Goal: Task Accomplishment & Management: Manage account settings

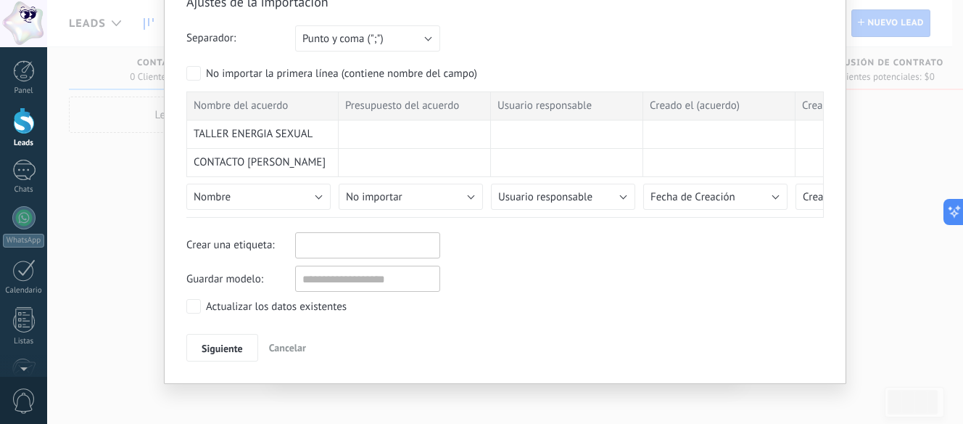
click at [411, 255] on li at bounding box center [360, 245] width 120 height 22
click at [409, 232] on div at bounding box center [367, 245] width 145 height 26
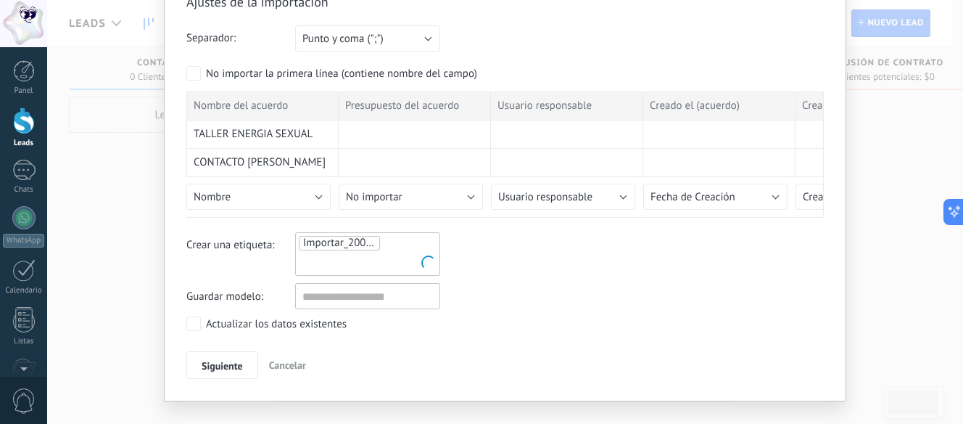
click at [405, 246] on ul "Importar_20082025_1756" at bounding box center [367, 253] width 141 height 39
click at [405, 247] on ul "Importar_20082025_1756" at bounding box center [367, 253] width 141 height 39
click at [391, 257] on li at bounding box center [360, 263] width 120 height 22
click at [357, 244] on span "Importar_20082025_1756" at bounding box center [363, 243] width 120 height 14
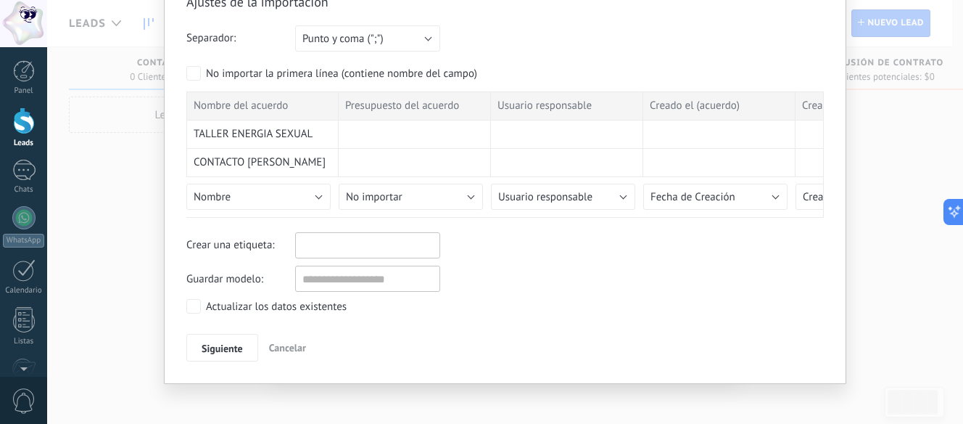
click at [363, 242] on input "text" at bounding box center [336, 245] width 73 height 22
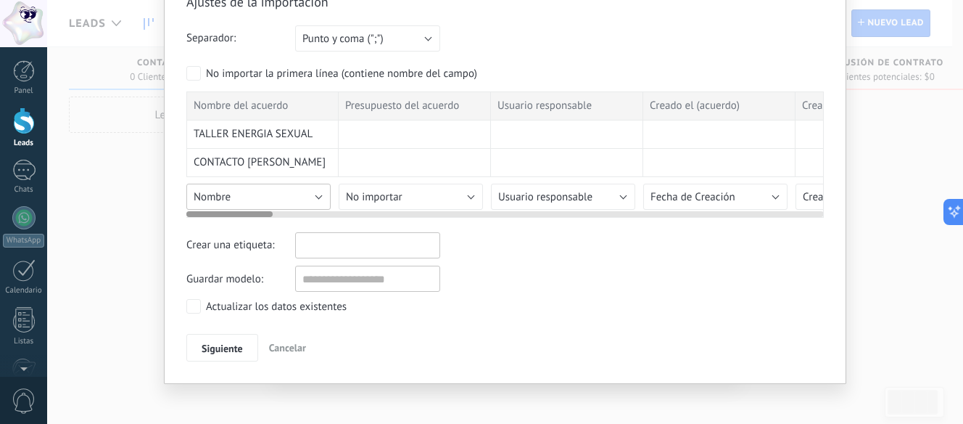
click at [265, 199] on button "Nombre" at bounding box center [258, 196] width 144 height 26
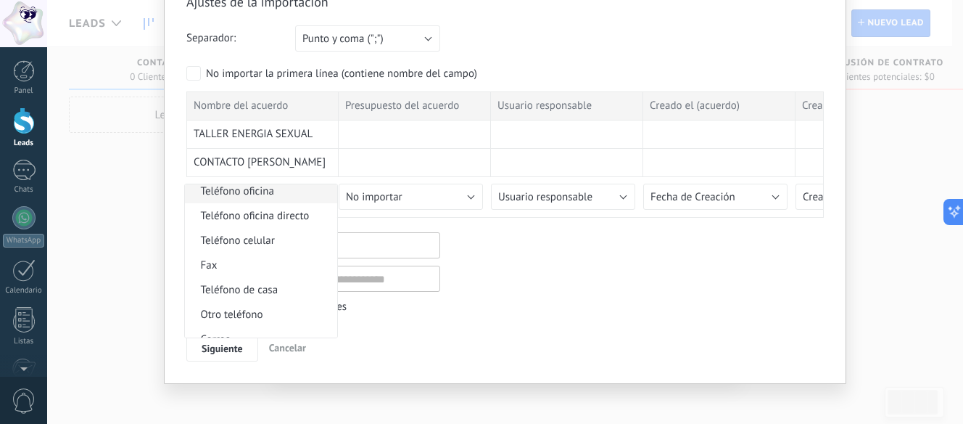
scroll to position [250, 0]
click at [269, 243] on span "Etiqueta del contacto" at bounding box center [259, 239] width 148 height 14
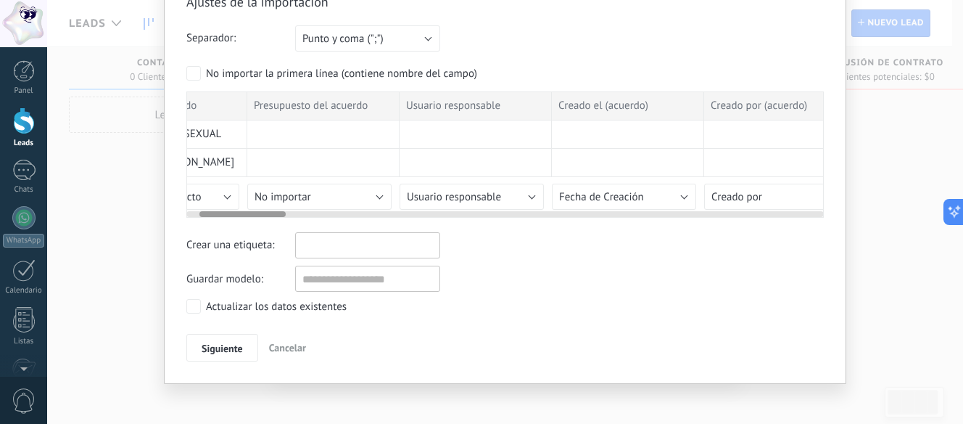
scroll to position [0, 96]
drag, startPoint x: 247, startPoint y: 213, endPoint x: 262, endPoint y: 210, distance: 14.8
click at [262, 210] on div at bounding box center [505, 211] width 638 height 12
click at [463, 205] on button "Usuario responsable" at bounding box center [467, 196] width 144 height 26
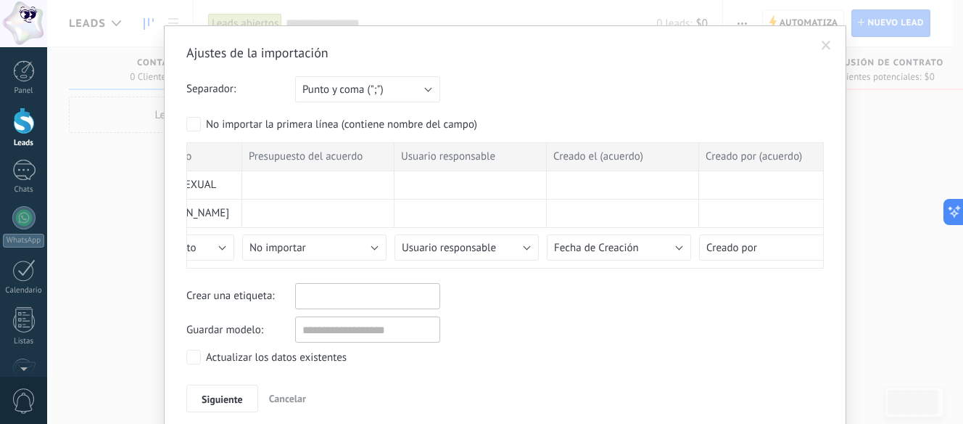
scroll to position [0, 0]
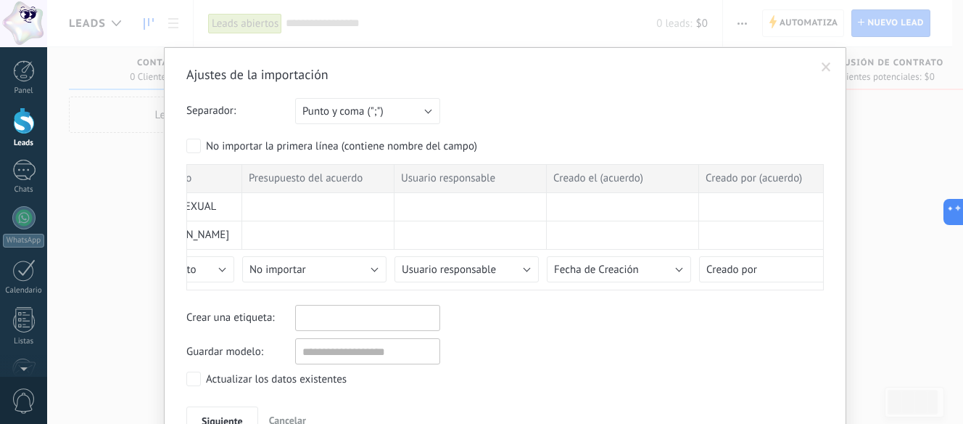
click at [822, 73] on span at bounding box center [826, 67] width 24 height 25
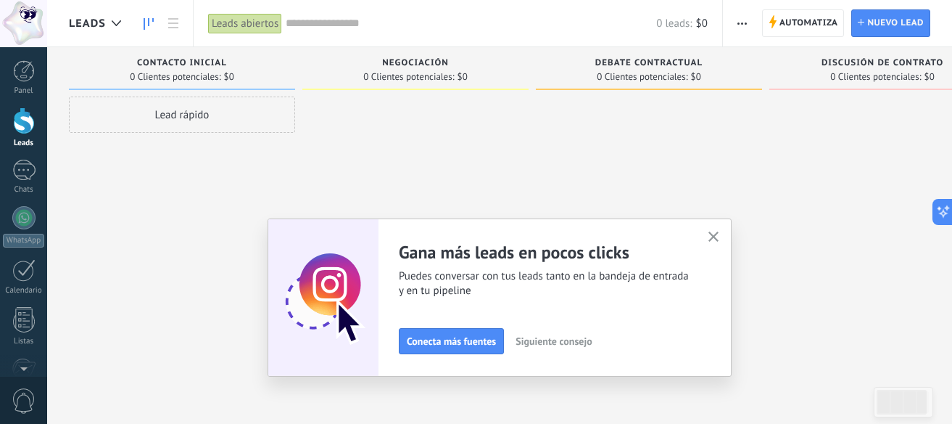
click at [737, 22] on button "button" at bounding box center [742, 23] width 21 height 28
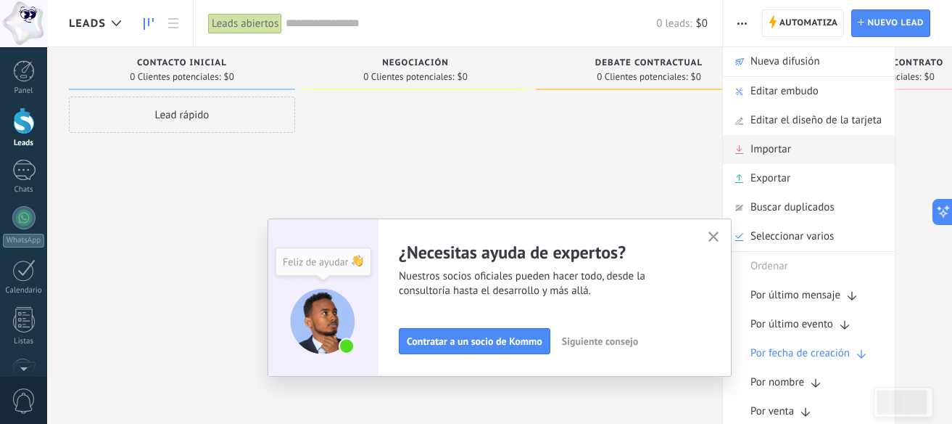
click at [781, 156] on span "Importar" at bounding box center [771, 149] width 41 height 29
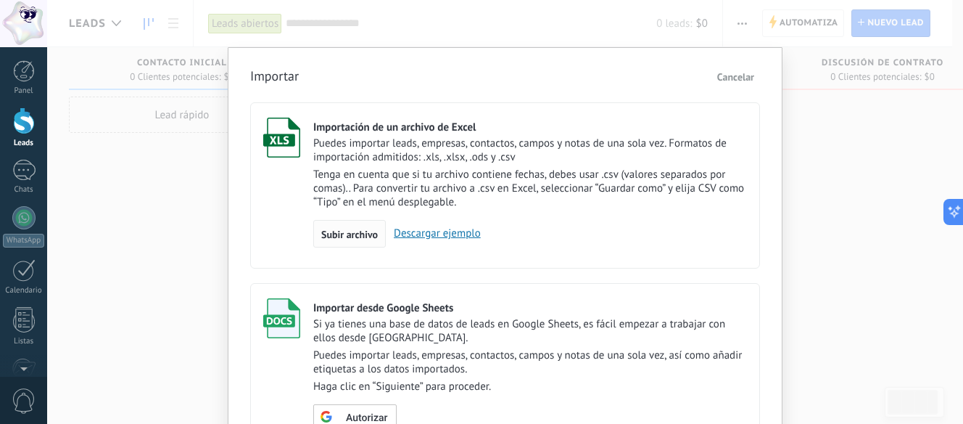
click at [343, 234] on span "Subir archivo" at bounding box center [349, 234] width 57 height 10
click at [0, 0] on input "Importación de un archivo de Excel Puedes importar leads, empresas, contactos, …" at bounding box center [0, 0] width 0 height 0
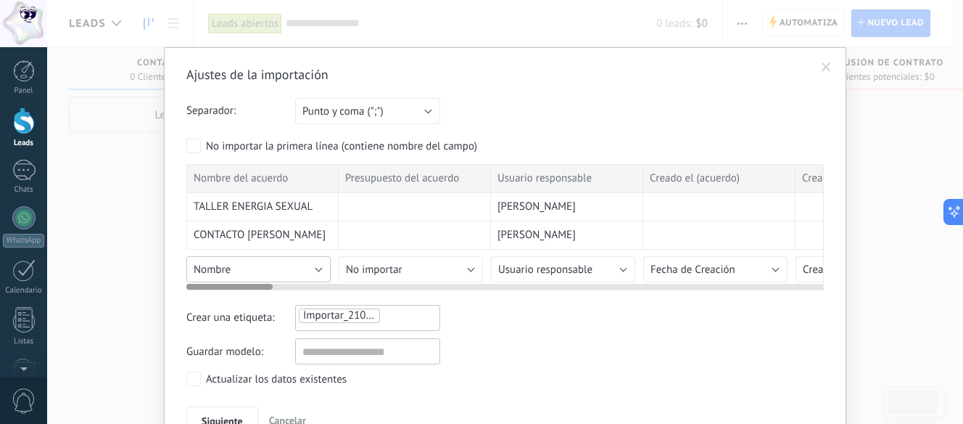
click at [288, 268] on button "Nombre" at bounding box center [258, 269] width 144 height 26
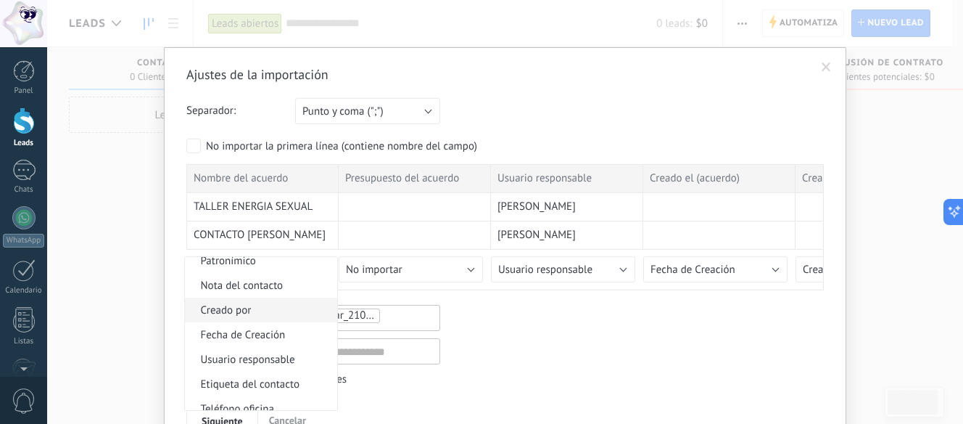
scroll to position [250, 0]
click at [272, 318] on span "Etiqueta del contacto" at bounding box center [259, 312] width 148 height 14
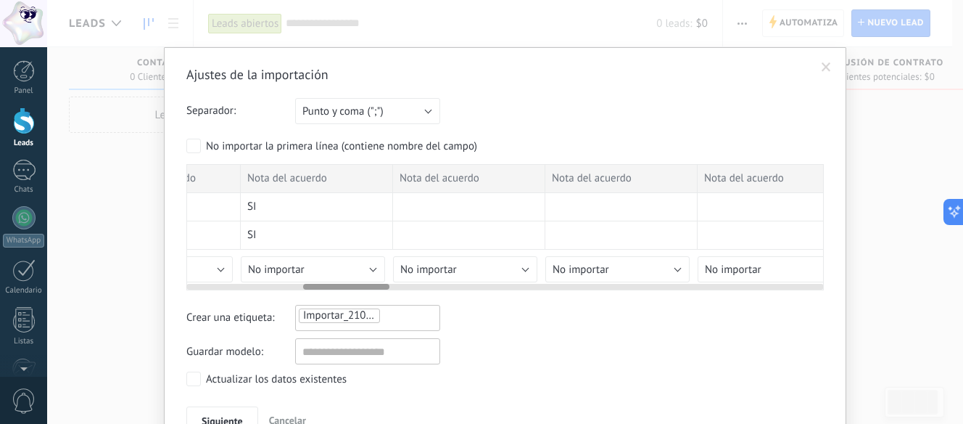
scroll to position [0, 865]
drag, startPoint x: 258, startPoint y: 289, endPoint x: 376, endPoint y: 293, distance: 117.6
click at [376, 293] on div "Ajustes de la importación Separador: Punto y coma (";") Coma (",") Tabulación (…" at bounding box center [505, 250] width 638 height 368
click at [351, 267] on button "No importar" at bounding box center [307, 269] width 144 height 26
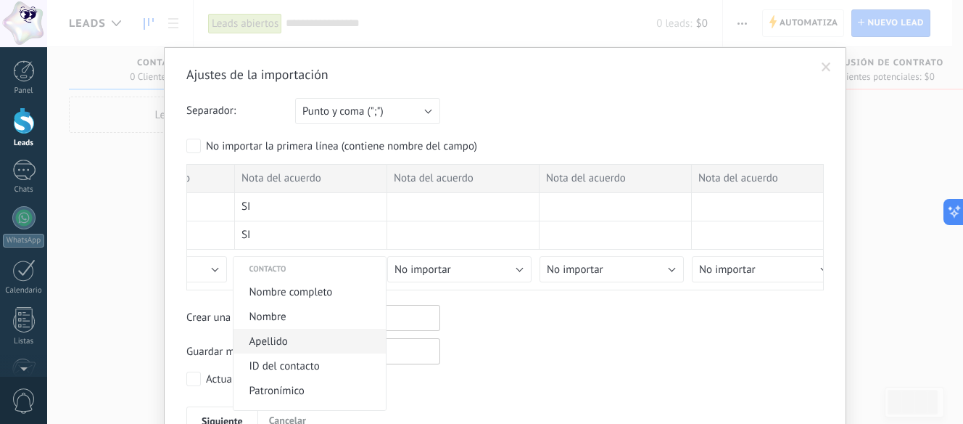
scroll to position [145, 0]
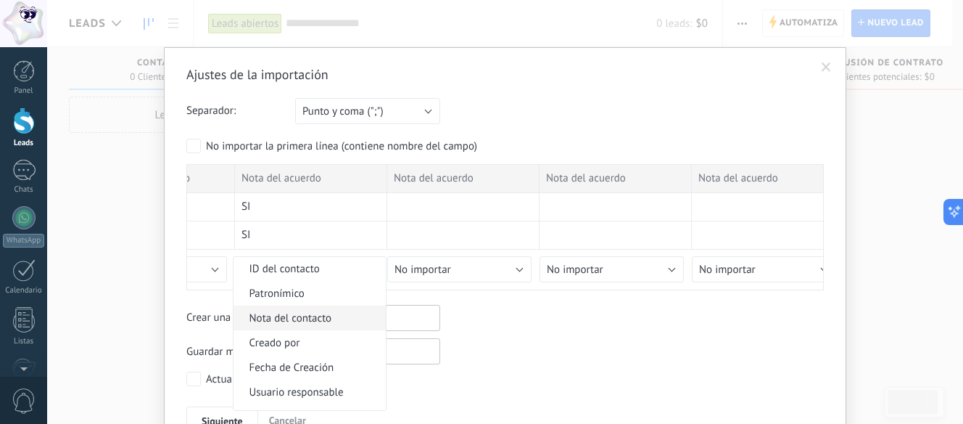
click at [321, 318] on span "Nota del contacto" at bounding box center [308, 318] width 148 height 14
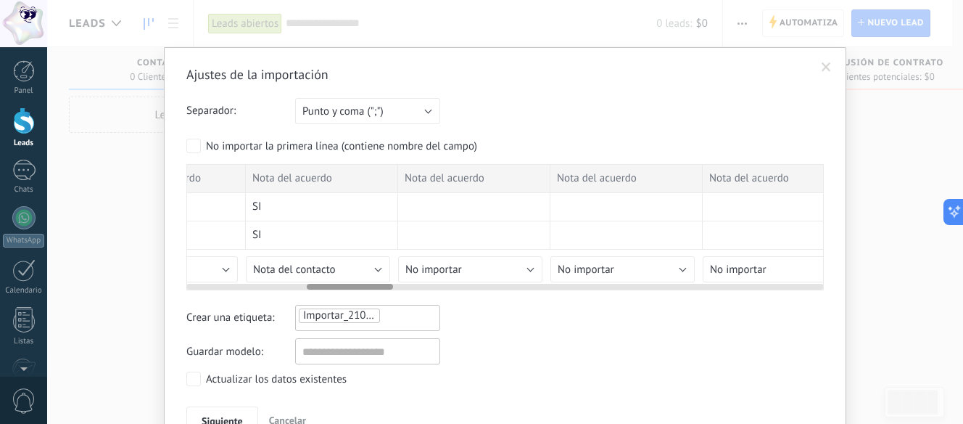
scroll to position [0, 817]
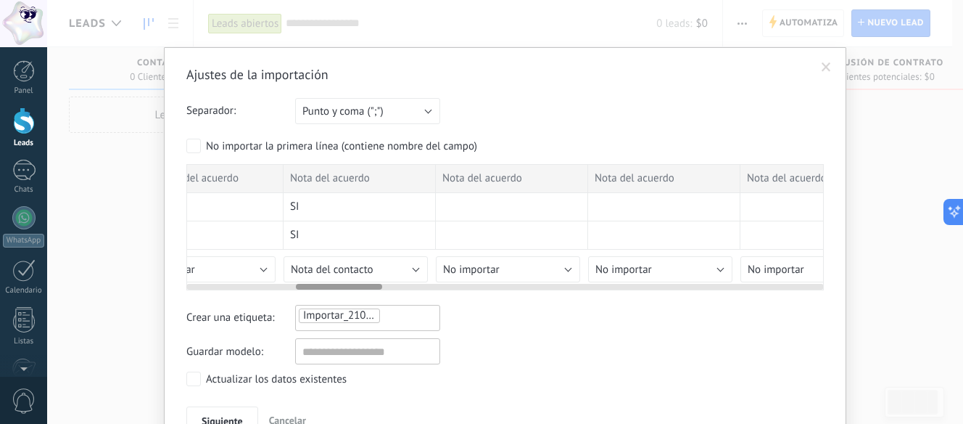
drag, startPoint x: 368, startPoint y: 289, endPoint x: 360, endPoint y: 298, distance: 12.4
click at [360, 298] on div "Ajustes de la importación Separador: Punto y coma (";") Coma (",") Tabulación (…" at bounding box center [505, 250] width 638 height 368
click at [366, 274] on span "Nota del contacto" at bounding box center [332, 270] width 83 height 14
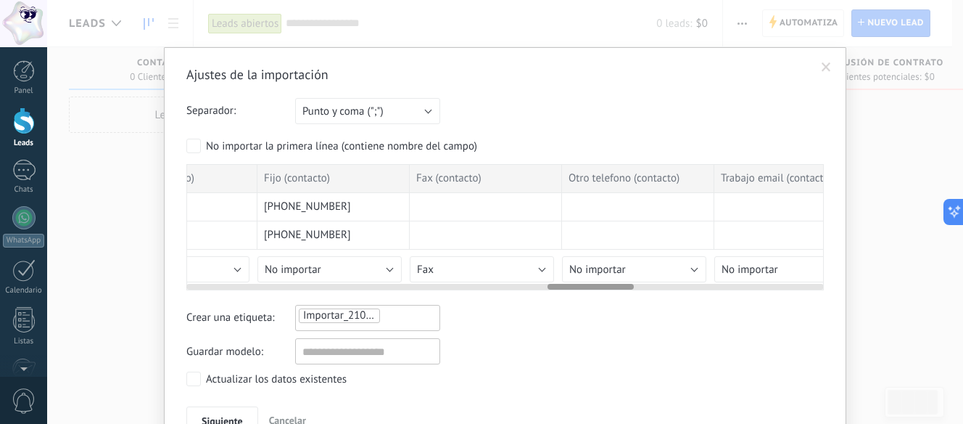
scroll to position [0, 2676]
drag, startPoint x: 336, startPoint y: 289, endPoint x: 588, endPoint y: 320, distance: 254.2
click at [588, 320] on div "Ajustes de la importación Separador: Punto y coma (";") Coma (",") Tabulación (…" at bounding box center [505, 250] width 638 height 368
click at [339, 263] on button "No importar" at bounding box center [324, 269] width 144 height 26
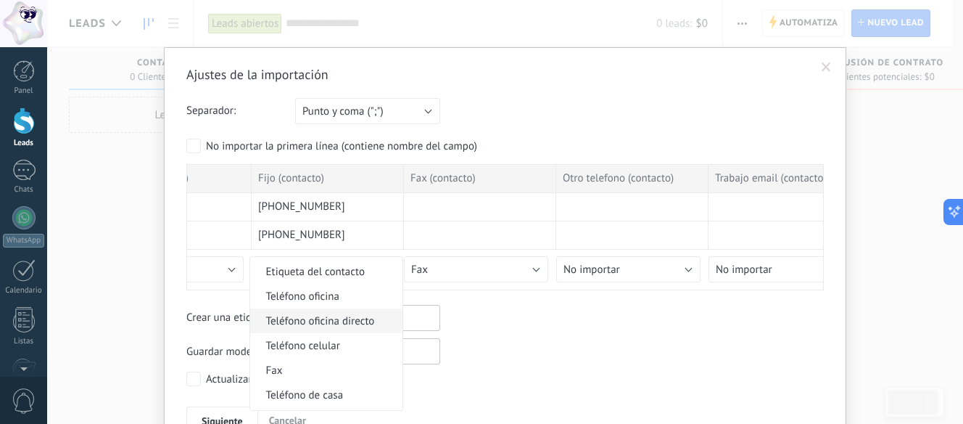
scroll to position [363, 0]
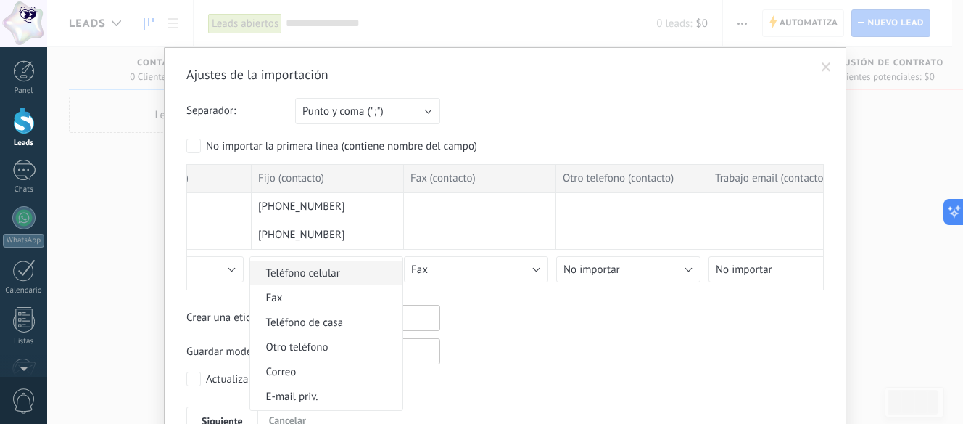
click at [324, 269] on span "Teléfono celular" at bounding box center [324, 273] width 148 height 14
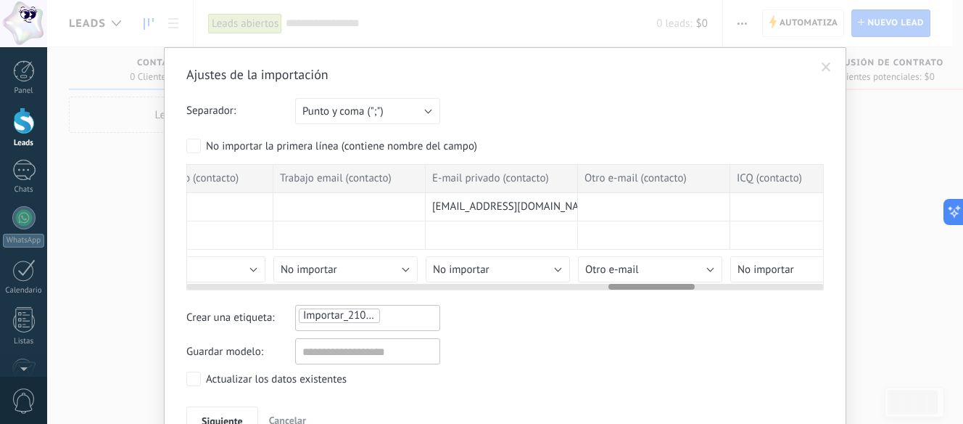
scroll to position [0, 3187]
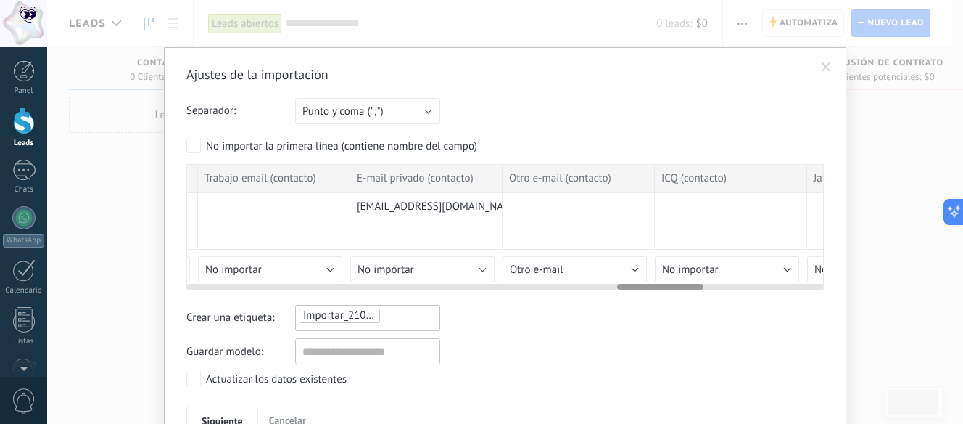
drag, startPoint x: 607, startPoint y: 289, endPoint x: 676, endPoint y: 292, distance: 68.9
click at [676, 292] on div "Ajustes de la importación Separador: Punto y coma (";") Coma (",") Tabulación (…" at bounding box center [505, 250] width 638 height 368
click at [452, 275] on button "No importar" at bounding box center [422, 269] width 144 height 26
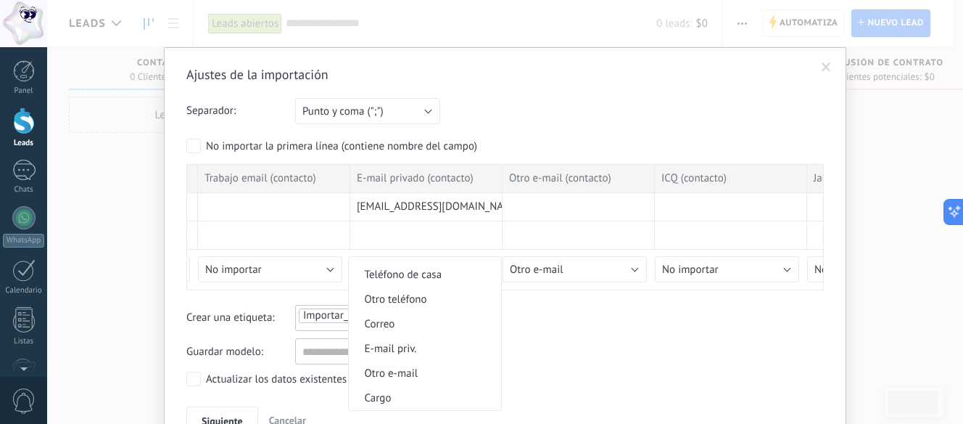
scroll to position [435, 0]
click at [403, 304] on span "Correo" at bounding box center [423, 299] width 148 height 14
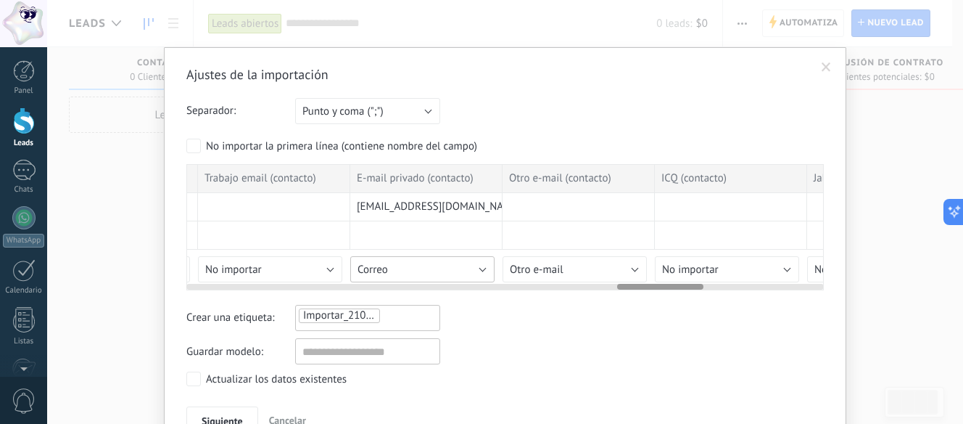
click at [404, 262] on button "Correo" at bounding box center [422, 269] width 144 height 26
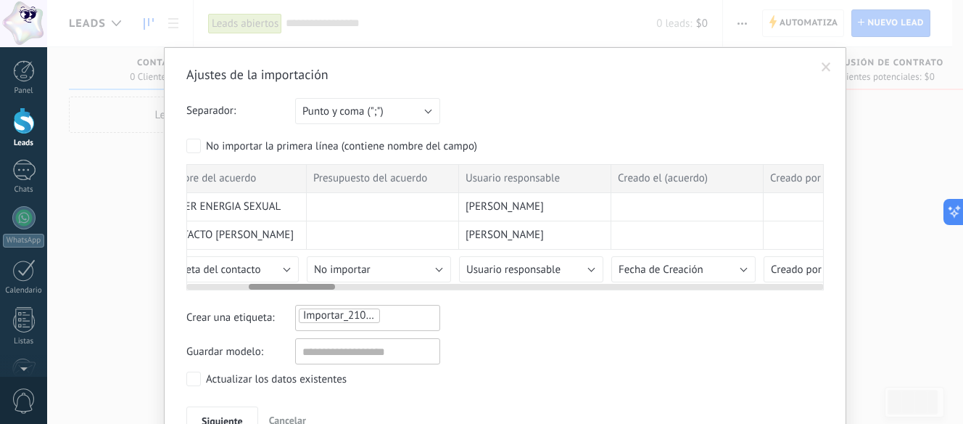
scroll to position [0, 0]
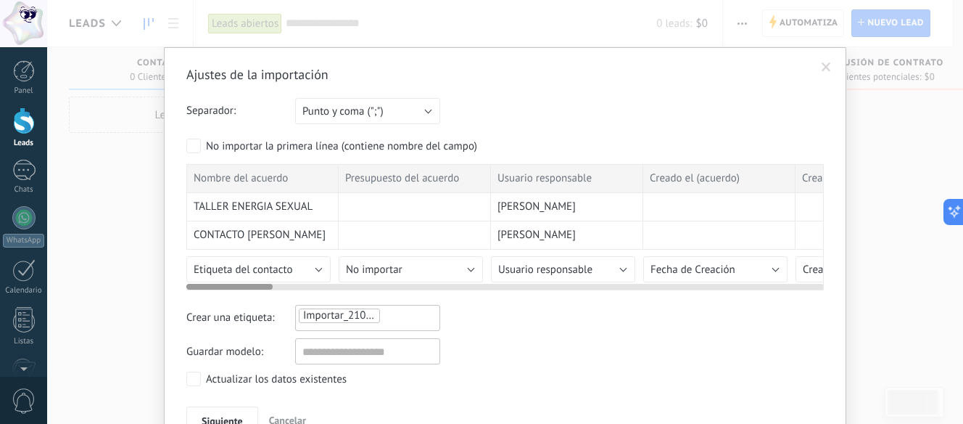
drag, startPoint x: 664, startPoint y: 287, endPoint x: 215, endPoint y: 284, distance: 448.2
click at [215, 284] on div at bounding box center [229, 287] width 86 height 6
drag, startPoint x: 247, startPoint y: 282, endPoint x: 280, endPoint y: 284, distance: 33.4
click at [280, 284] on div at bounding box center [505, 284] width 638 height 12
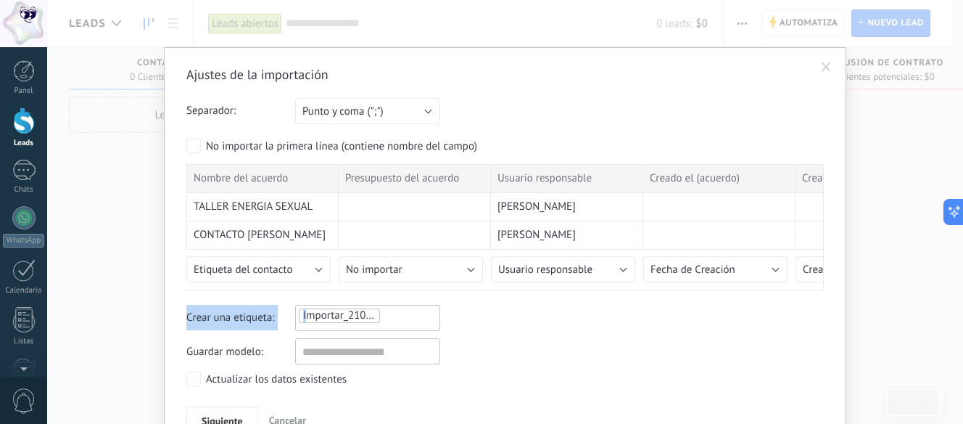
drag, startPoint x: 275, startPoint y: 289, endPoint x: 303, endPoint y: 292, distance: 28.4
click at [303, 292] on div "Ajustes de la importación Separador: Punto y coma (";") Coma (",") Tabulación (…" at bounding box center [505, 250] width 638 height 368
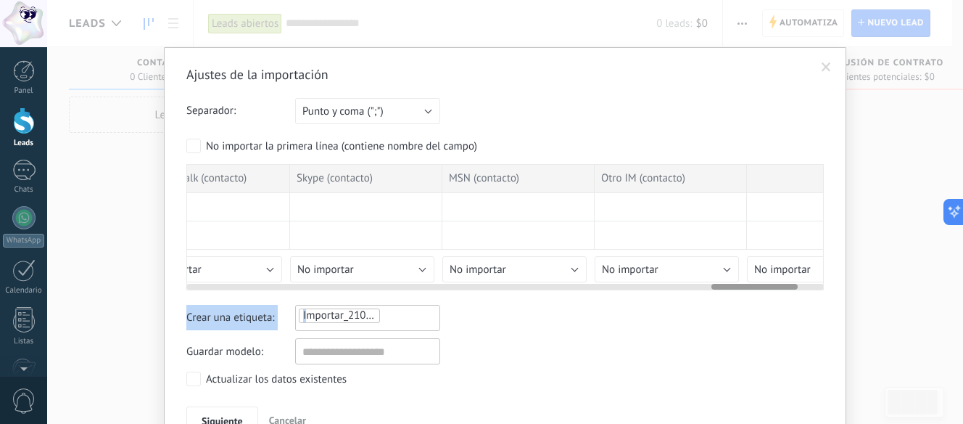
scroll to position [0, 4084]
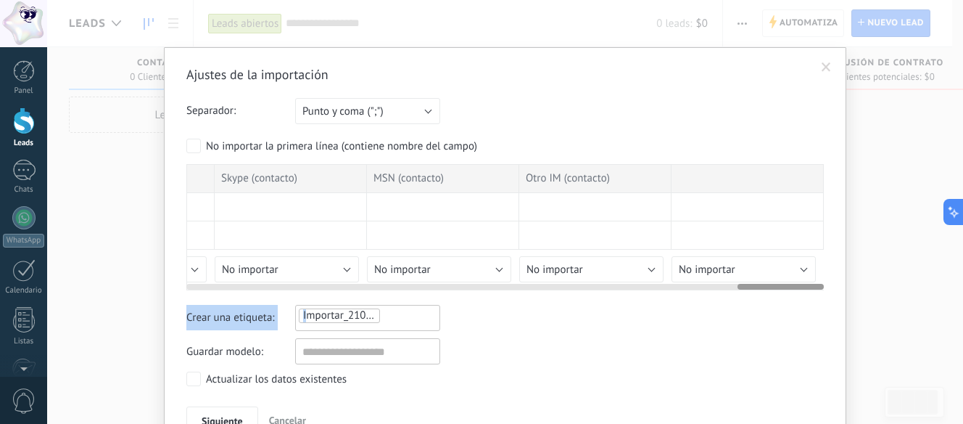
drag, startPoint x: 255, startPoint y: 287, endPoint x: 885, endPoint y: 347, distance: 632.3
click at [885, 347] on div "Ajustes de la importación Separador: Punto y coma (";") Coma (",") Tabulación (…" at bounding box center [505, 212] width 916 height 424
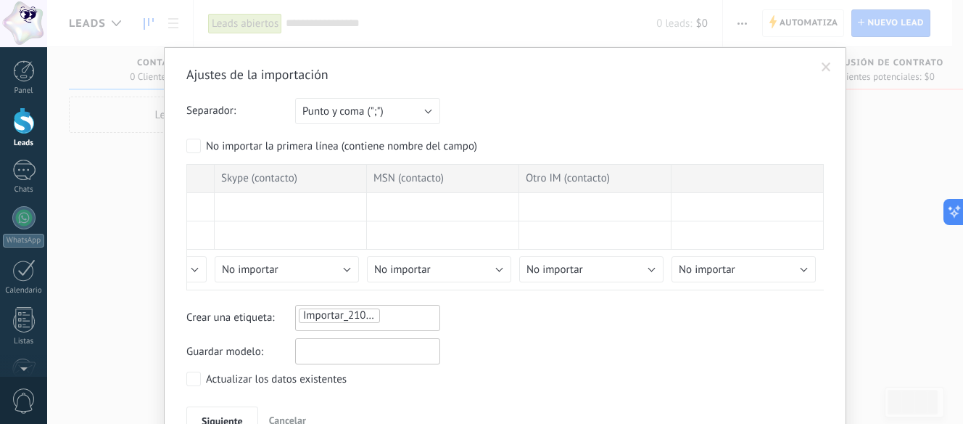
click at [322, 351] on input "text" at bounding box center [367, 351] width 145 height 26
click at [396, 316] on div "Importar_21082025_0632" at bounding box center [367, 315] width 141 height 17
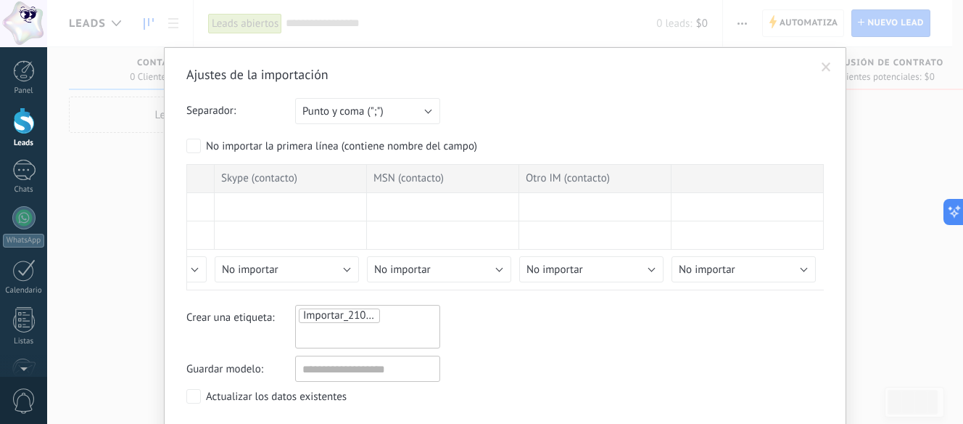
click at [362, 319] on span "Importar_21082025_0632" at bounding box center [363, 315] width 120 height 14
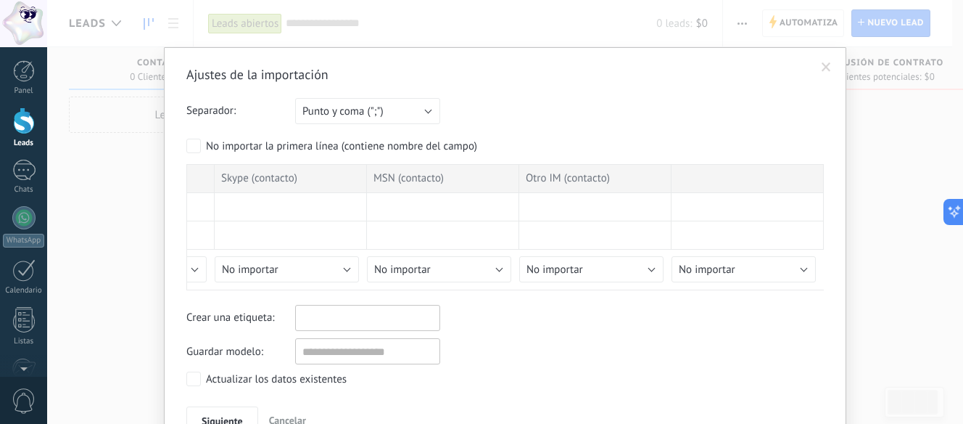
click at [362, 319] on input "text" at bounding box center [336, 318] width 73 height 22
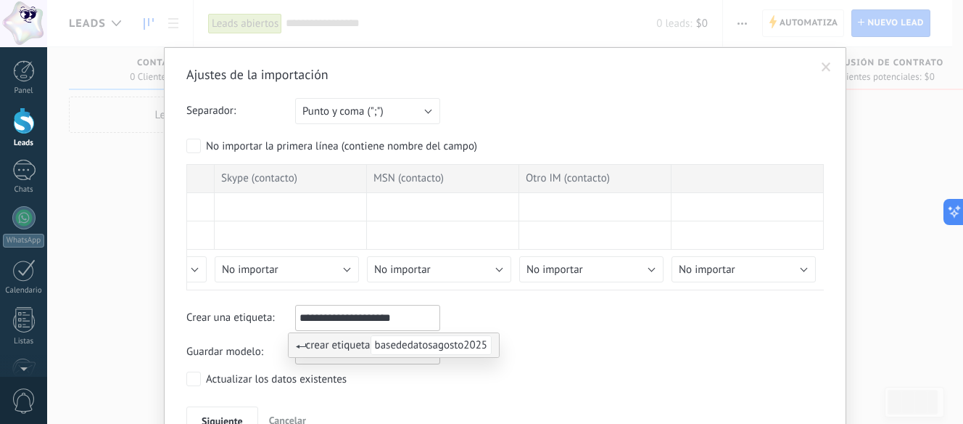
type input "**********"
click at [427, 377] on div "Actualizar los datos existentes" at bounding box center [505, 380] width 638 height 18
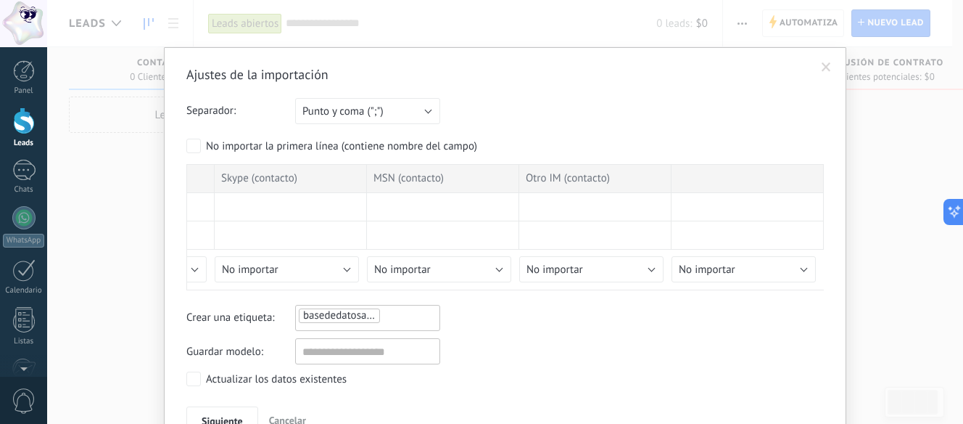
scroll to position [79, 0]
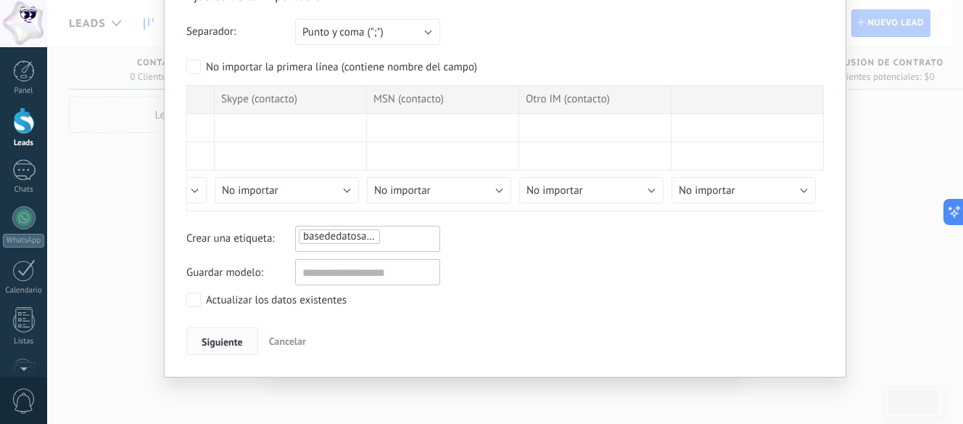
click at [198, 347] on button "Siguiente" at bounding box center [222, 341] width 72 height 28
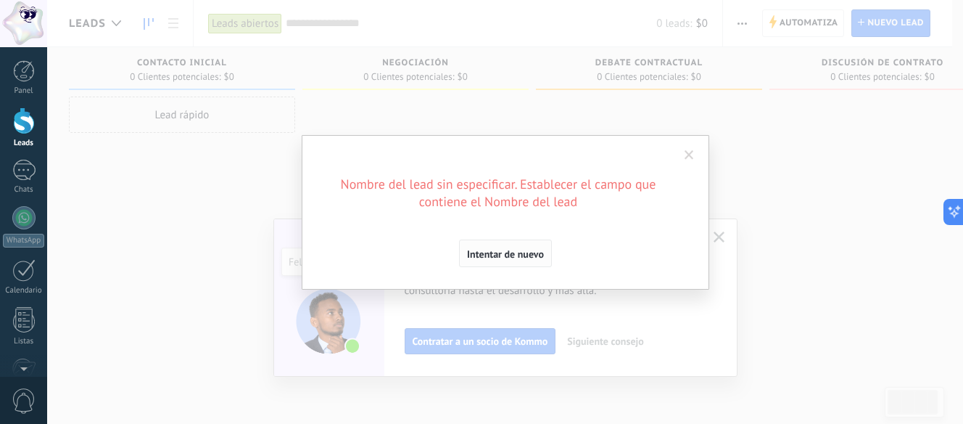
click at [518, 255] on span "Intentar de nuevo" at bounding box center [505, 254] width 77 height 10
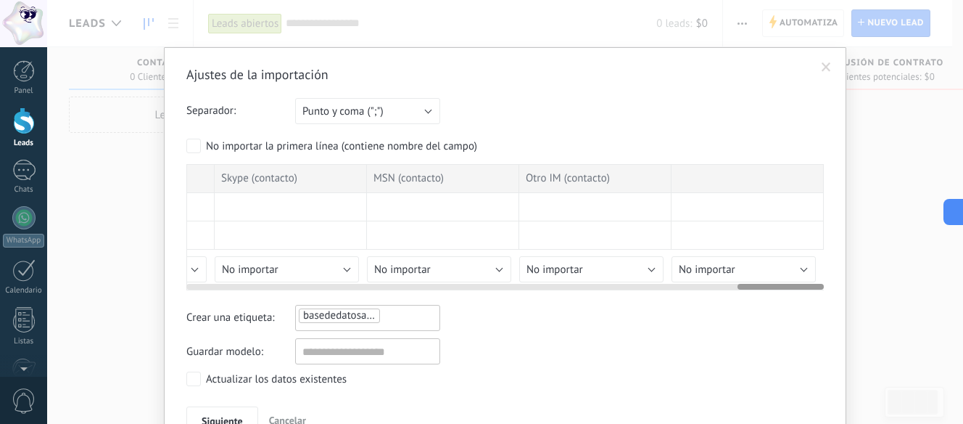
drag, startPoint x: 352, startPoint y: 284, endPoint x: 262, endPoint y: 286, distance: 90.0
click at [262, 286] on div at bounding box center [505, 284] width 638 height 12
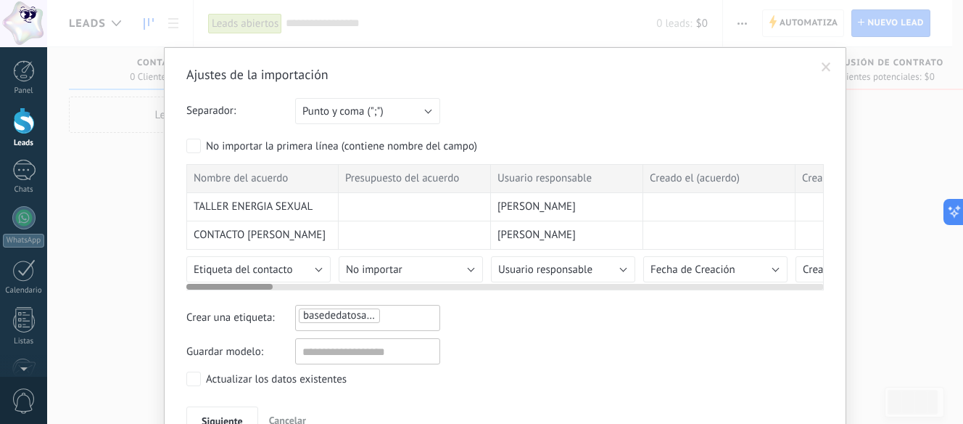
drag, startPoint x: 669, startPoint y: 289, endPoint x: 141, endPoint y: 300, distance: 527.4
click at [141, 300] on div "Ajustes de la importación Separador: Punto y coma (";") Coma (",") Tabulación (…" at bounding box center [505, 212] width 916 height 424
click at [417, 266] on button "No importar" at bounding box center [411, 269] width 144 height 26
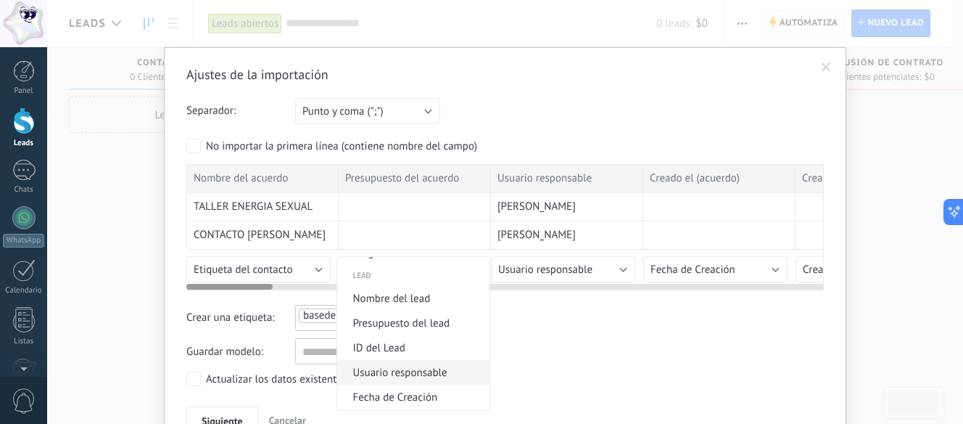
scroll to position [580, 0]
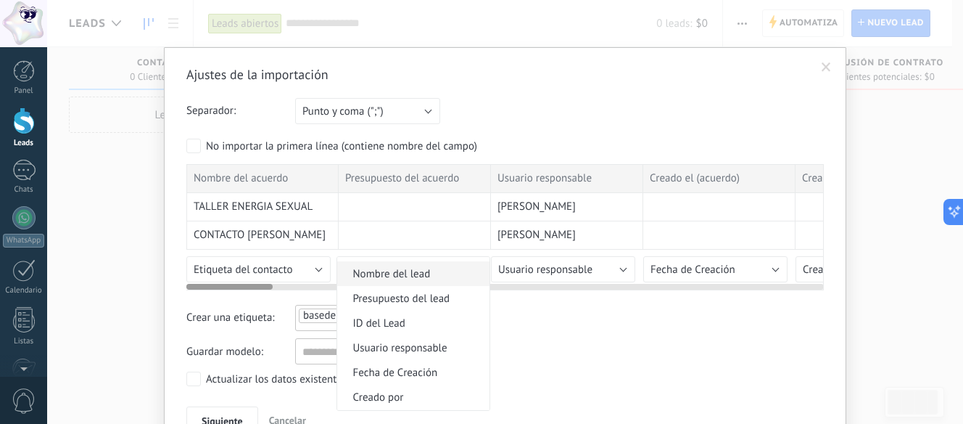
click at [377, 276] on span "Nombre del lead" at bounding box center [411, 274] width 148 height 14
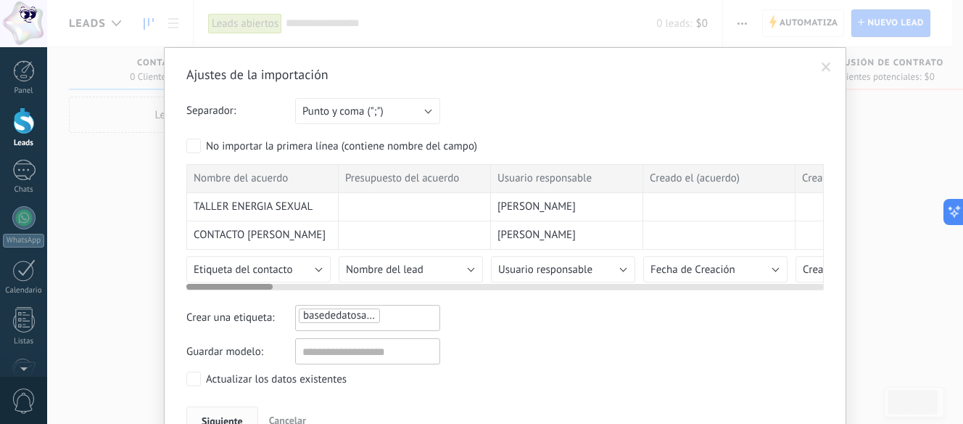
click at [226, 414] on button "Siguiente" at bounding box center [222, 420] width 72 height 28
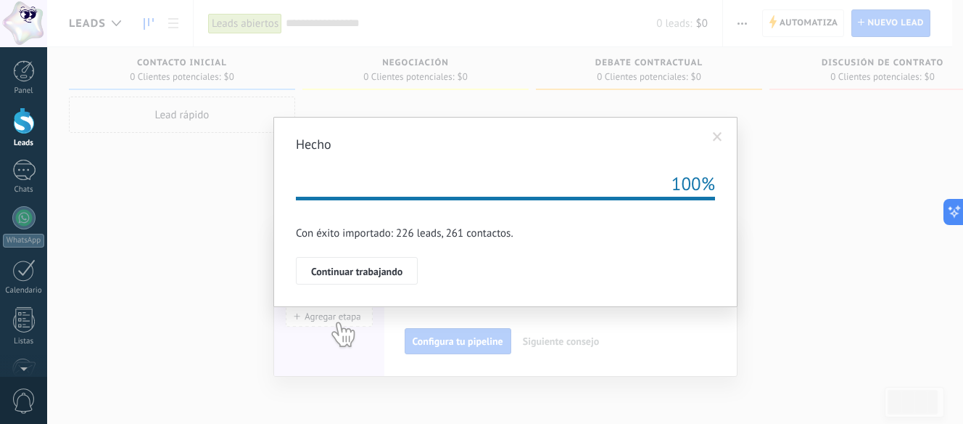
click at [727, 131] on span at bounding box center [718, 137] width 24 height 25
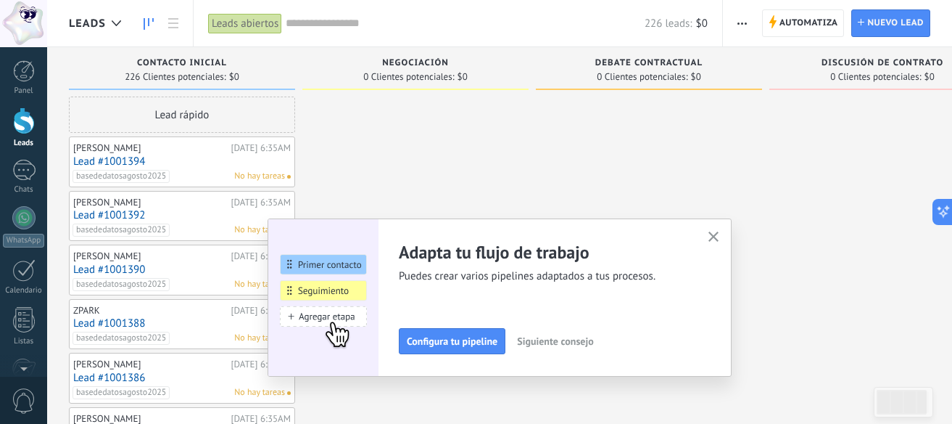
click at [719, 235] on use "button" at bounding box center [714, 236] width 11 height 11
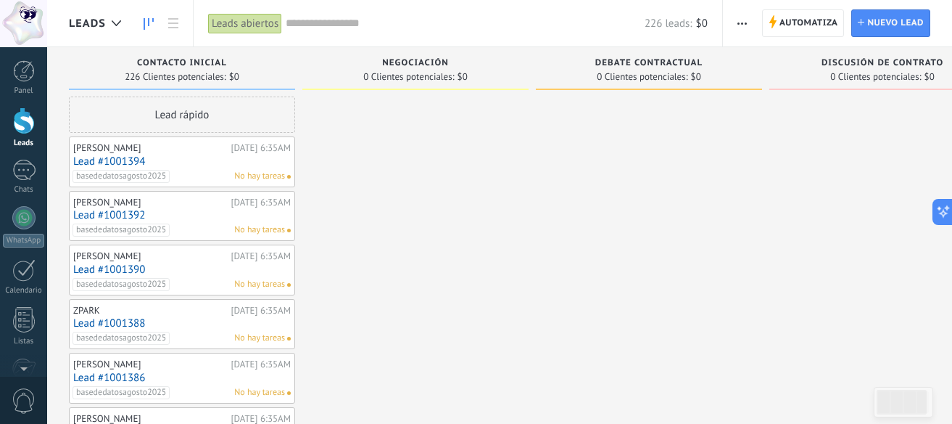
click at [191, 150] on div "[PERSON_NAME]" at bounding box center [150, 148] width 154 height 12
click at [131, 152] on div "[PERSON_NAME]" at bounding box center [150, 148] width 154 height 12
click at [83, 163] on link "Lead #1001394" at bounding box center [182, 161] width 218 height 12
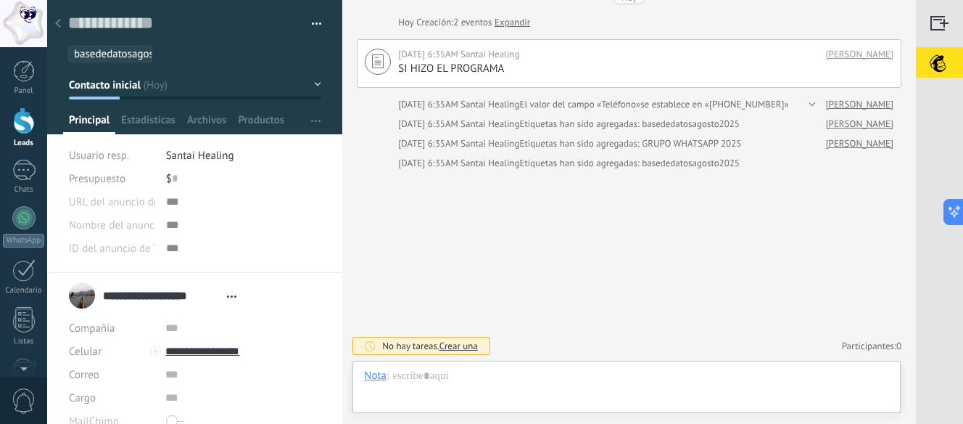
click at [182, 152] on span "Santai Healing" at bounding box center [200, 156] width 68 height 14
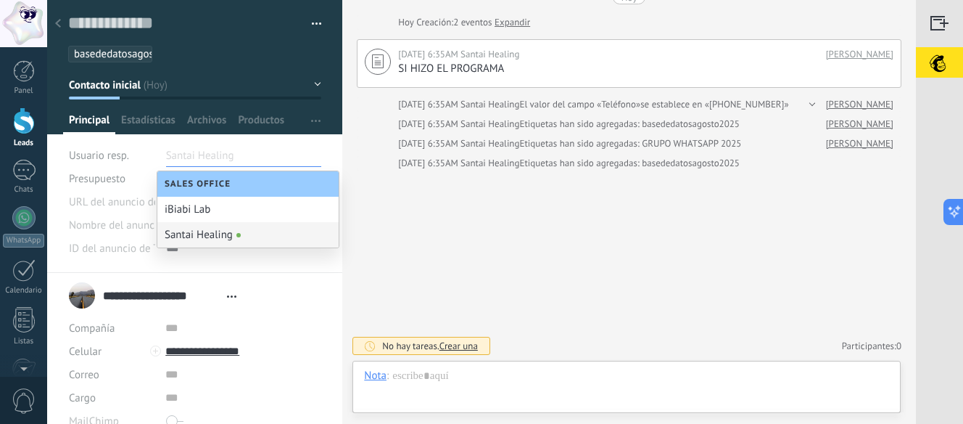
click at [199, 272] on div "URL del anuncio de TikTok Pasar Copiar Nombre del anuncio de TikTok ID del anun…" at bounding box center [195, 231] width 252 height 83
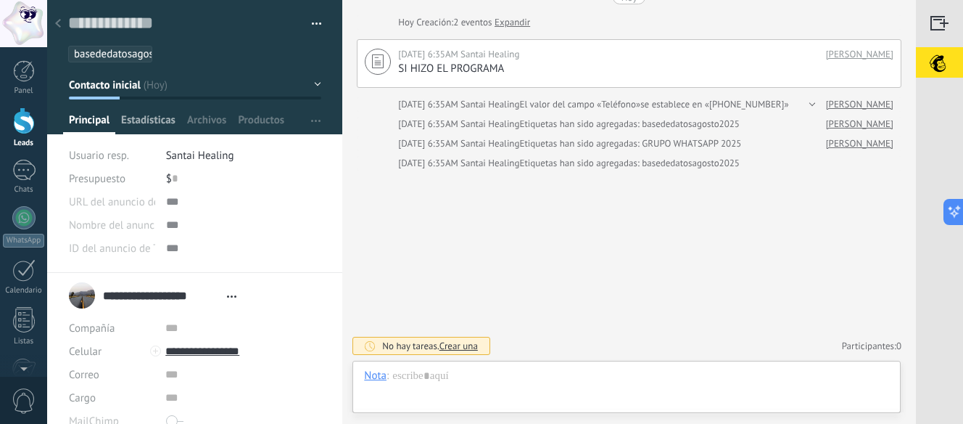
click at [144, 121] on span "Estadísticas" at bounding box center [148, 123] width 54 height 21
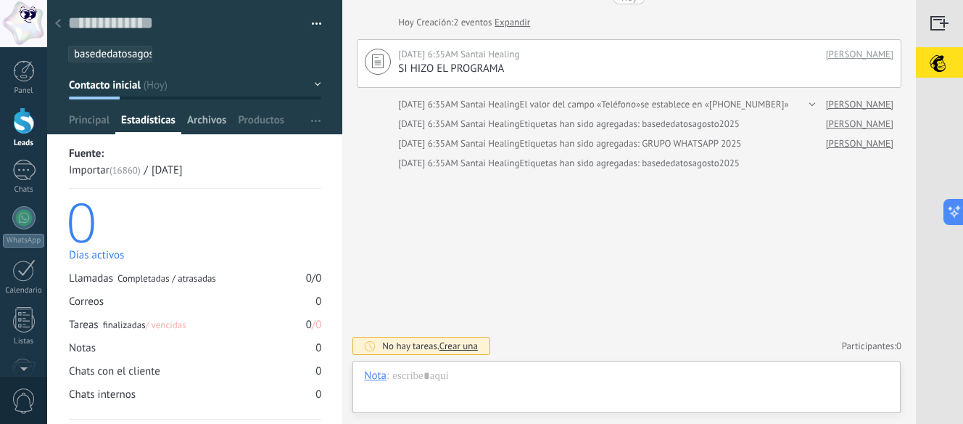
click at [206, 119] on span "Archivos" at bounding box center [206, 123] width 39 height 21
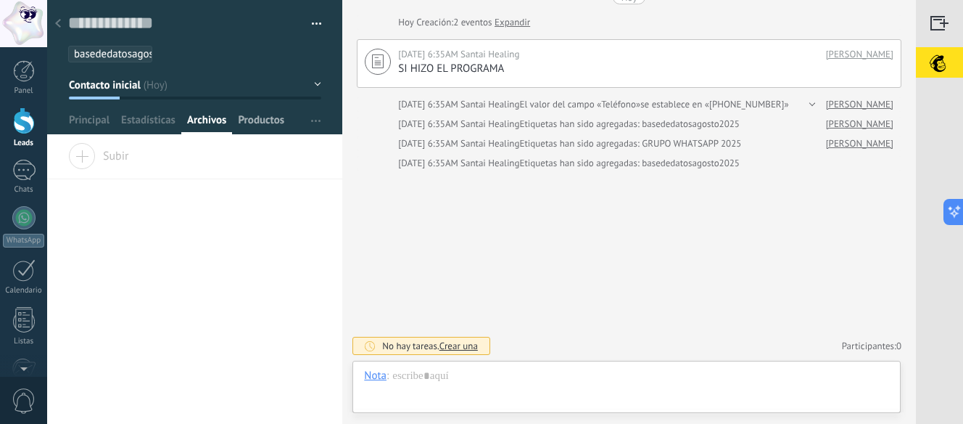
click at [274, 117] on span "Productos" at bounding box center [261, 123] width 46 height 21
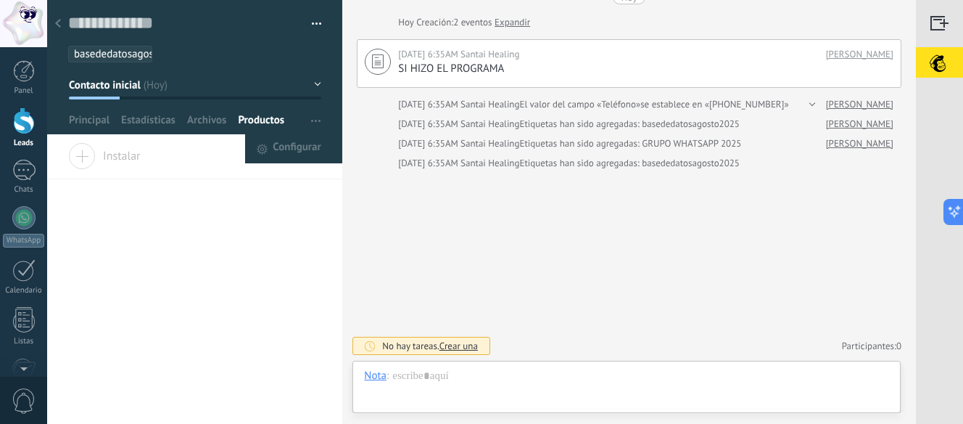
click at [311, 117] on span "button" at bounding box center [315, 121] width 9 height 28
click at [98, 123] on span "Principal" at bounding box center [89, 123] width 41 height 21
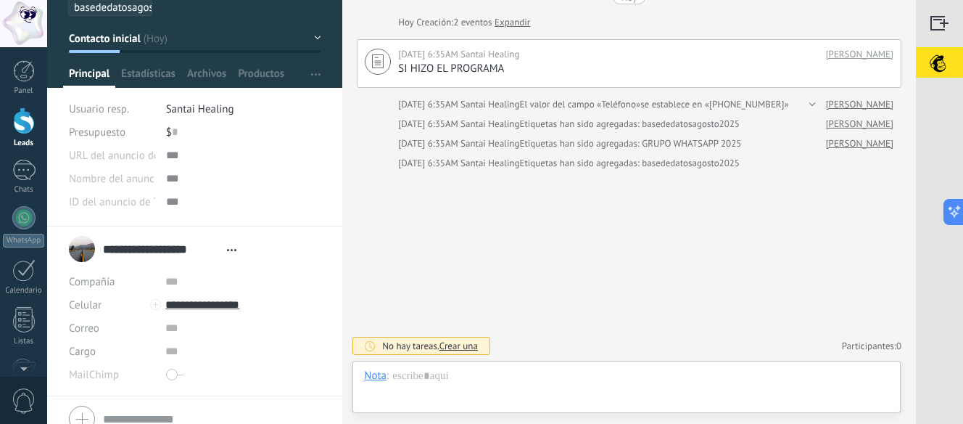
scroll to position [73, 0]
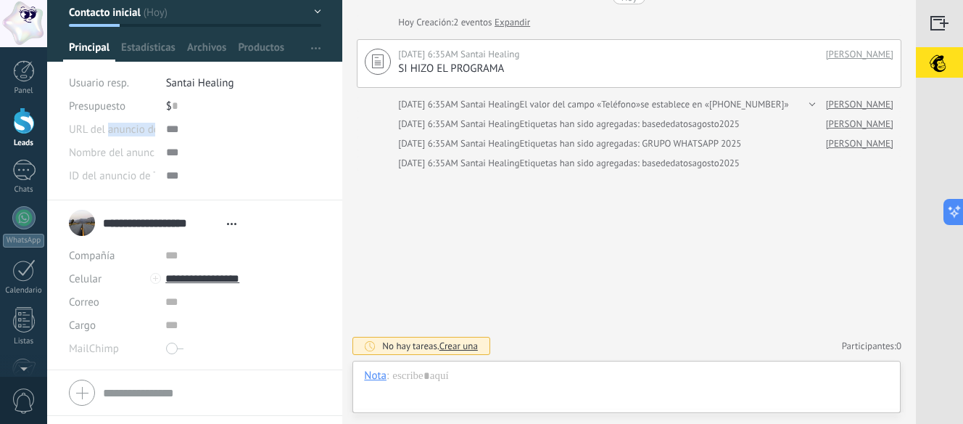
drag, startPoint x: 109, startPoint y: 131, endPoint x: 174, endPoint y: 136, distance: 65.5
click at [173, 136] on div "URL del anuncio de TikTok Pasar Copiar" at bounding box center [195, 128] width 252 height 23
click at [174, 133] on div "Pasar Copiar" at bounding box center [244, 128] width 156 height 23
click at [170, 133] on div "Pasar Copiar" at bounding box center [244, 128] width 156 height 23
click at [228, 152] on div at bounding box center [244, 152] width 156 height 23
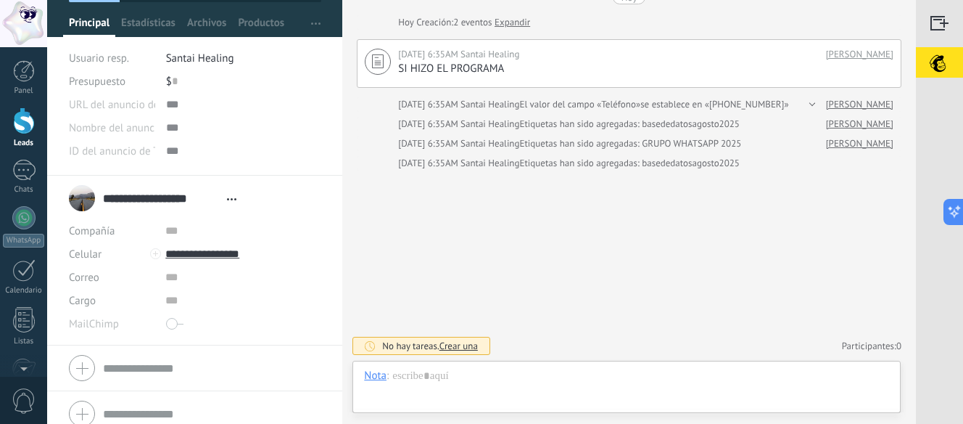
scroll to position [110, 0]
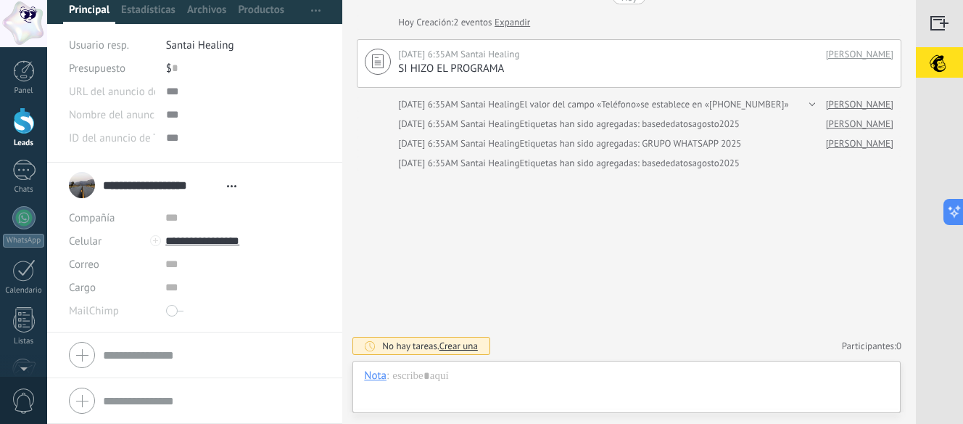
click at [176, 313] on span at bounding box center [174, 310] width 17 height 23
click at [174, 305] on span at bounding box center [174, 310] width 17 height 23
click at [858, 58] on link "[PERSON_NAME]" at bounding box center [859, 54] width 67 height 15
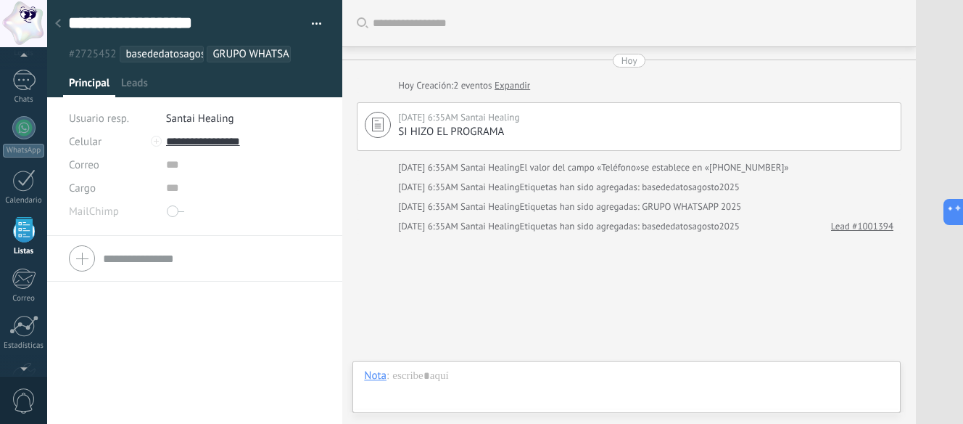
scroll to position [63, 0]
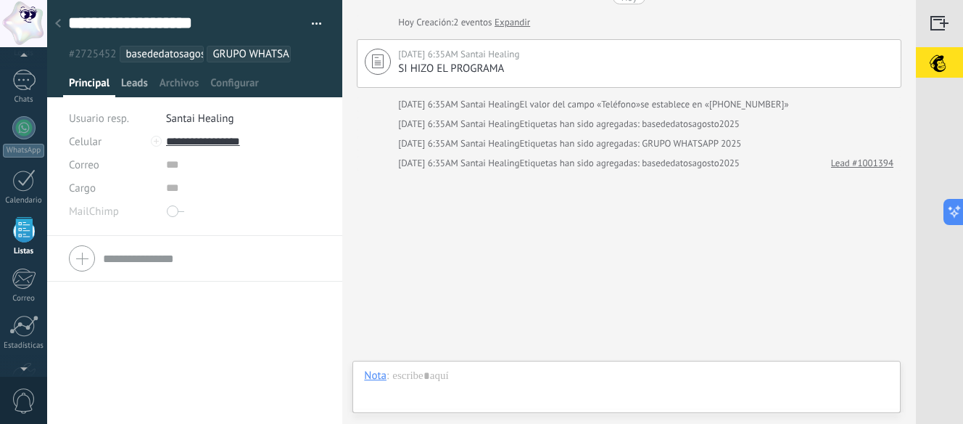
click at [141, 83] on span "Leads" at bounding box center [134, 86] width 27 height 21
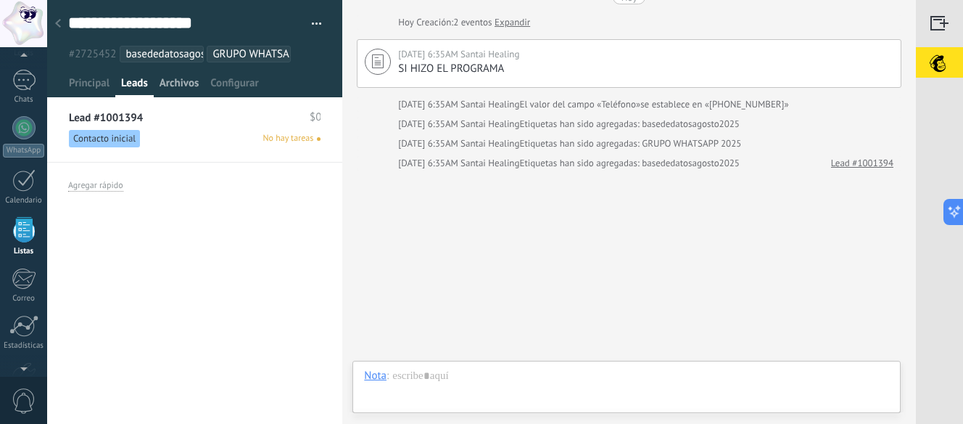
click at [175, 84] on span "Archivos" at bounding box center [179, 86] width 39 height 21
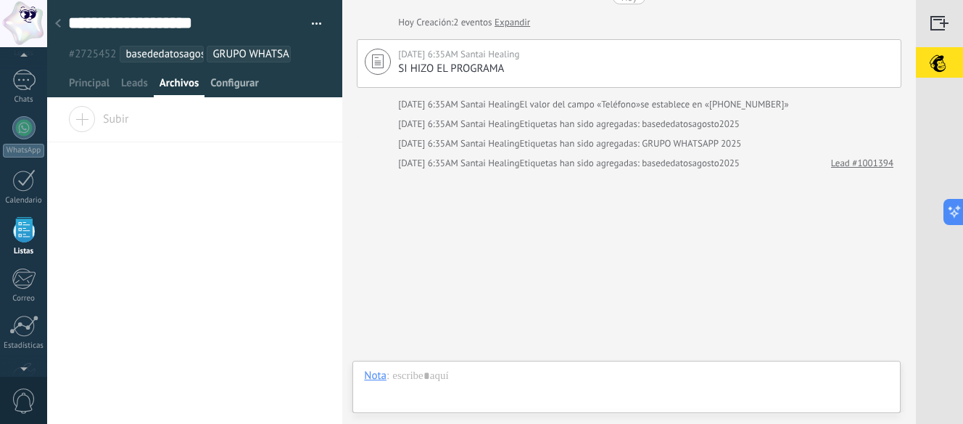
click at [212, 83] on span "Configurar" at bounding box center [234, 86] width 48 height 21
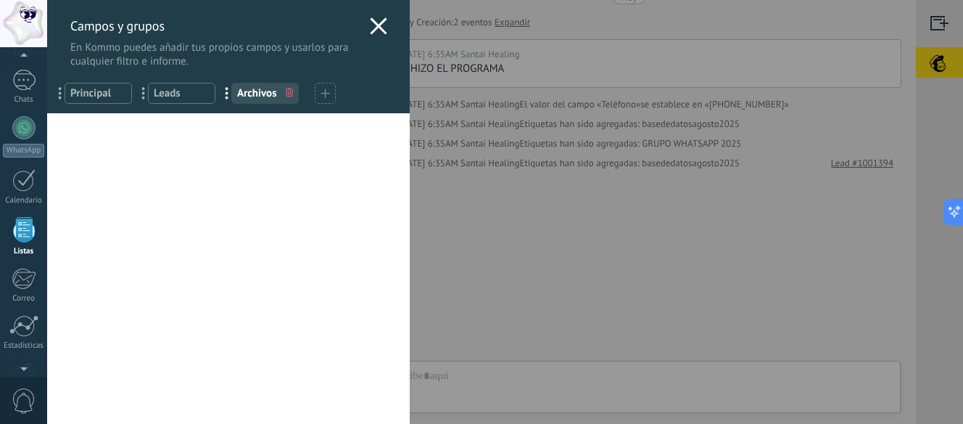
click at [370, 27] on icon at bounding box center [378, 25] width 17 height 17
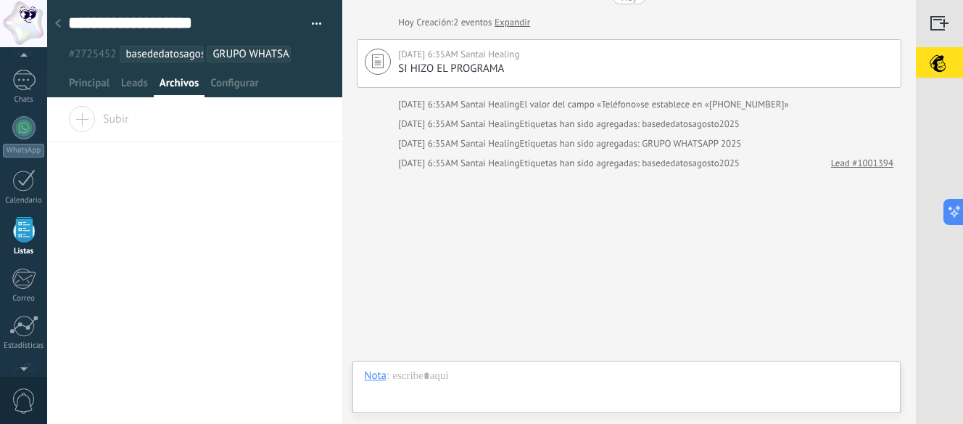
click at [53, 25] on div at bounding box center [58, 24] width 20 height 28
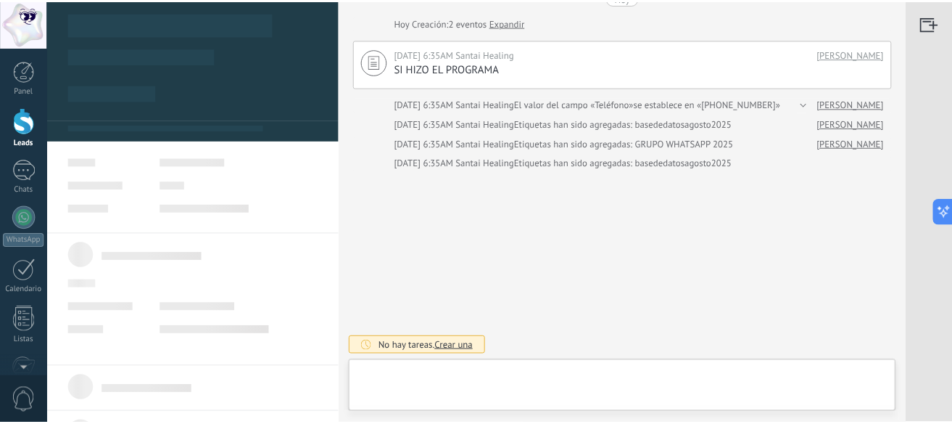
scroll to position [22, 0]
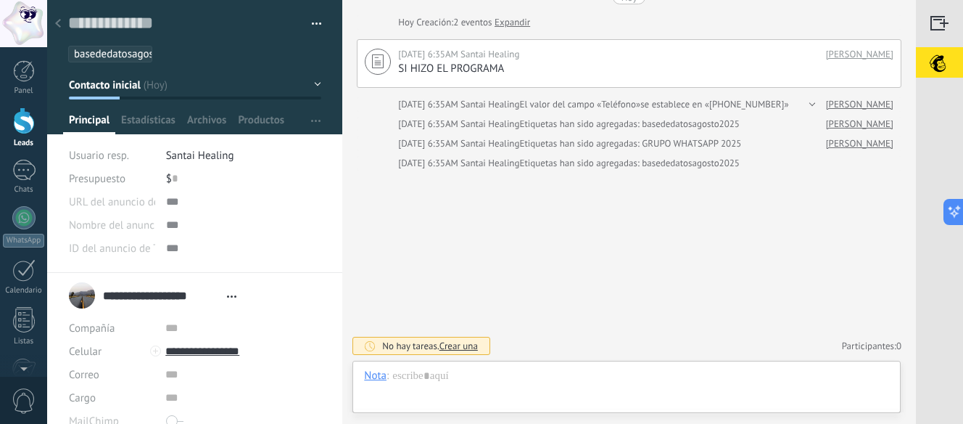
click at [57, 23] on use at bounding box center [58, 23] width 6 height 9
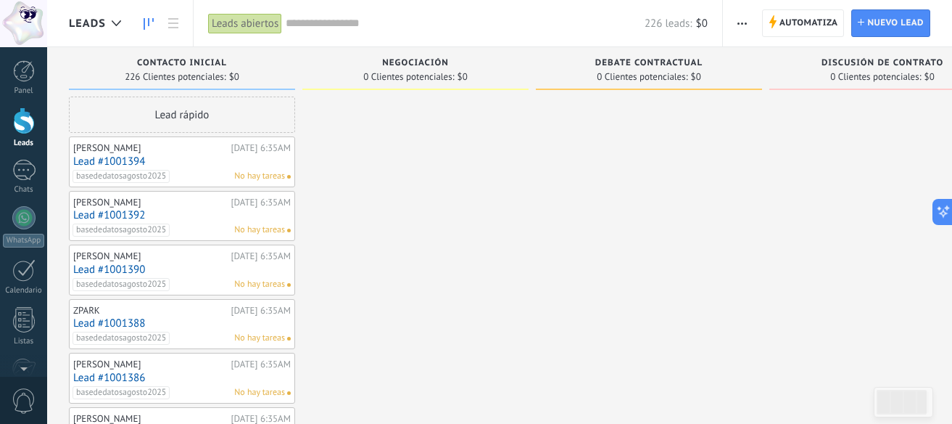
click at [736, 26] on button "button" at bounding box center [742, 23] width 21 height 28
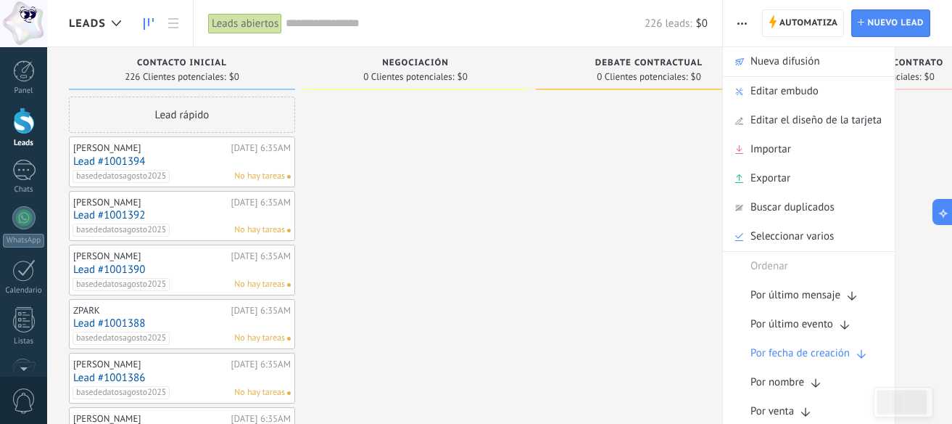
click at [746, 25] on span "button" at bounding box center [742, 23] width 9 height 28
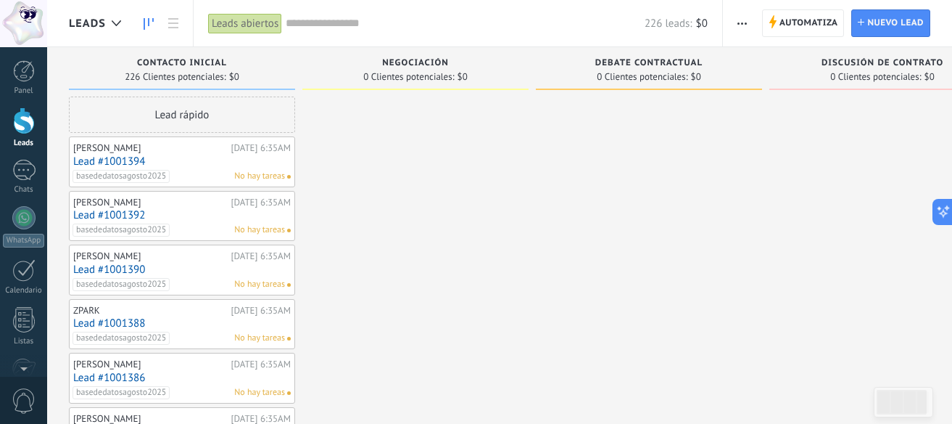
click at [746, 26] on span "button" at bounding box center [742, 23] width 9 height 28
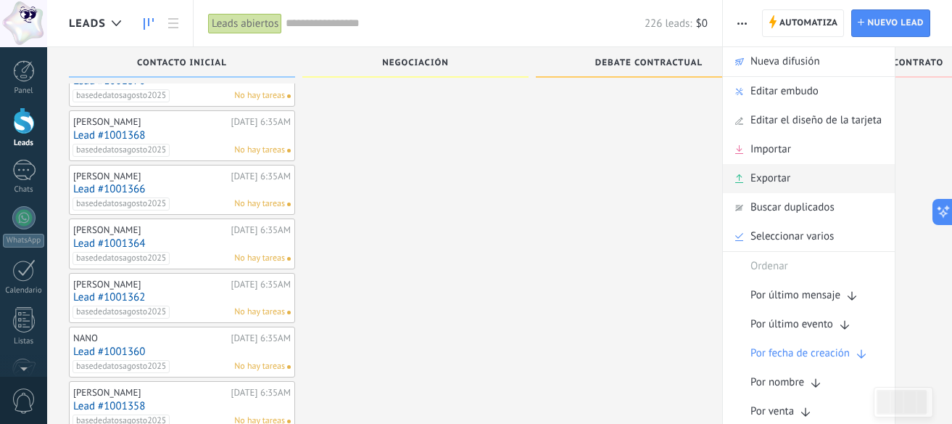
scroll to position [725, 0]
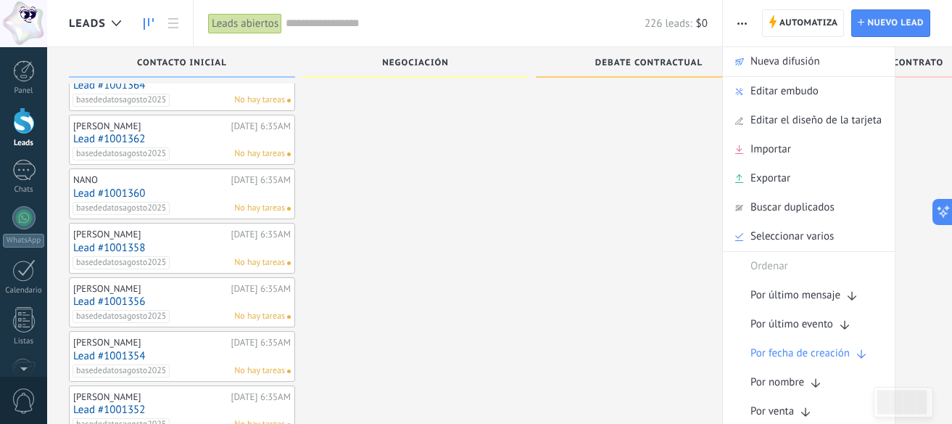
click at [811, 223] on ul "Automatiza Nueva difusión Editar embudo Editar el diseño de la tarjeta Importar…" at bounding box center [808, 251] width 173 height 410
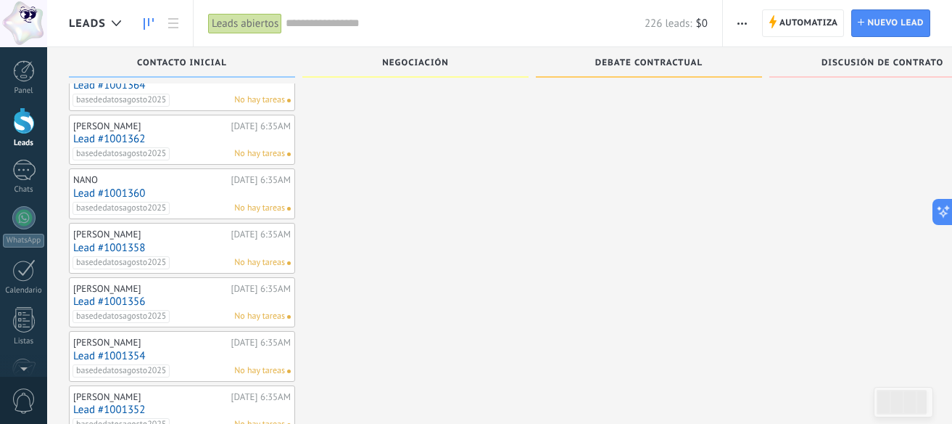
click at [741, 25] on span "button" at bounding box center [742, 23] width 9 height 28
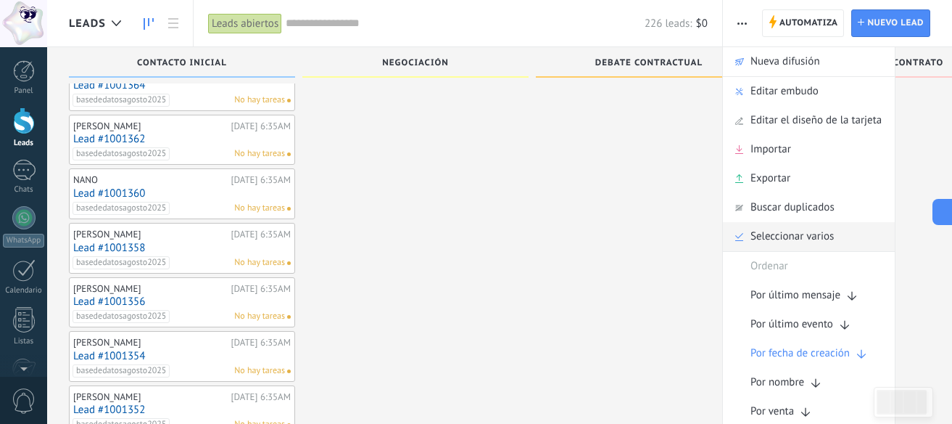
click at [775, 242] on span "Seleccionar varios" at bounding box center [792, 236] width 83 height 29
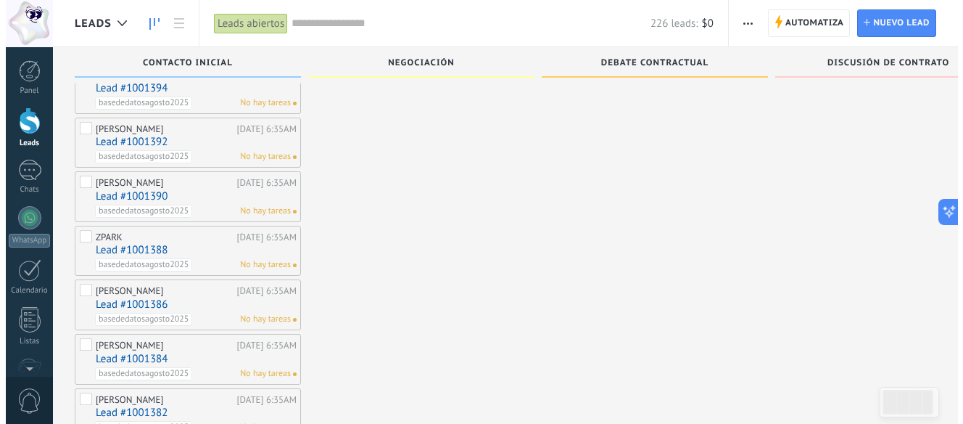
scroll to position [0, 0]
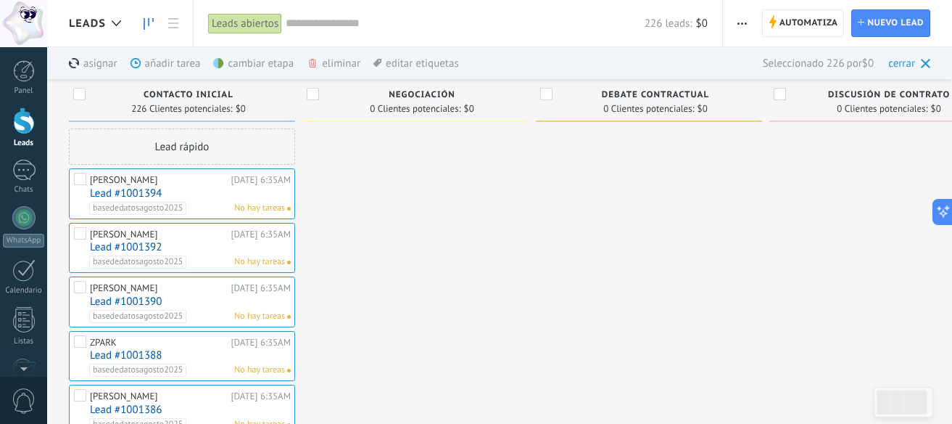
click at [319, 62] on div "eliminar màs" at bounding box center [358, 63] width 103 height 32
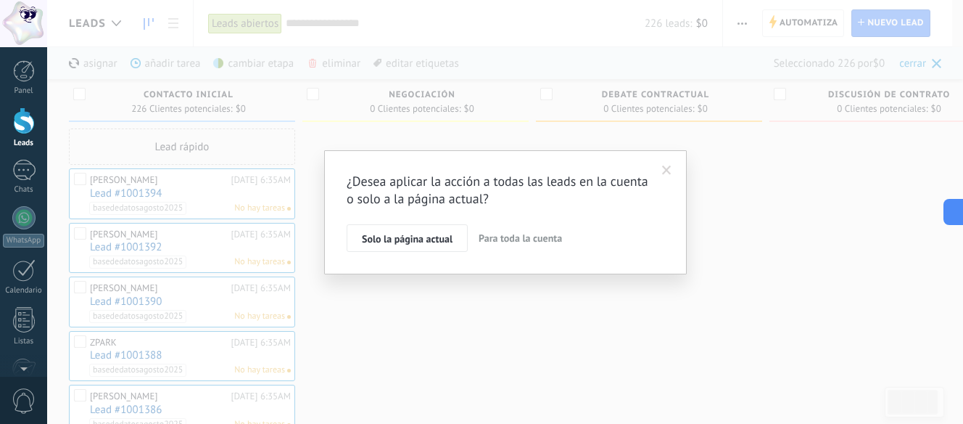
click at [669, 172] on span at bounding box center [666, 170] width 9 height 10
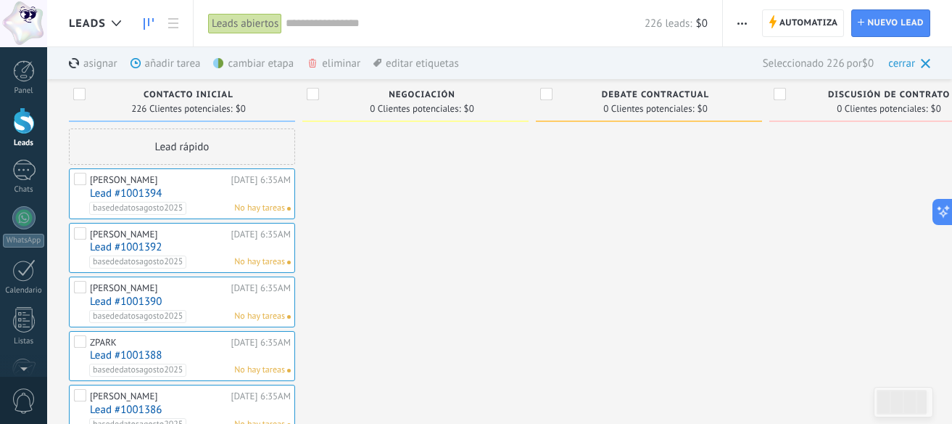
click at [437, 62] on div "editar etiquetas màs" at bounding box center [417, 63] width 86 height 32
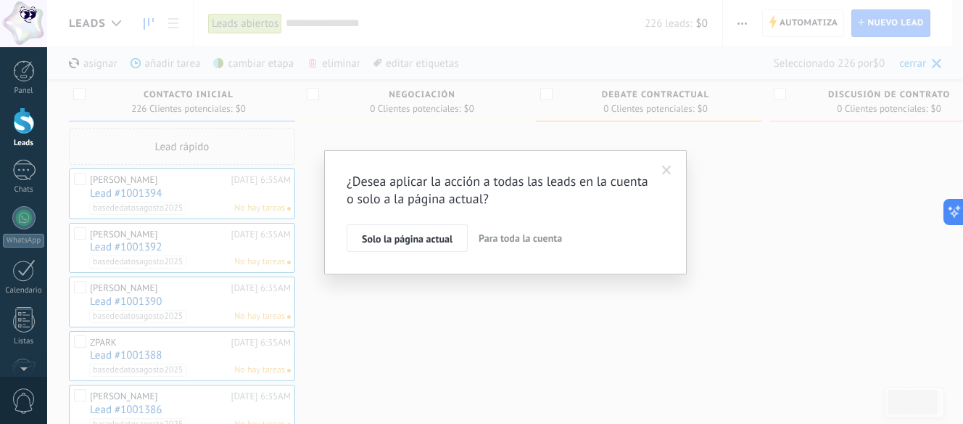
click at [666, 166] on span at bounding box center [666, 170] width 9 height 10
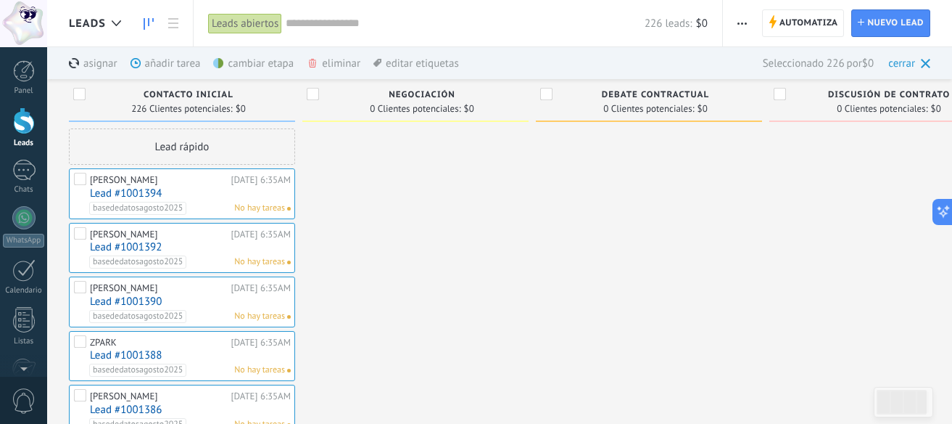
click at [321, 62] on div "eliminar màs" at bounding box center [358, 63] width 103 height 32
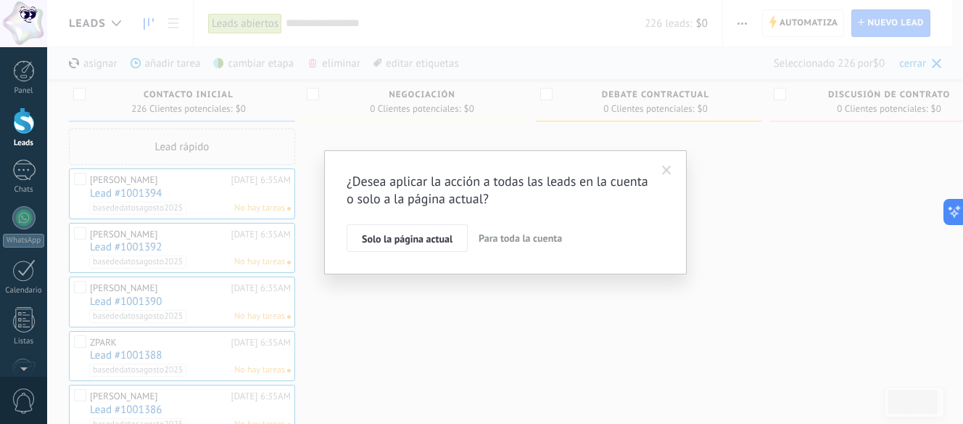
click at [492, 239] on span "Para toda la cuenta" at bounding box center [520, 237] width 83 height 13
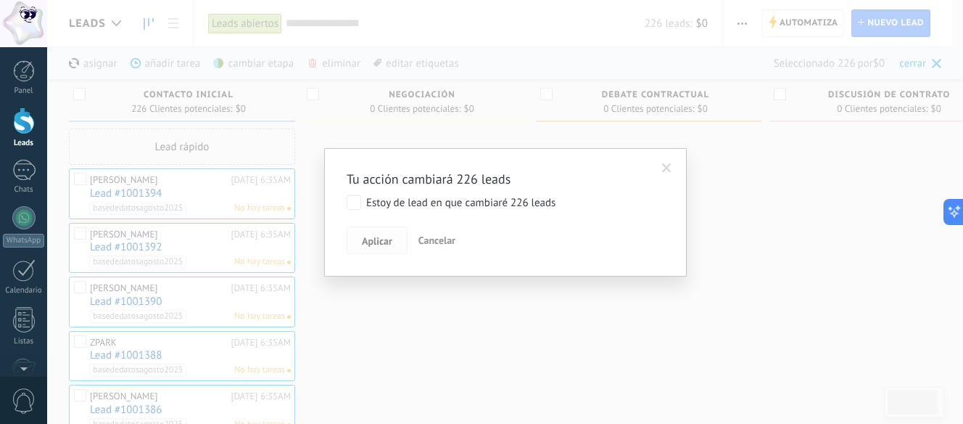
click at [380, 244] on span "Aplicar" at bounding box center [377, 241] width 30 height 10
click at [345, 203] on div "Tu acción cambiará 226 leads Estoy de lead en que cambiaré 226 leads Aplicar Ca…" at bounding box center [505, 212] width 363 height 128
click at [380, 249] on button "Aplicar" at bounding box center [377, 240] width 61 height 28
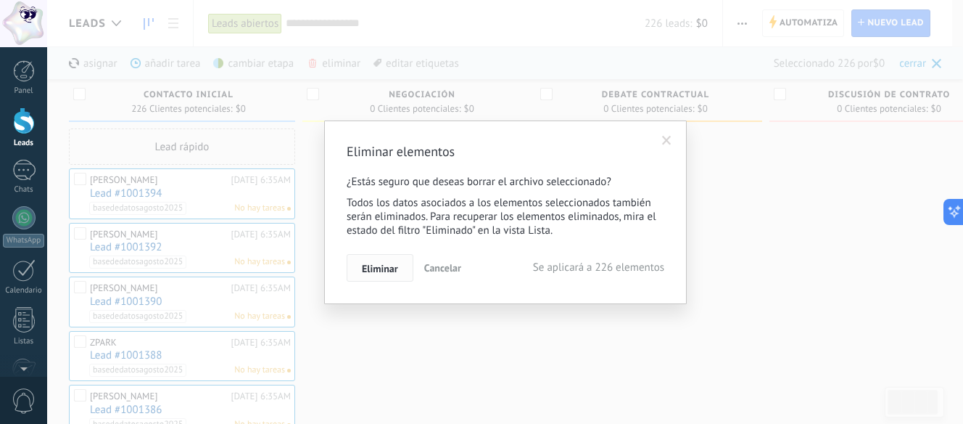
click at [381, 266] on span "Eliminar" at bounding box center [380, 268] width 36 height 10
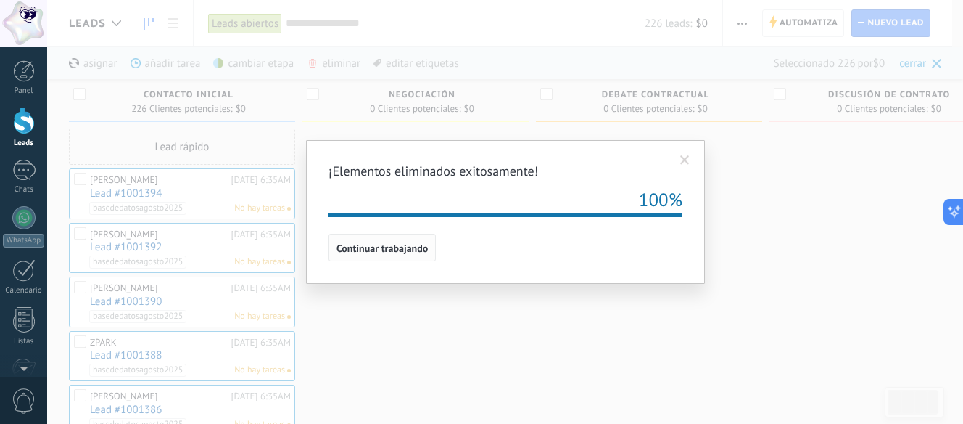
click at [378, 237] on button "Continuar trabajando" at bounding box center [382, 248] width 107 height 28
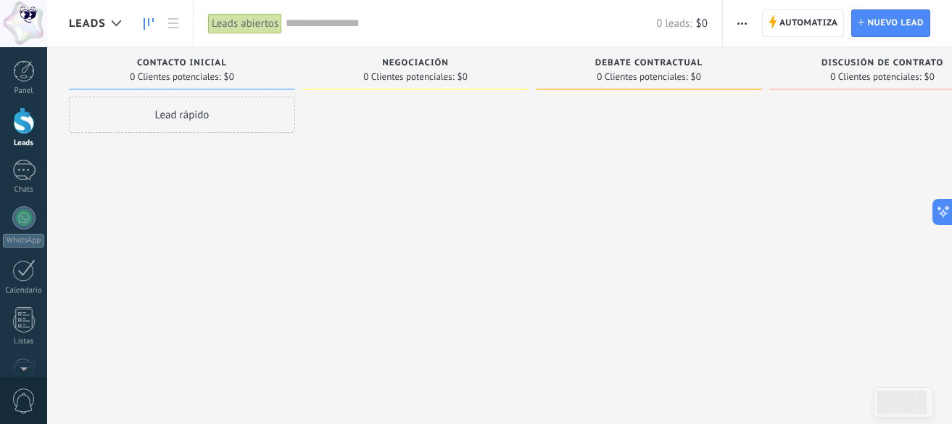
click at [741, 28] on span "button" at bounding box center [742, 23] width 9 height 28
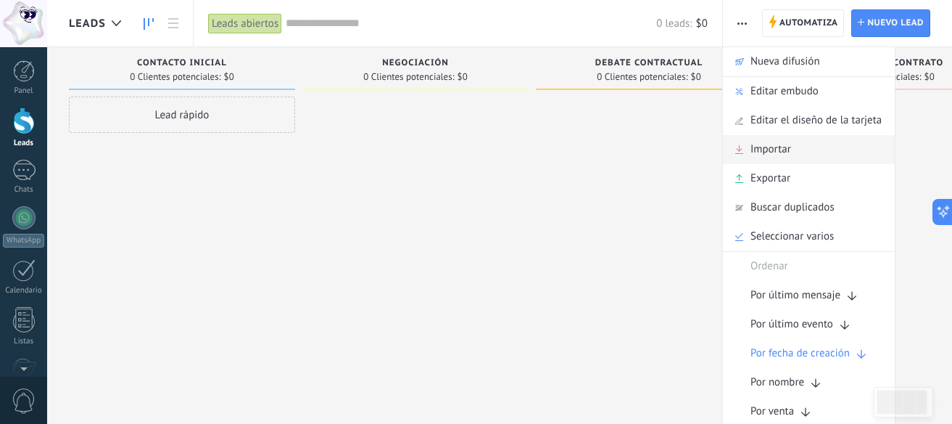
click at [764, 152] on span "Importar" at bounding box center [771, 149] width 41 height 29
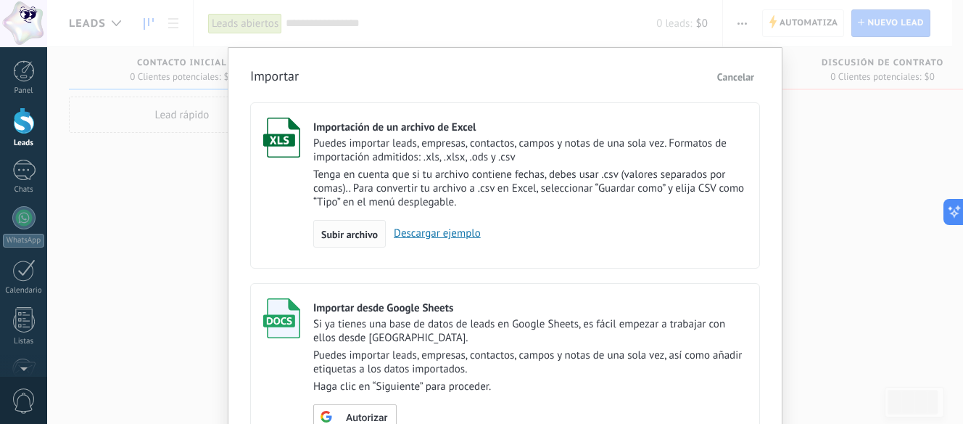
click at [349, 243] on div "Subir archivo" at bounding box center [349, 234] width 73 height 28
click at [0, 0] on input "Importación de un archivo de Excel Puedes importar leads, empresas, contactos, …" at bounding box center [0, 0] width 0 height 0
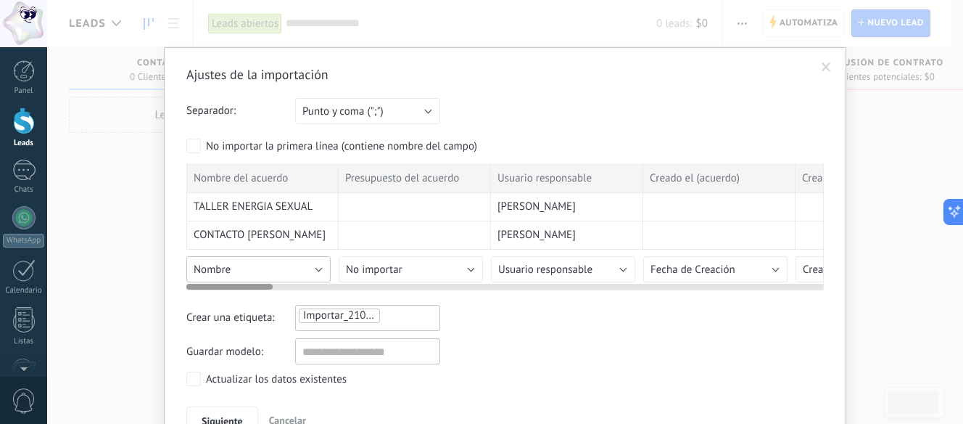
click at [268, 266] on button "Nombre" at bounding box center [258, 269] width 144 height 26
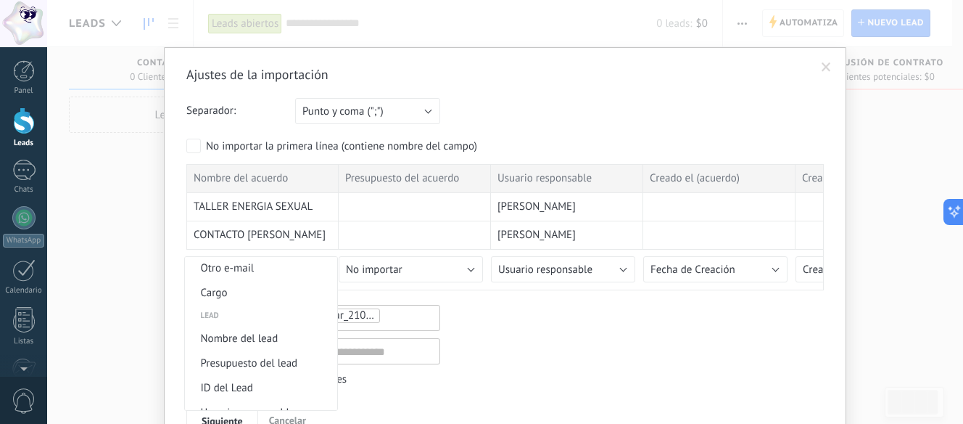
scroll to position [540, 0]
click at [260, 315] on span "Nombre del lead" at bounding box center [259, 314] width 148 height 14
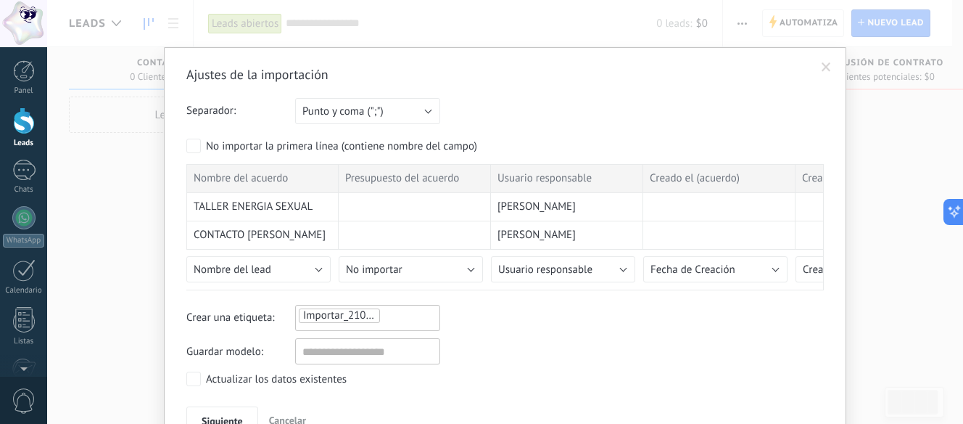
click at [390, 317] on ul "Importar_21082025_0639" at bounding box center [347, 315] width 101 height 17
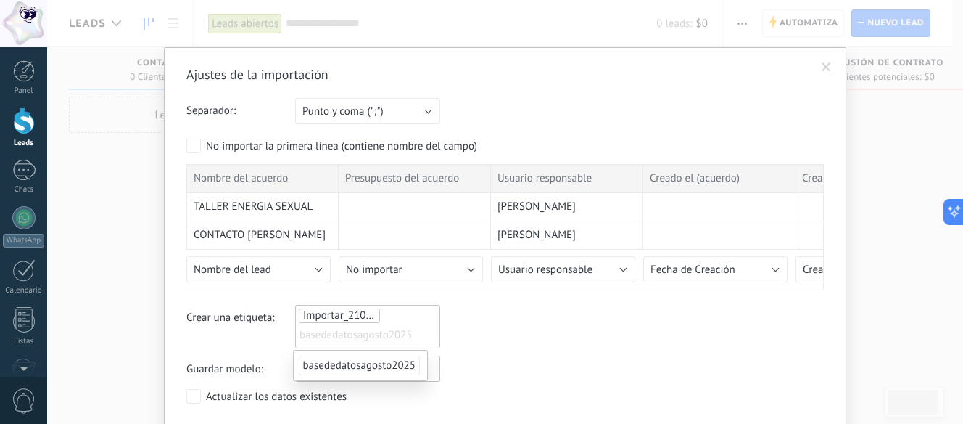
click at [376, 366] on span "basededatosagosto2025" at bounding box center [359, 365] width 121 height 20
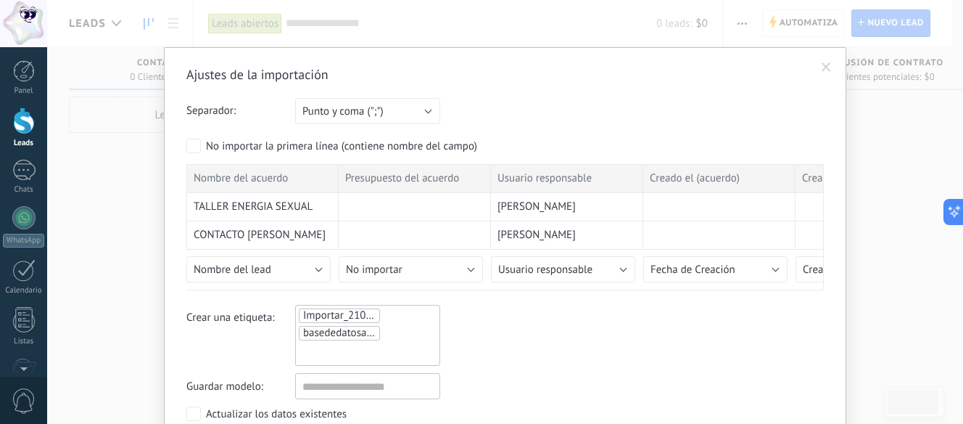
click at [366, 312] on span "Importar_21082025_0639" at bounding box center [363, 315] width 120 height 14
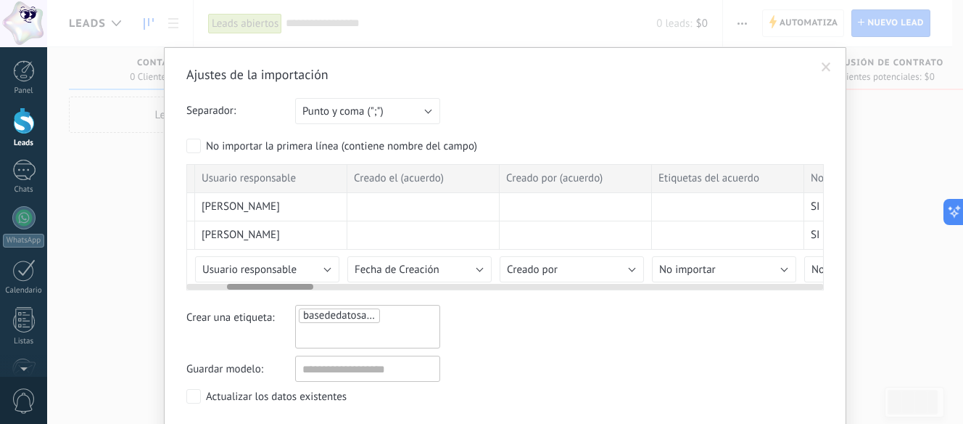
scroll to position [0, 301]
drag, startPoint x: 244, startPoint y: 286, endPoint x: 285, endPoint y: 297, distance: 42.7
click at [285, 297] on div "Ajustes de la importación Separador: Punto y coma (";") Coma (",") Tabulación (…" at bounding box center [505, 258] width 638 height 385
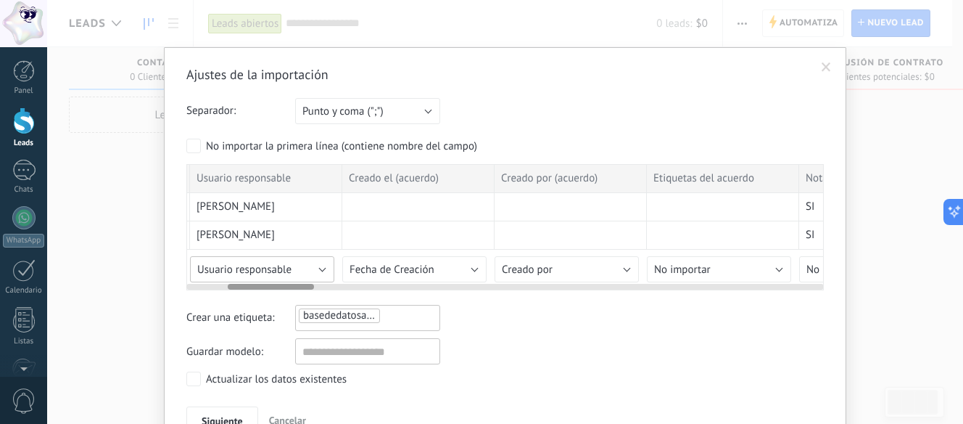
click at [270, 263] on span "Usuario responsable" at bounding box center [244, 270] width 94 height 14
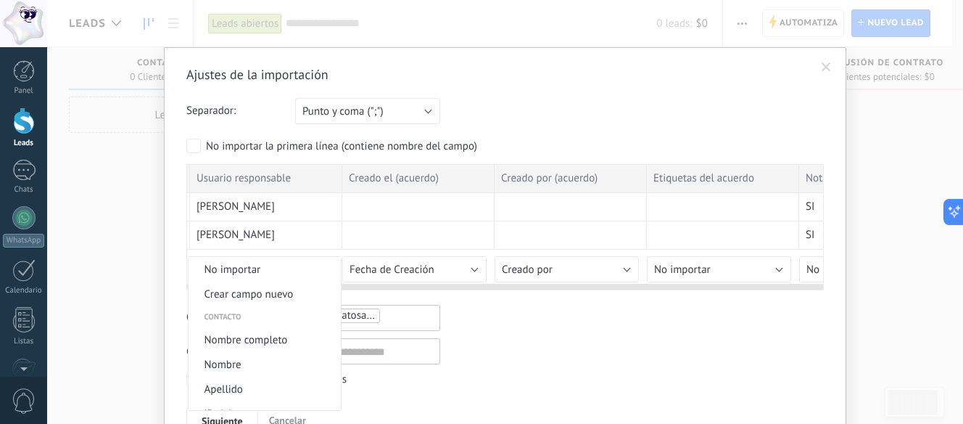
scroll to position [596, 0]
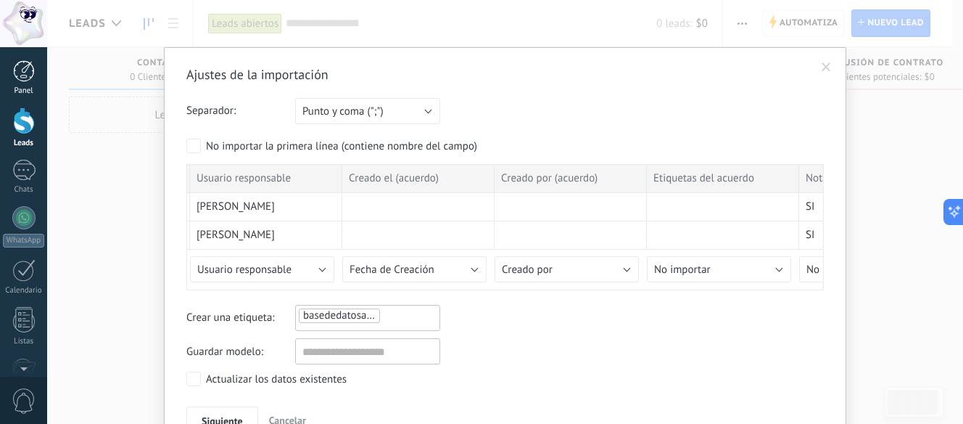
drag, startPoint x: 18, startPoint y: 20, endPoint x: 8, endPoint y: 73, distance: 54.6
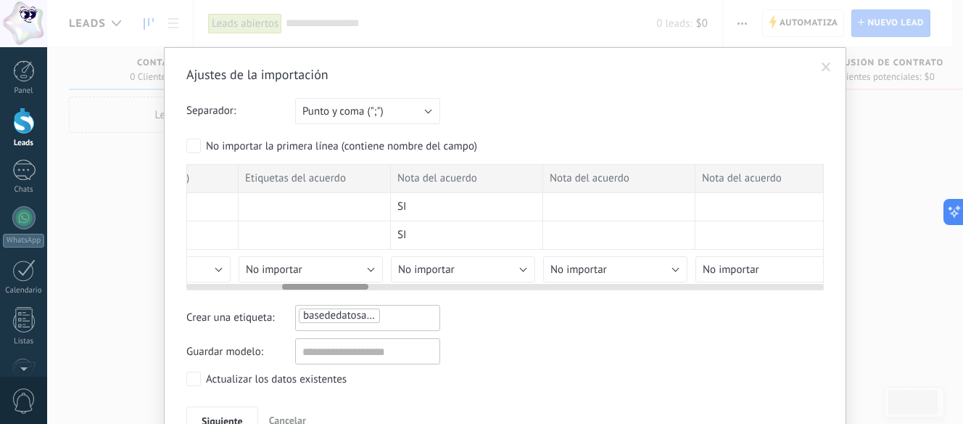
scroll to position [0, 736]
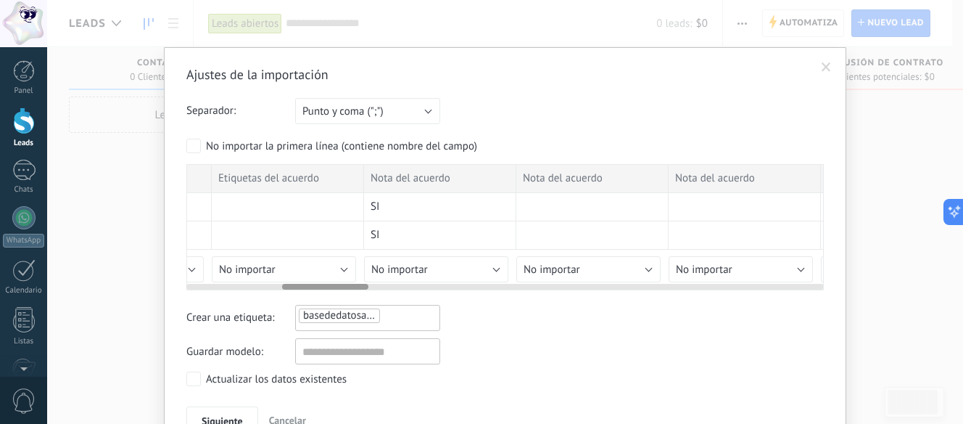
drag, startPoint x: 304, startPoint y: 286, endPoint x: 363, endPoint y: 288, distance: 58.8
click at [363, 288] on div at bounding box center [325, 287] width 86 height 6
click at [396, 268] on span "No importar" at bounding box center [399, 270] width 57 height 14
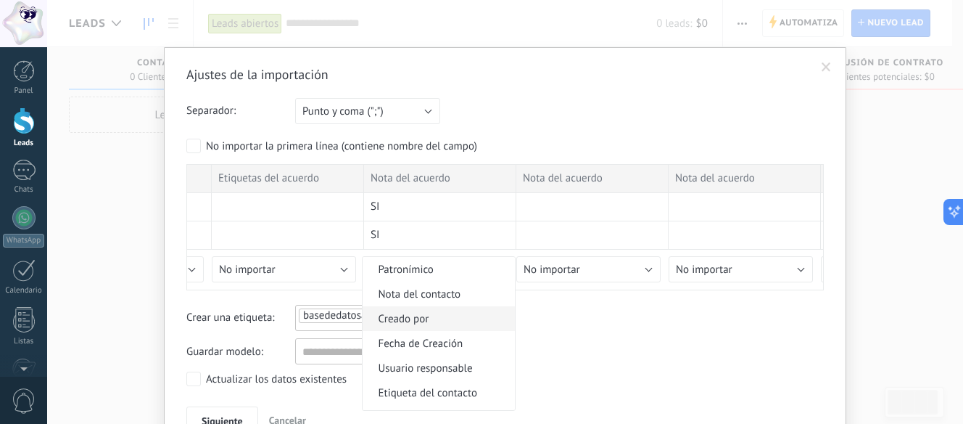
scroll to position [145, 0]
click at [441, 318] on span "Nota del contacto" at bounding box center [437, 318] width 148 height 14
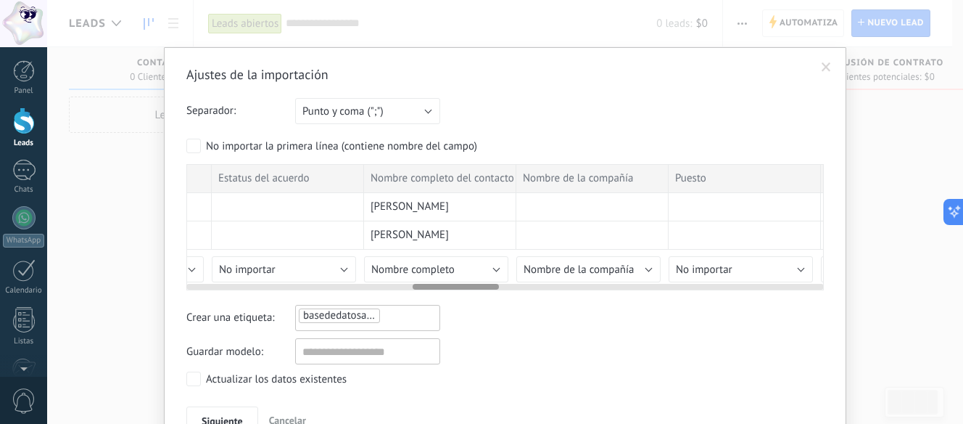
scroll to position [0, 1677]
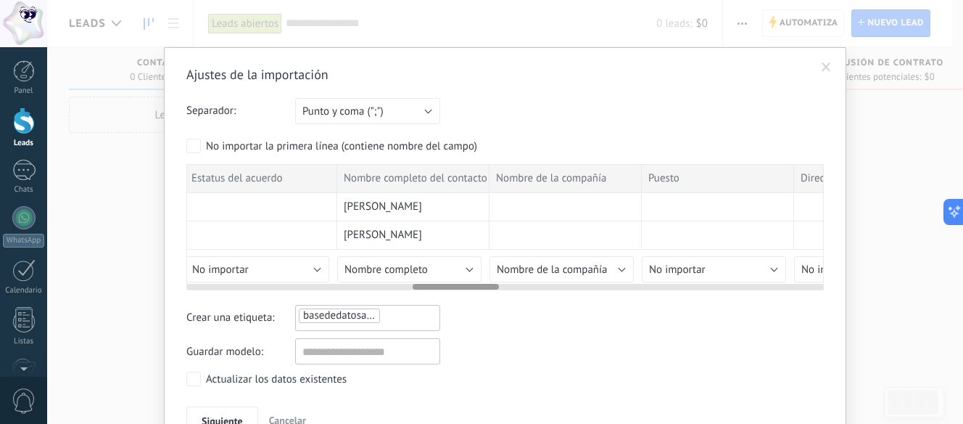
drag, startPoint x: 345, startPoint y: 284, endPoint x: 472, endPoint y: 294, distance: 127.3
click at [472, 294] on div "Ajustes de la importación Separador: Punto y coma (";") Coma (",") Tabulación (…" at bounding box center [505, 250] width 638 height 368
drag, startPoint x: 466, startPoint y: 283, endPoint x: 490, endPoint y: 286, distance: 24.1
click at [490, 286] on div at bounding box center [505, 284] width 638 height 12
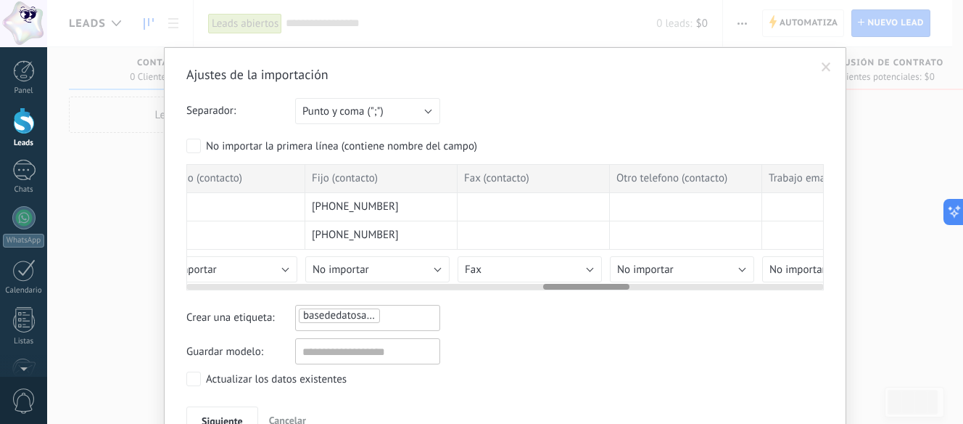
scroll to position [0, 2633]
drag, startPoint x: 482, startPoint y: 286, endPoint x: 611, endPoint y: 300, distance: 130.6
click at [611, 300] on div "Ajustes de la importación Separador: Punto y coma (";") Coma (",") Tabulación (…" at bounding box center [505, 250] width 638 height 368
click at [412, 276] on button "No importar" at bounding box center [366, 269] width 144 height 26
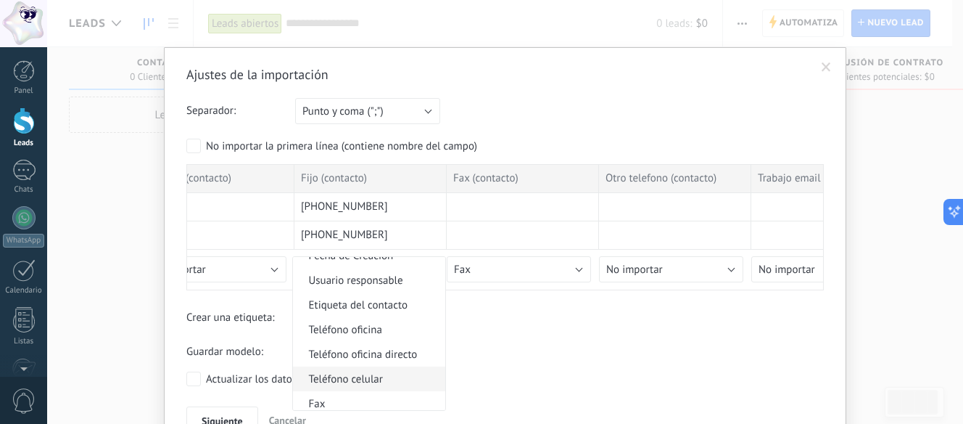
scroll to position [290, 0]
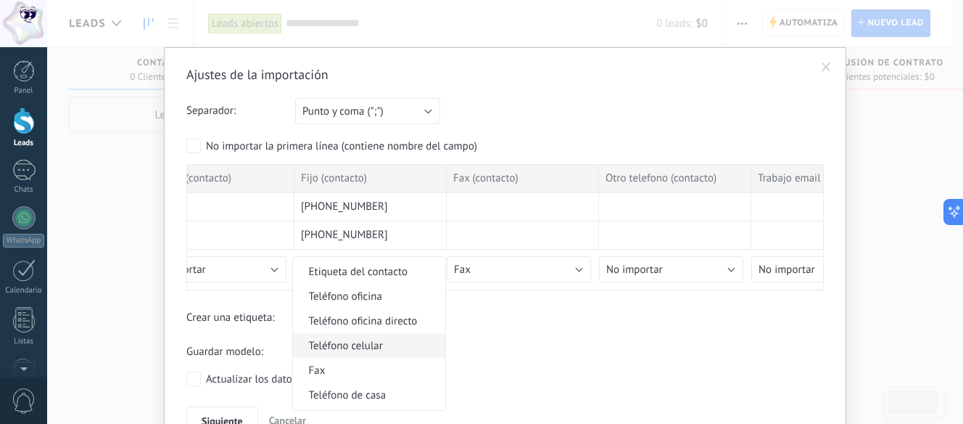
click at [392, 341] on span "Teléfono celular" at bounding box center [367, 346] width 148 height 14
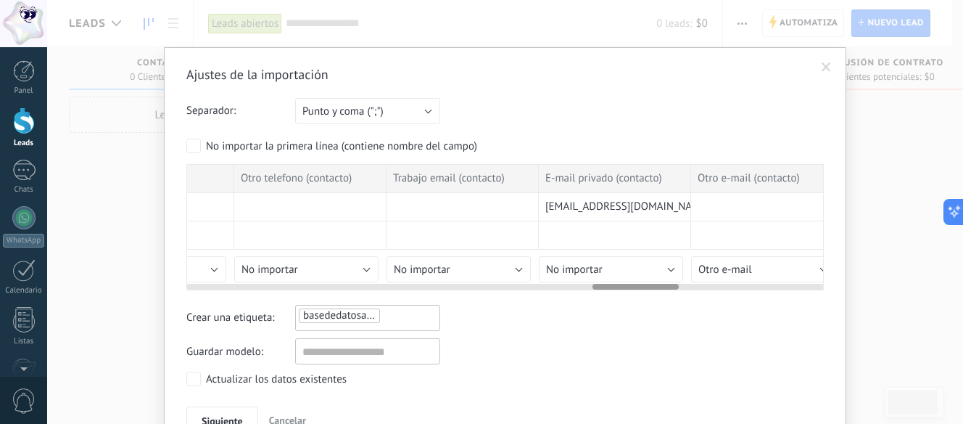
scroll to position [0, 3009]
drag, startPoint x: 589, startPoint y: 291, endPoint x: 637, endPoint y: 296, distance: 48.1
click at [637, 296] on div "Ajustes de la importación Separador: Punto y coma (";") Coma (",") Tabulación (…" at bounding box center [505, 250] width 638 height 368
click at [580, 276] on span "No importar" at bounding box center [563, 270] width 57 height 14
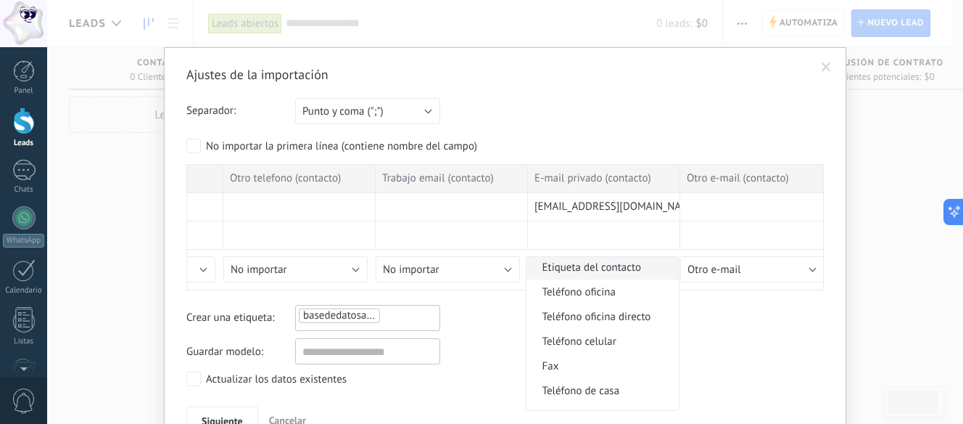
scroll to position [363, 0]
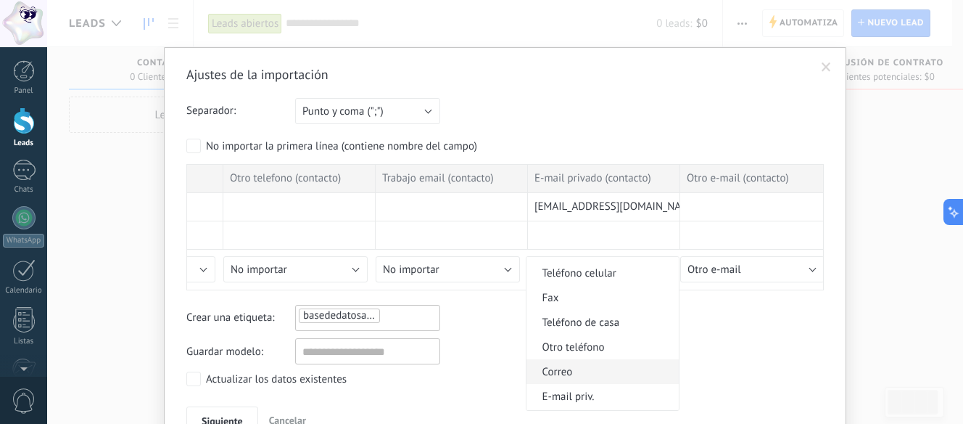
click at [578, 371] on span "Correo" at bounding box center [601, 372] width 148 height 14
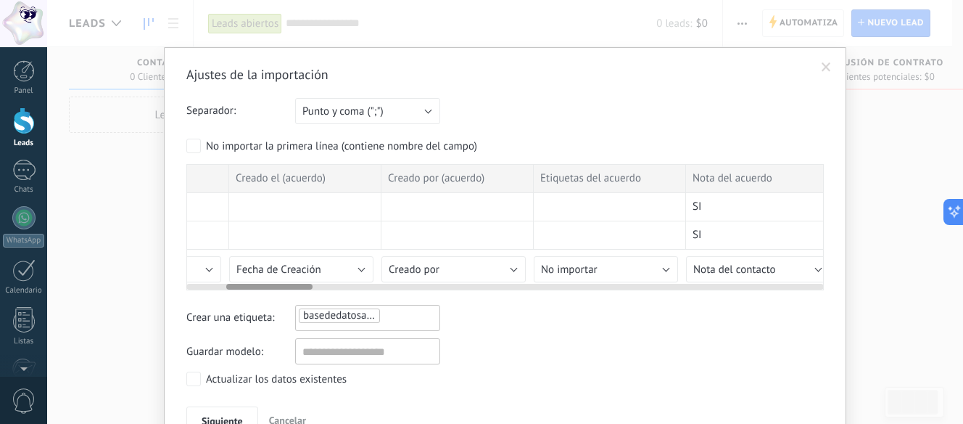
scroll to position [0, 0]
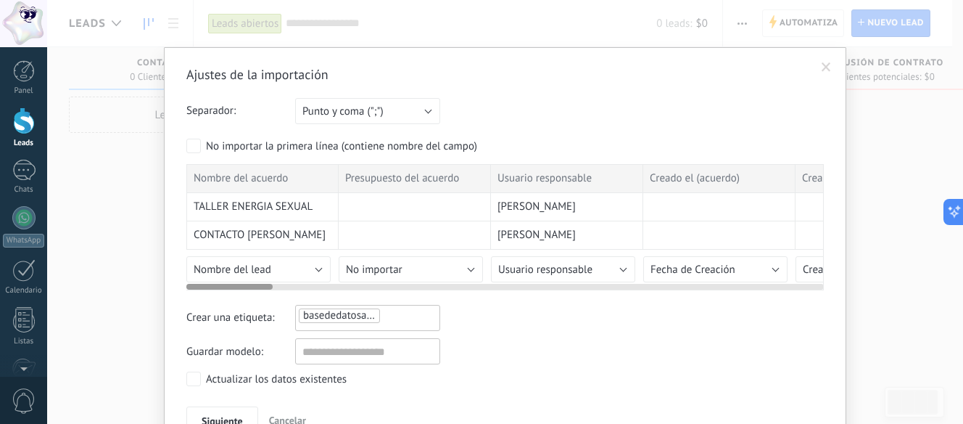
drag, startPoint x: 649, startPoint y: 284, endPoint x: 185, endPoint y: 311, distance: 465.0
click at [186, 311] on div "Ajustes de la importación Separador: Punto y coma (";") Coma (",") Tabulación (…" at bounding box center [505, 250] width 638 height 368
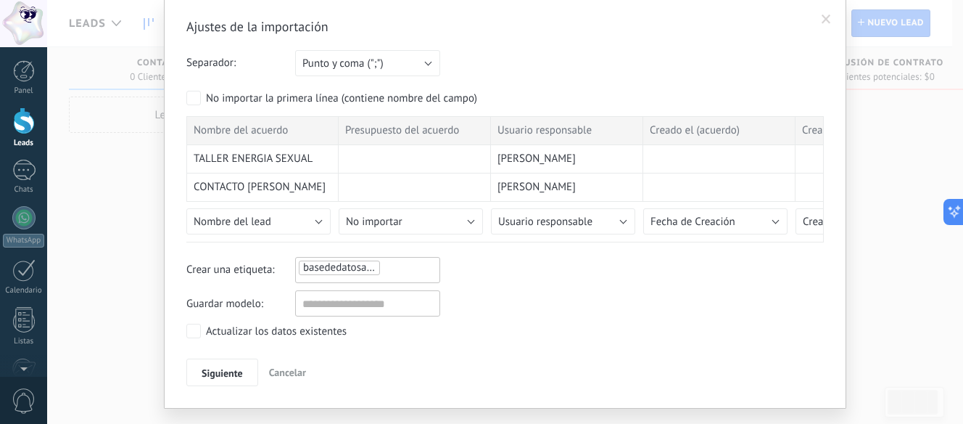
scroll to position [73, 0]
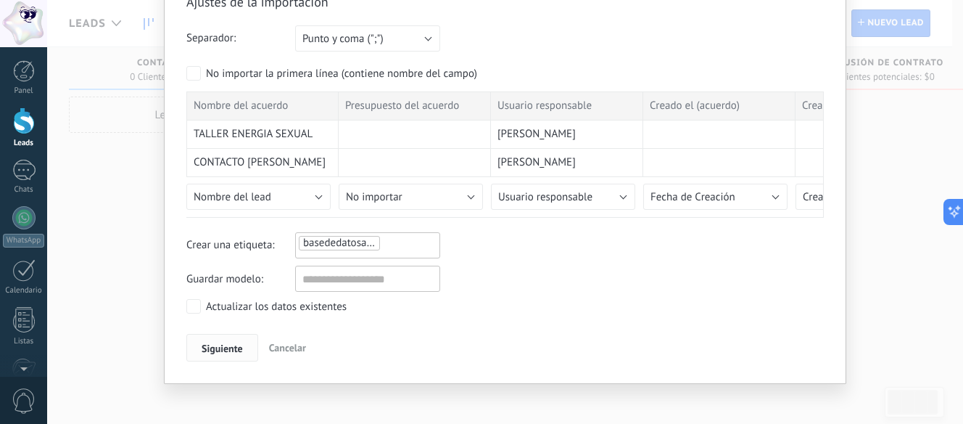
click at [233, 352] on span "Siguiente" at bounding box center [222, 348] width 41 height 10
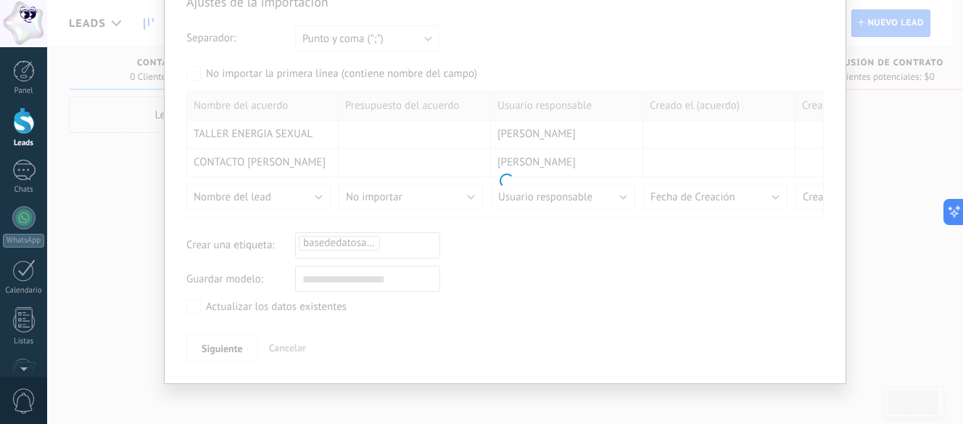
scroll to position [0, 0]
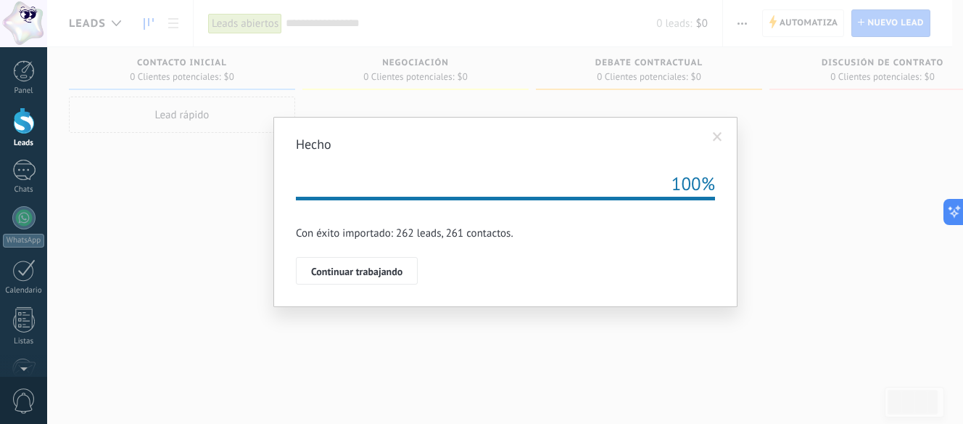
click at [368, 270] on span "Continuar trabajando" at bounding box center [356, 271] width 91 height 10
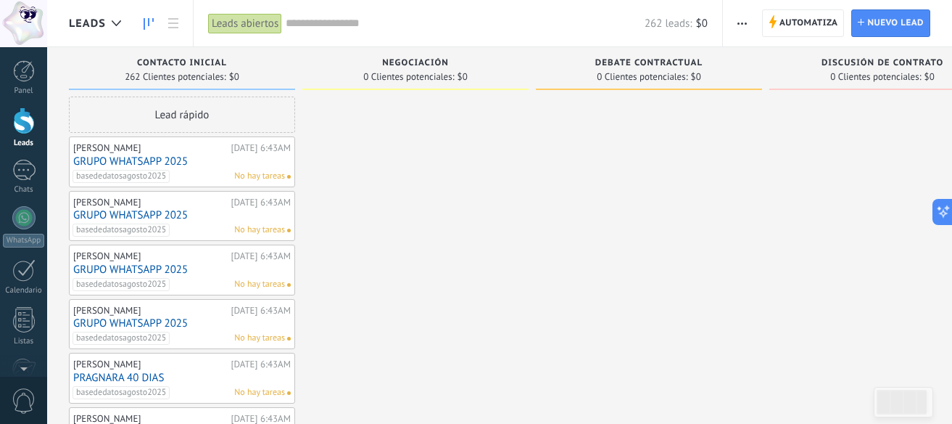
click at [222, 171] on div "basededatosagosto2025 No hay tareas" at bounding box center [179, 176] width 213 height 13
click at [149, 162] on link "GRUPO WHATSAPP 2025" at bounding box center [182, 161] width 218 height 12
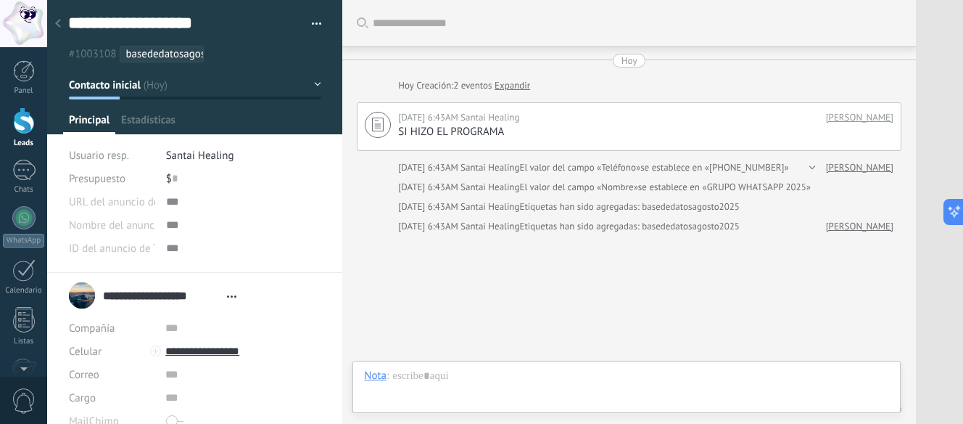
scroll to position [63, 0]
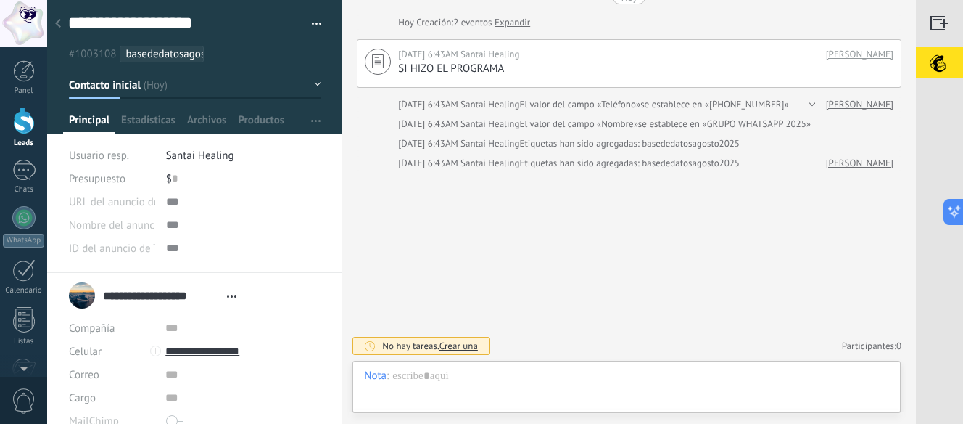
click at [316, 86] on button "Contacto inicial" at bounding box center [195, 85] width 252 height 26
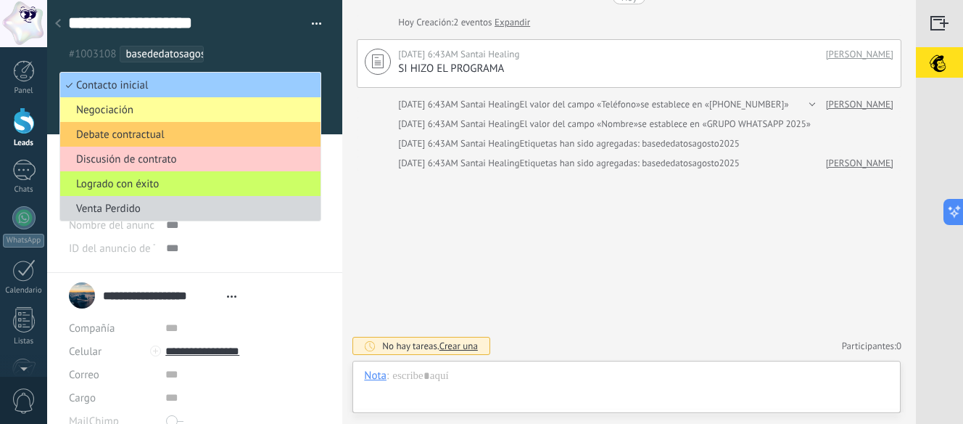
click at [326, 86] on div at bounding box center [195, 67] width 296 height 134
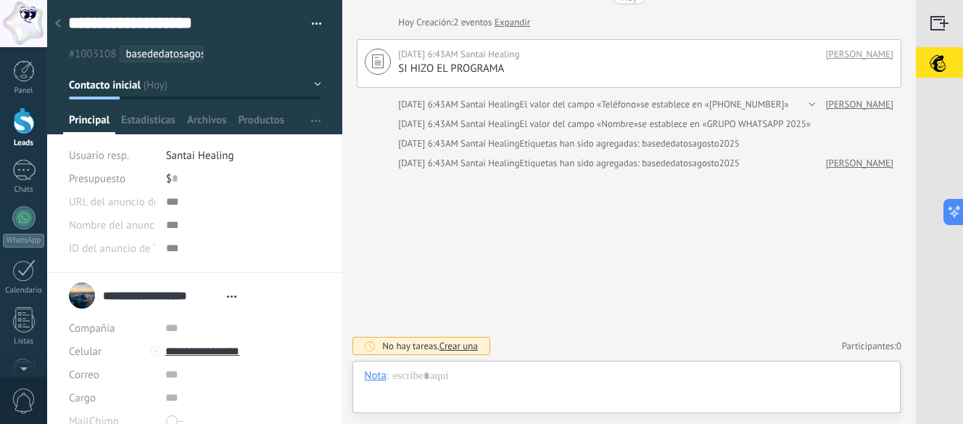
click at [306, 25] on button "button" at bounding box center [311, 24] width 21 height 22
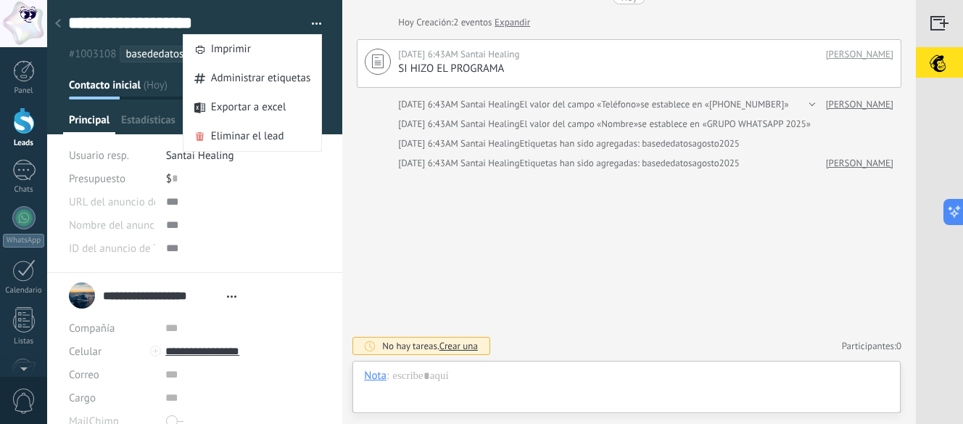
click at [313, 24] on button "button" at bounding box center [311, 24] width 21 height 22
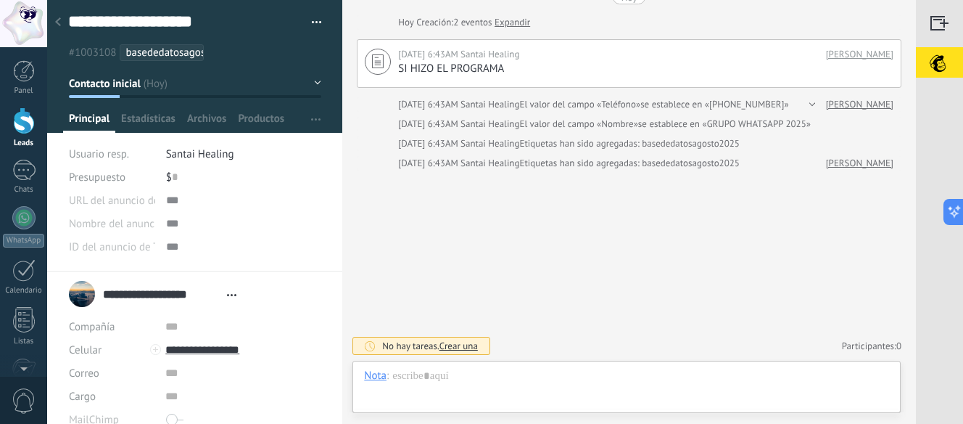
scroll to position [0, 0]
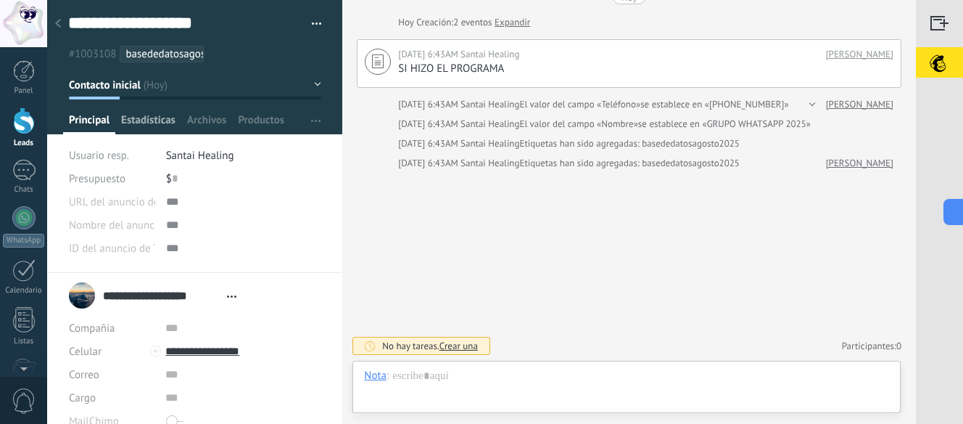
click at [170, 116] on span "Estadísticas" at bounding box center [148, 123] width 54 height 21
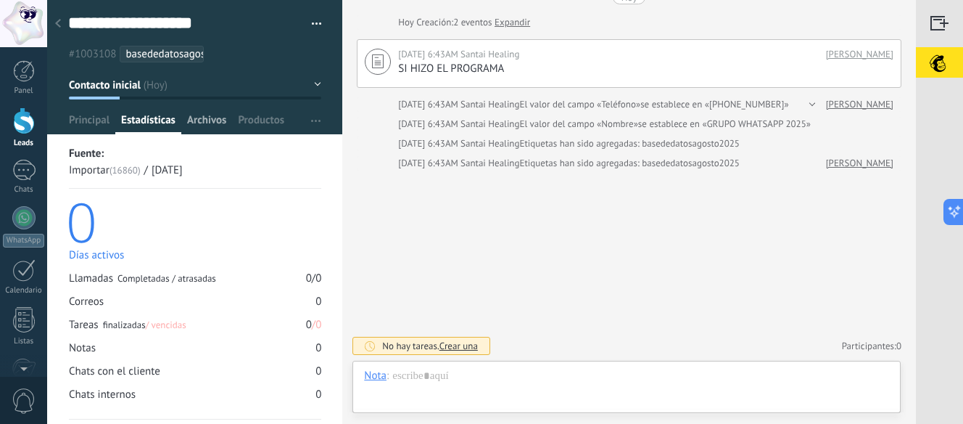
click at [218, 123] on span "Archivos" at bounding box center [206, 123] width 39 height 21
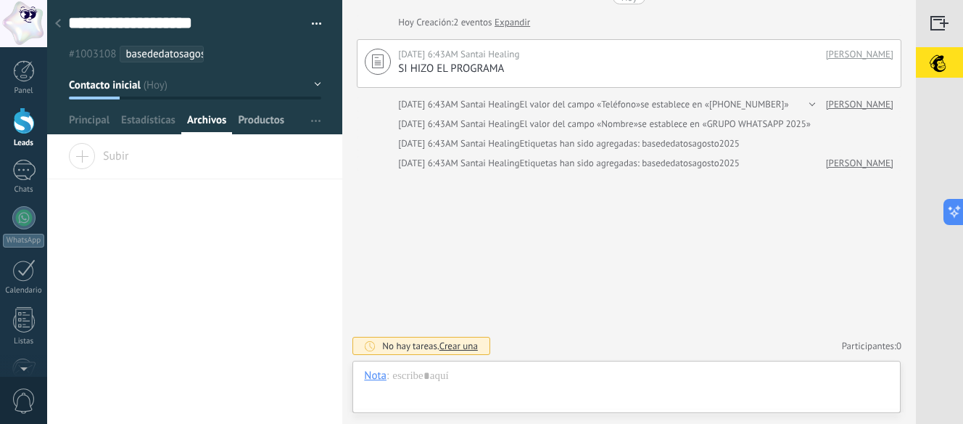
click at [261, 123] on span "Productos" at bounding box center [261, 123] width 46 height 21
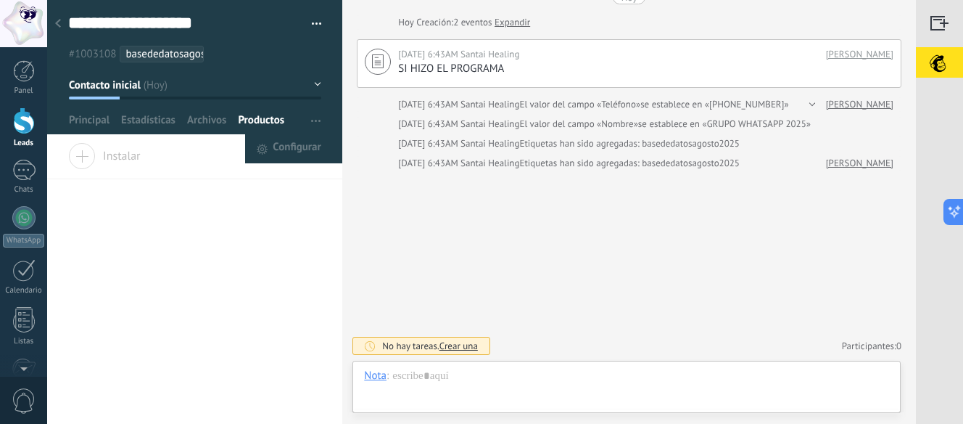
click at [313, 120] on icon "button" at bounding box center [315, 121] width 9 height 2
click at [311, 120] on icon "button" at bounding box center [315, 121] width 9 height 2
click at [292, 141] on span "Configurar" at bounding box center [297, 148] width 48 height 29
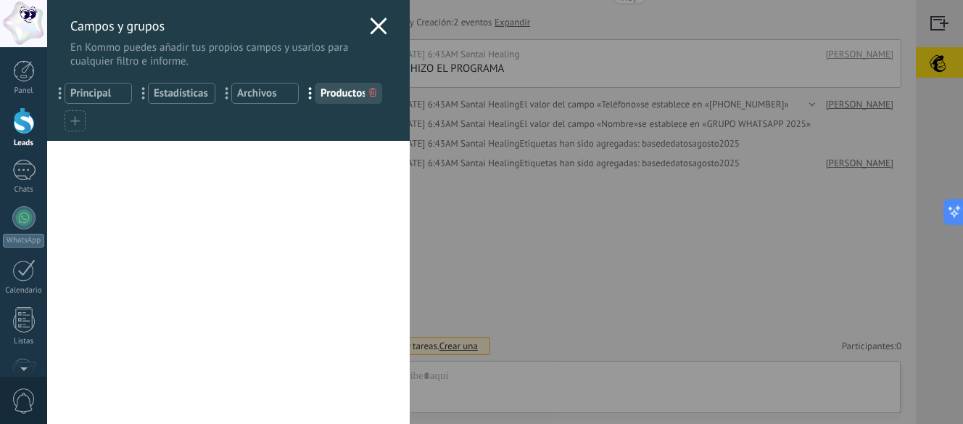
click at [64, 123] on div "... Principal ... Estadísticas ... Archivos ... Productos" at bounding box center [228, 104] width 363 height 73
click at [70, 124] on icon at bounding box center [74, 120] width 9 height 9
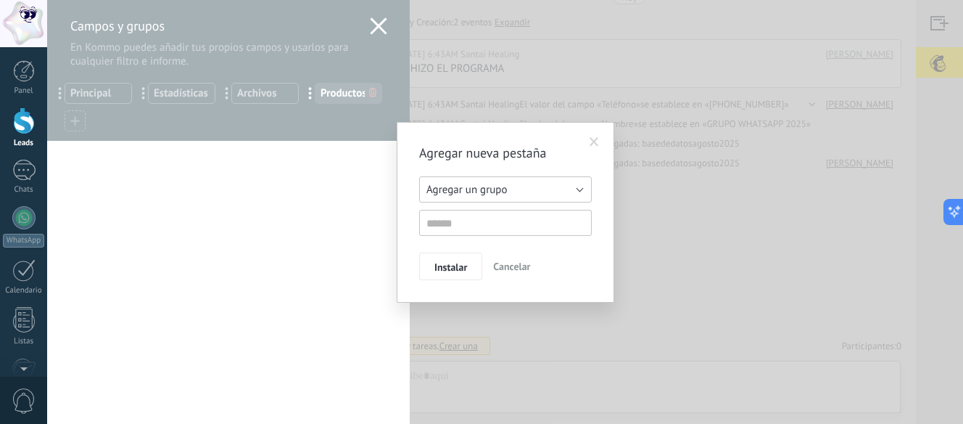
click at [469, 194] on span "Agregar un grupo" at bounding box center [466, 190] width 81 height 14
click at [496, 187] on span "Agregar un grupo" at bounding box center [499, 190] width 176 height 14
click at [590, 140] on span at bounding box center [594, 142] width 24 height 25
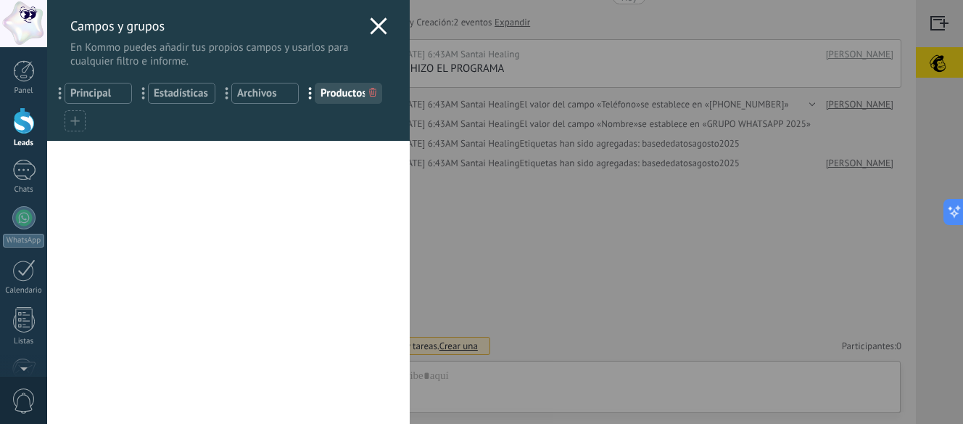
click at [370, 23] on icon at bounding box center [378, 25] width 17 height 17
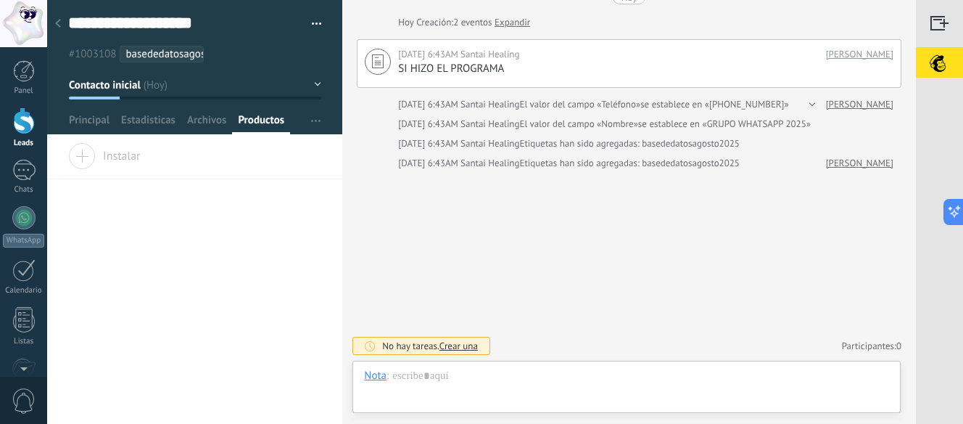
click at [61, 20] on div at bounding box center [58, 24] width 20 height 28
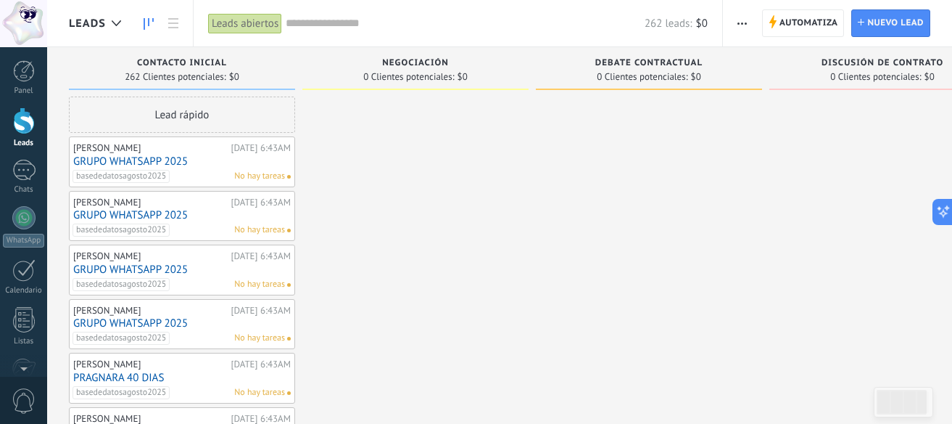
click at [24, 404] on span "0" at bounding box center [24, 400] width 25 height 25
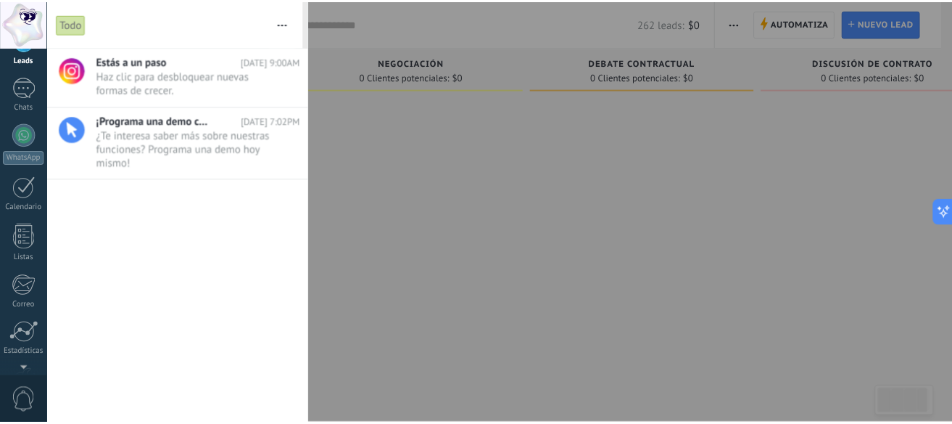
scroll to position [180, 0]
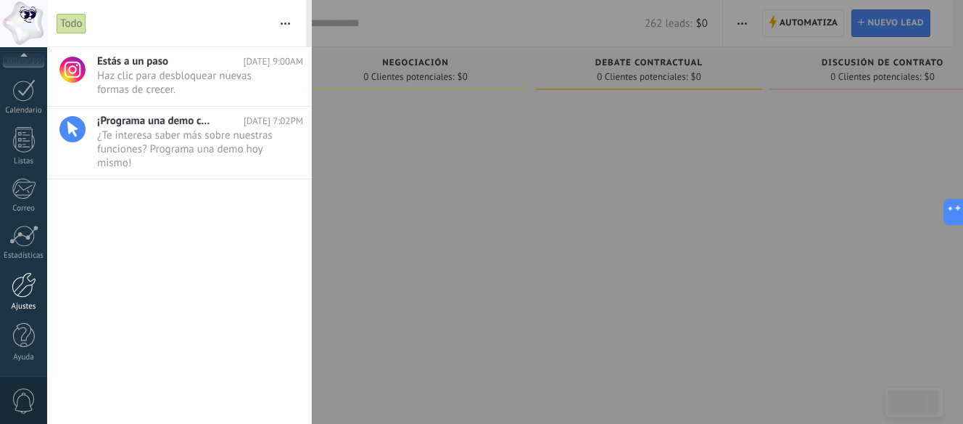
click at [21, 296] on div at bounding box center [24, 284] width 25 height 25
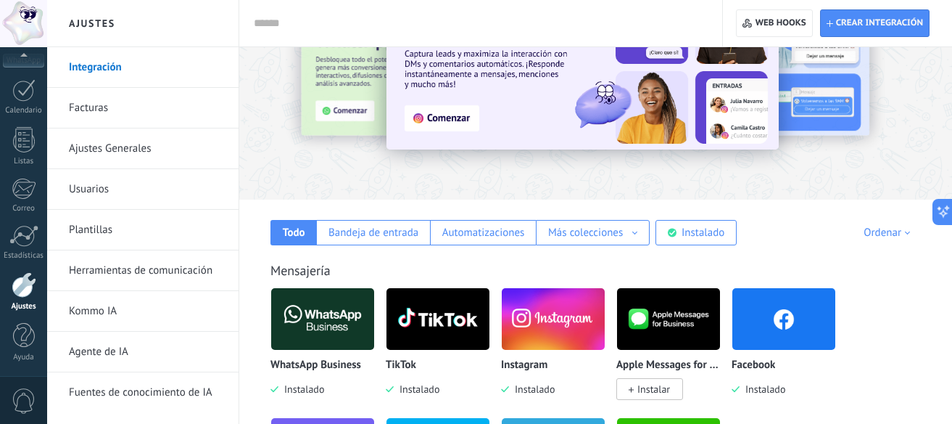
scroll to position [218, 0]
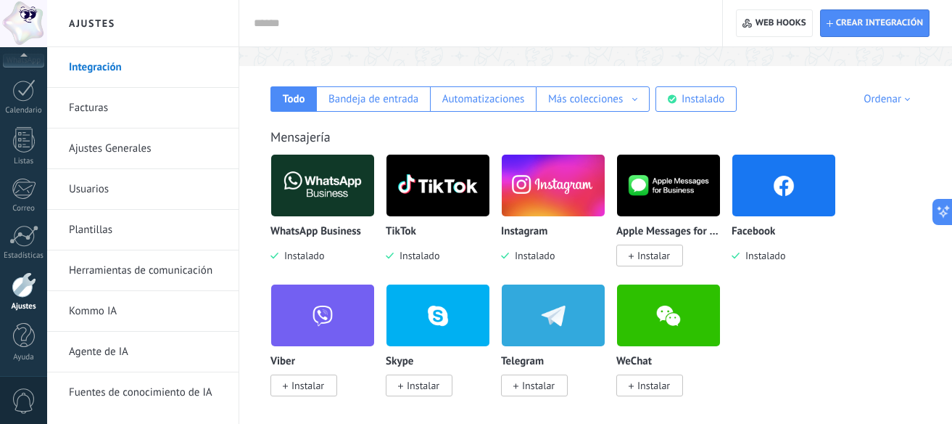
click at [441, 198] on img at bounding box center [438, 185] width 103 height 70
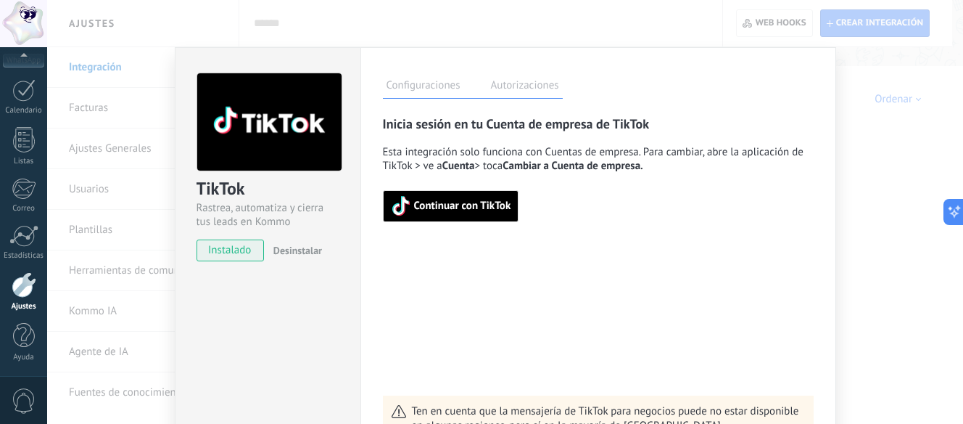
click at [873, 117] on div "TikTok Rastrea, automatiza y cierra tus leads en Kommo instalado Desinstalar Co…" at bounding box center [505, 212] width 916 height 424
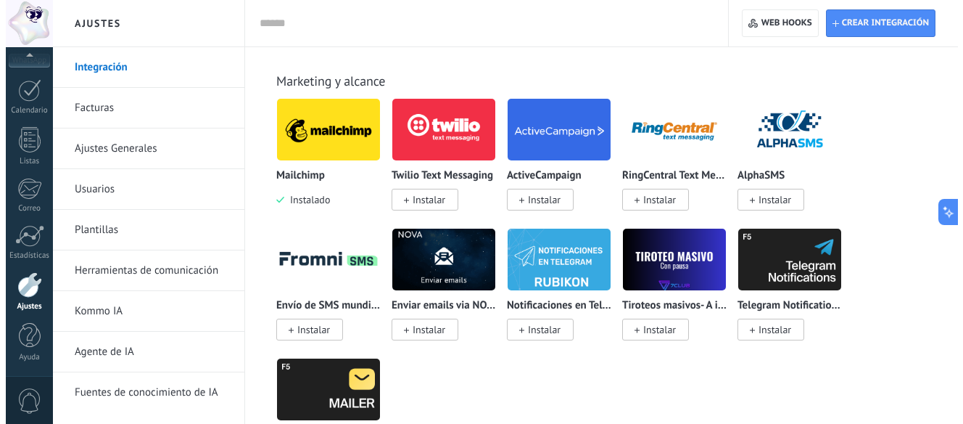
scroll to position [2901, 0]
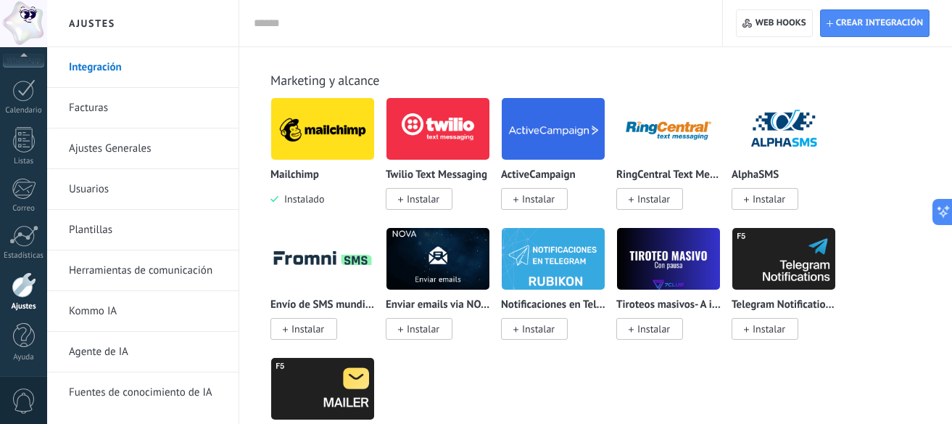
click at [307, 165] on div "Mailchimp Instalado" at bounding box center [323, 151] width 104 height 109
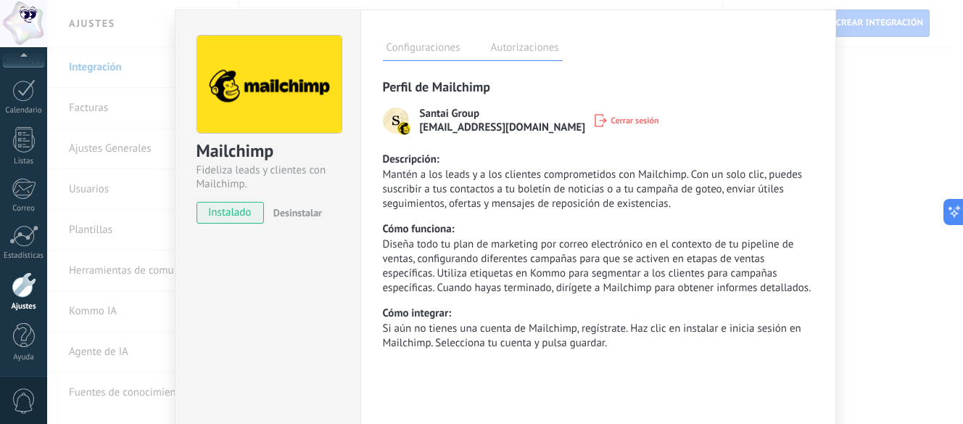
scroll to position [110, 0]
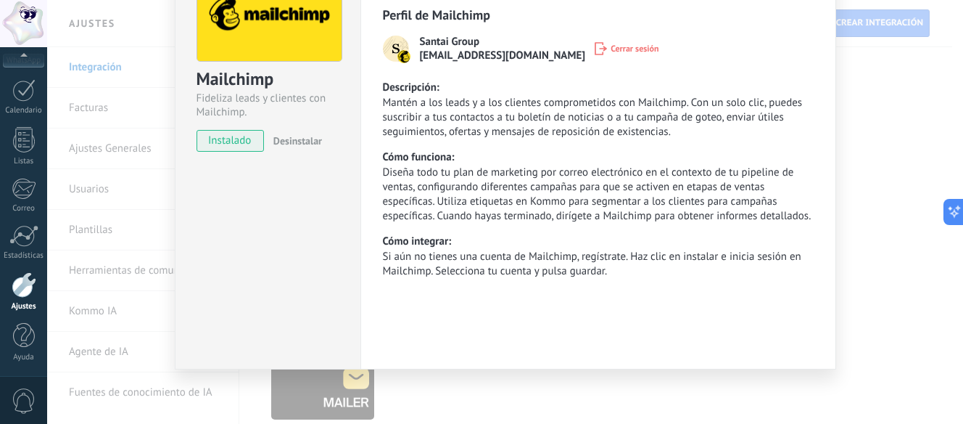
click at [873, 247] on div "Mailchimp Fideliza leads y clientes con Mailchimp. instalado Desinstalar Config…" at bounding box center [505, 212] width 916 height 424
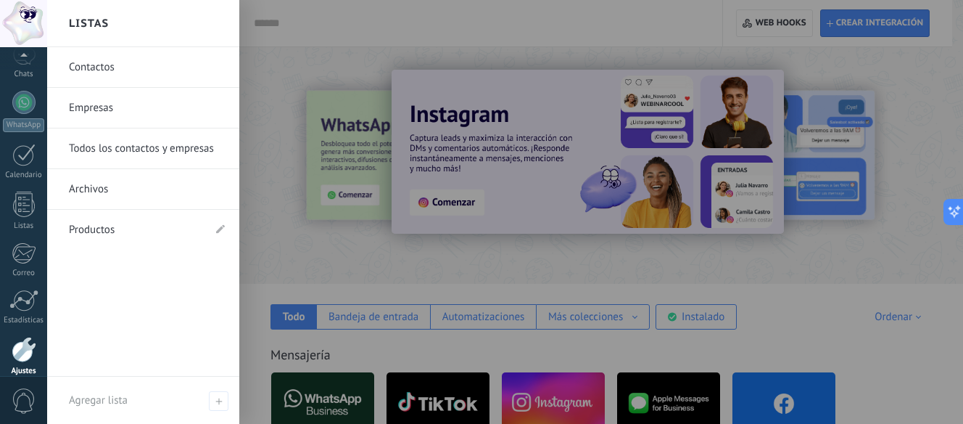
scroll to position [0, 0]
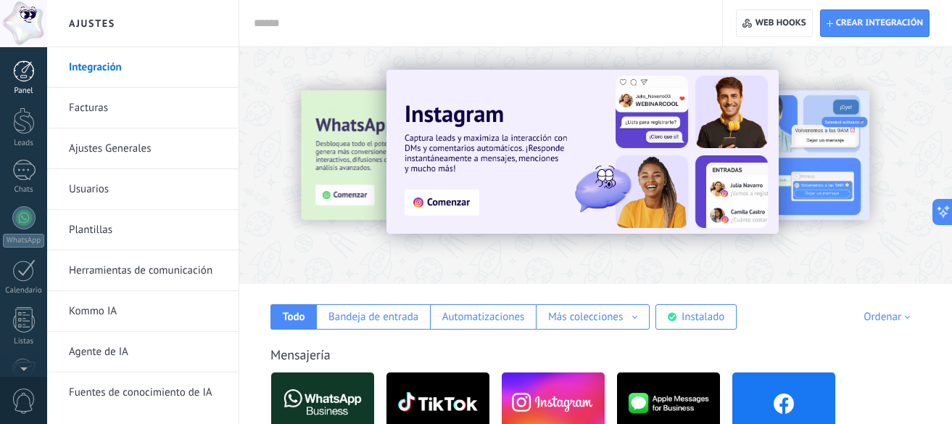
click at [22, 81] on div at bounding box center [24, 71] width 22 height 22
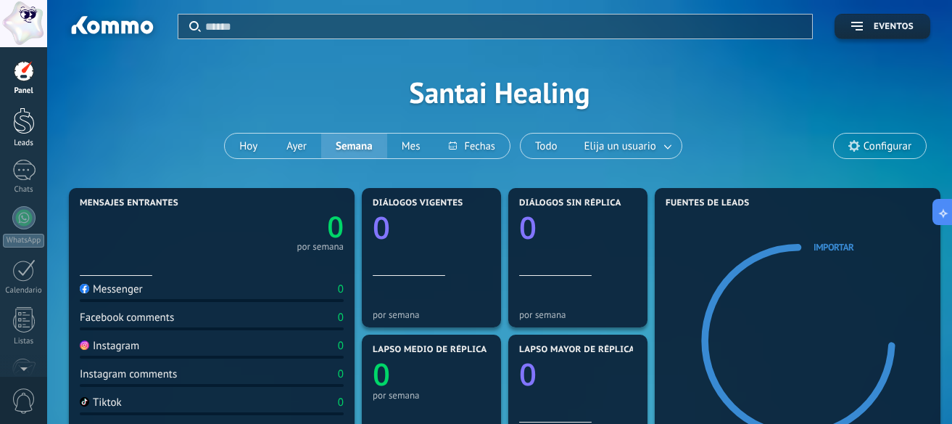
click at [25, 125] on div at bounding box center [24, 120] width 22 height 27
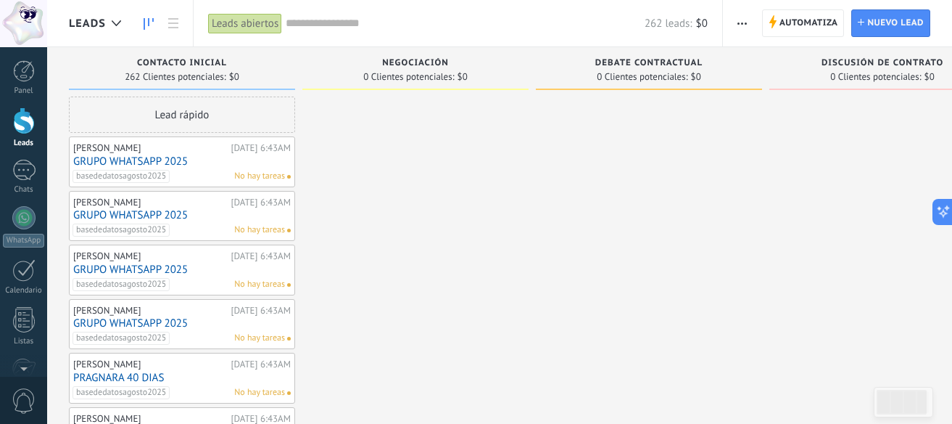
click at [115, 210] on link "GRUPO WHATSAPP 2025" at bounding box center [182, 215] width 218 height 12
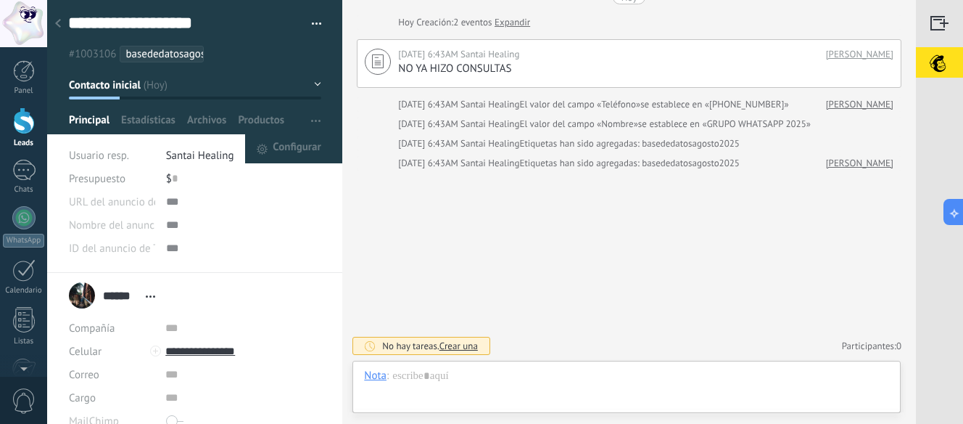
click at [305, 120] on button "button" at bounding box center [315, 121] width 21 height 28
click at [312, 81] on button "Contacto inicial" at bounding box center [195, 85] width 252 height 26
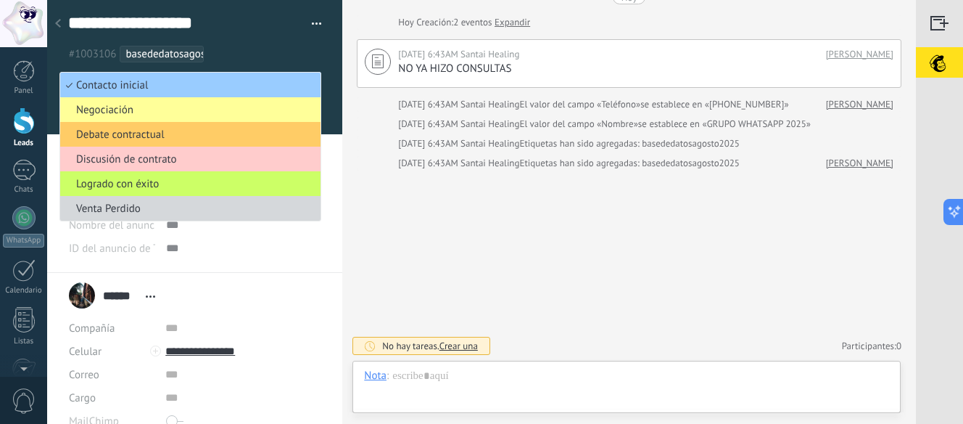
click at [324, 88] on div at bounding box center [195, 67] width 296 height 134
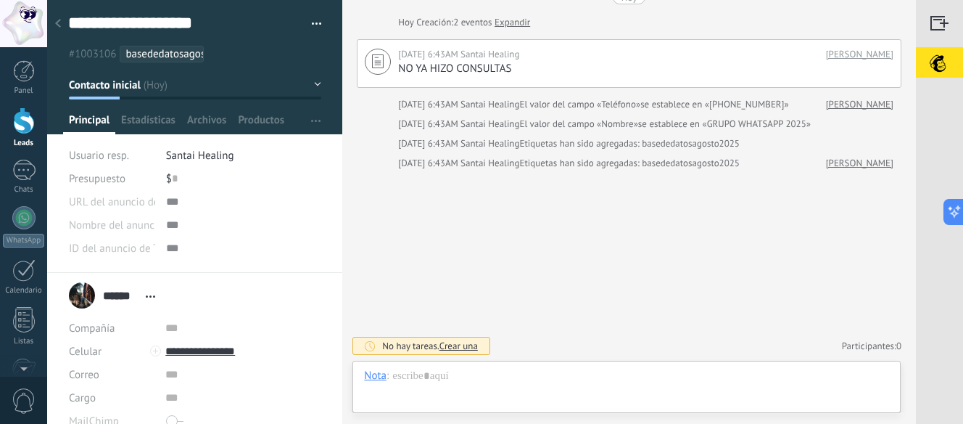
click at [303, 24] on button "button" at bounding box center [311, 24] width 21 height 22
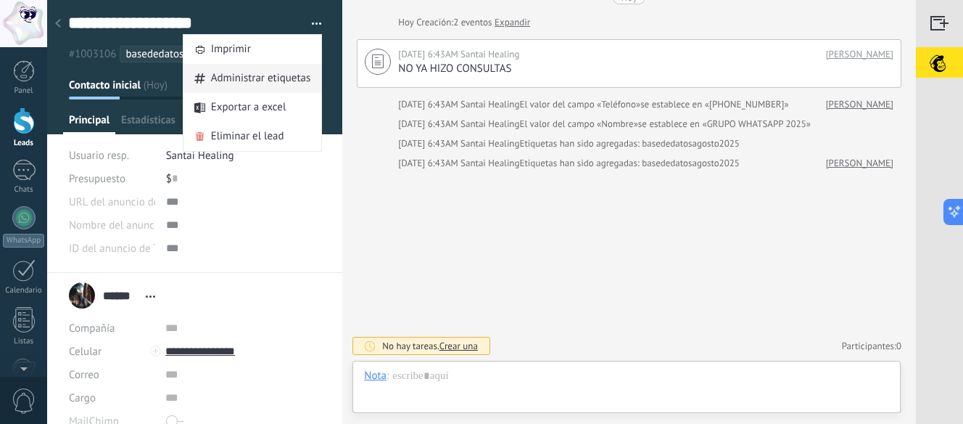
click at [278, 71] on span "Administrar etiquetas" at bounding box center [261, 78] width 100 height 29
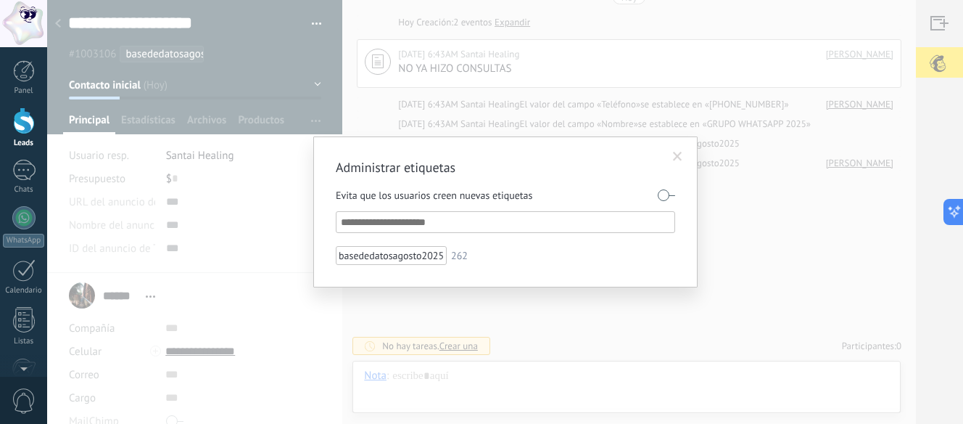
click at [682, 159] on span at bounding box center [678, 156] width 24 height 25
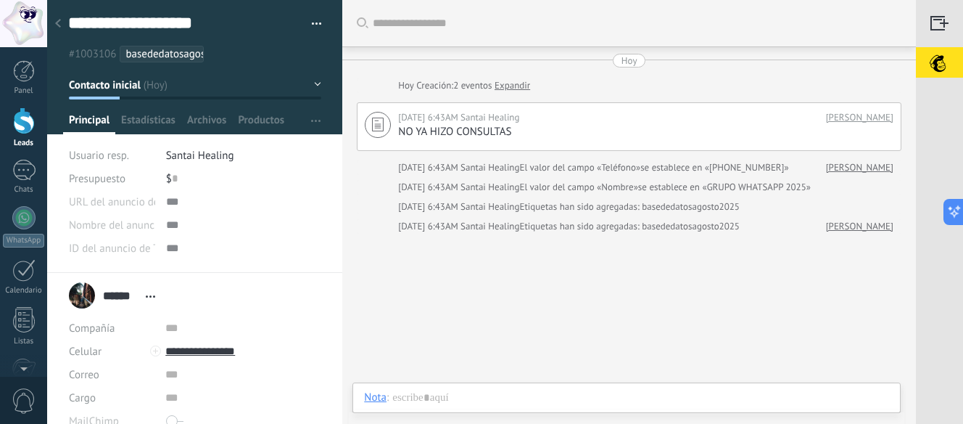
click at [315, 18] on button "button" at bounding box center [311, 24] width 21 height 22
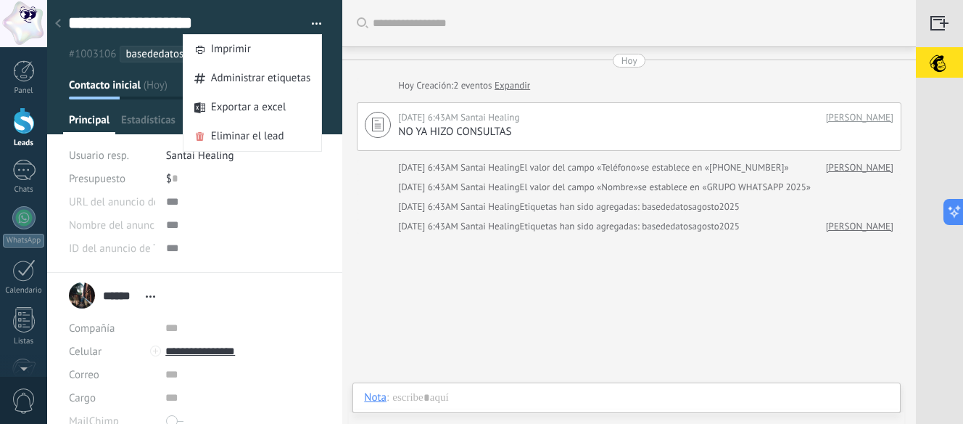
click at [315, 18] on button "button" at bounding box center [311, 24] width 21 height 22
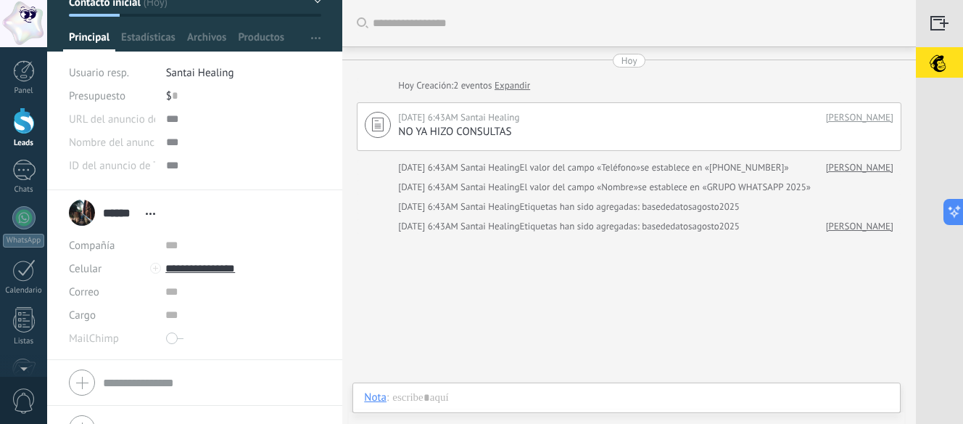
scroll to position [110, 0]
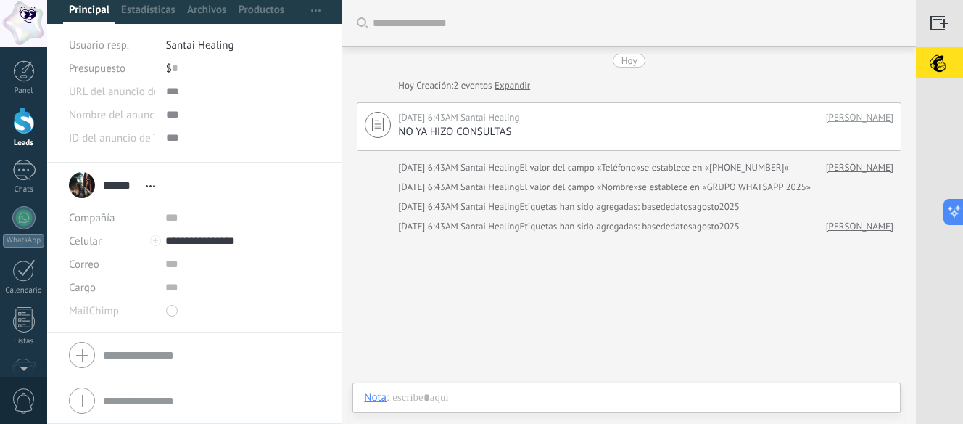
click at [140, 188] on span "Abrir detalle Copie el nombre Desatar Contacto principal" at bounding box center [151, 186] width 24 height 11
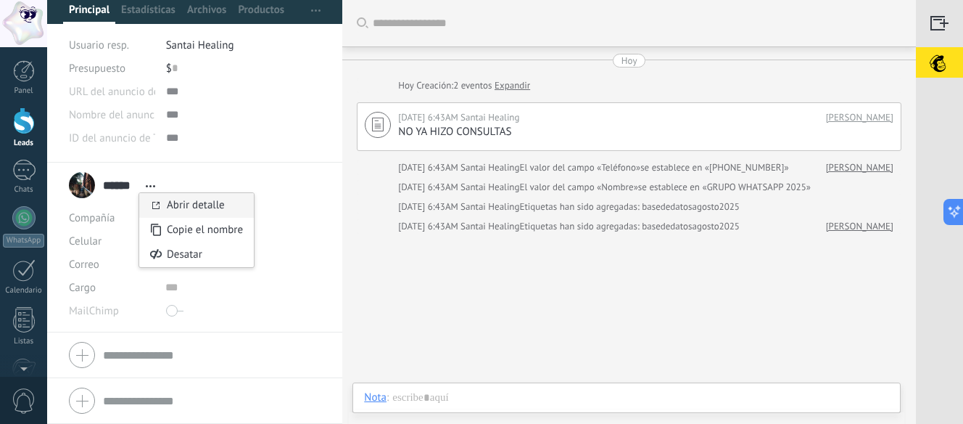
click at [193, 210] on link "Abrir detalle" at bounding box center [196, 205] width 58 height 14
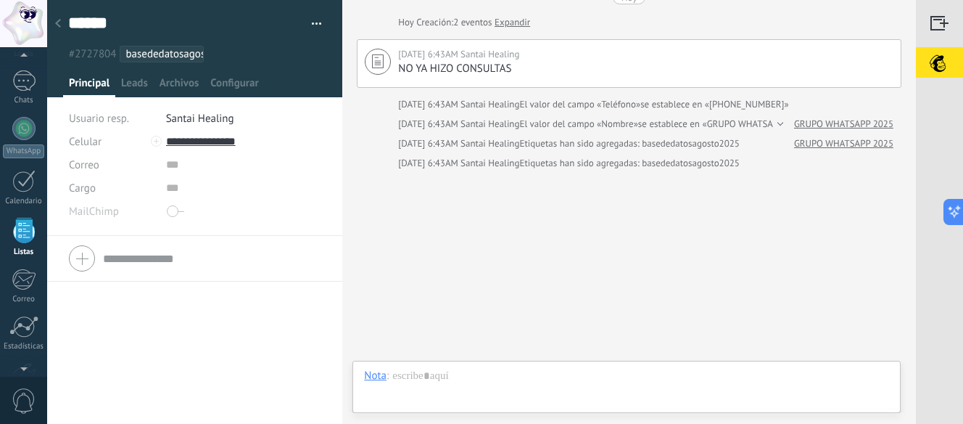
scroll to position [90, 0]
click at [57, 22] on icon at bounding box center [58, 23] width 6 height 9
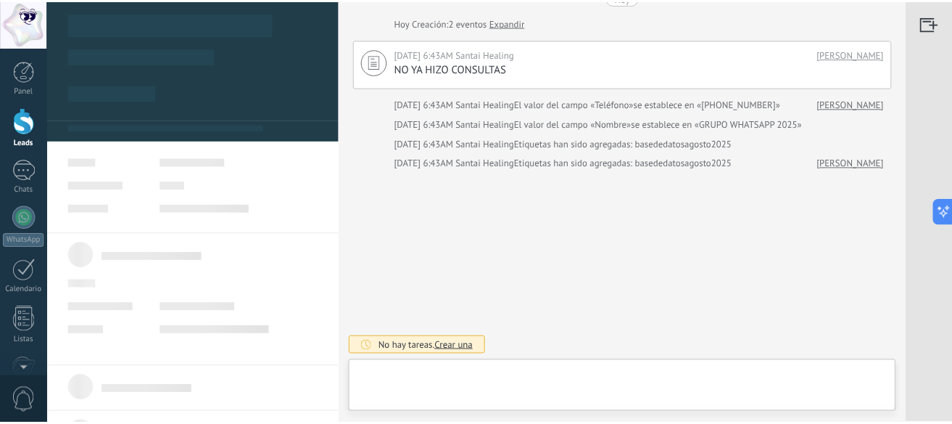
scroll to position [22, 0]
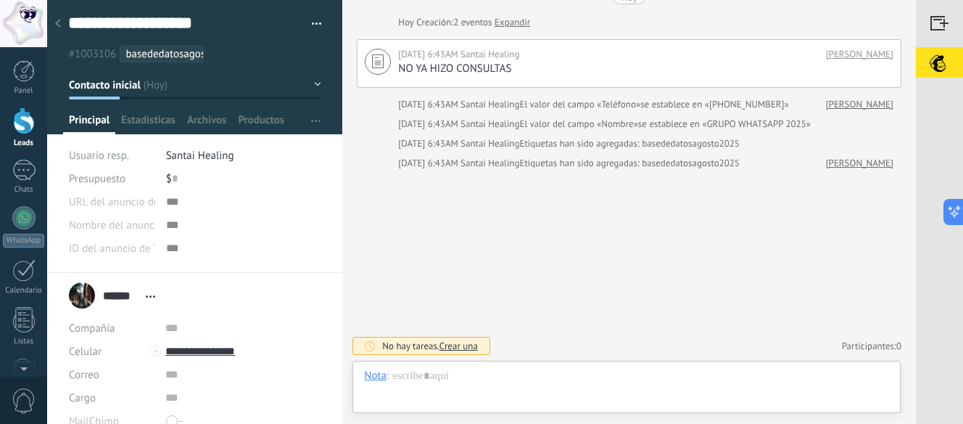
click at [64, 18] on div at bounding box center [58, 24] width 20 height 28
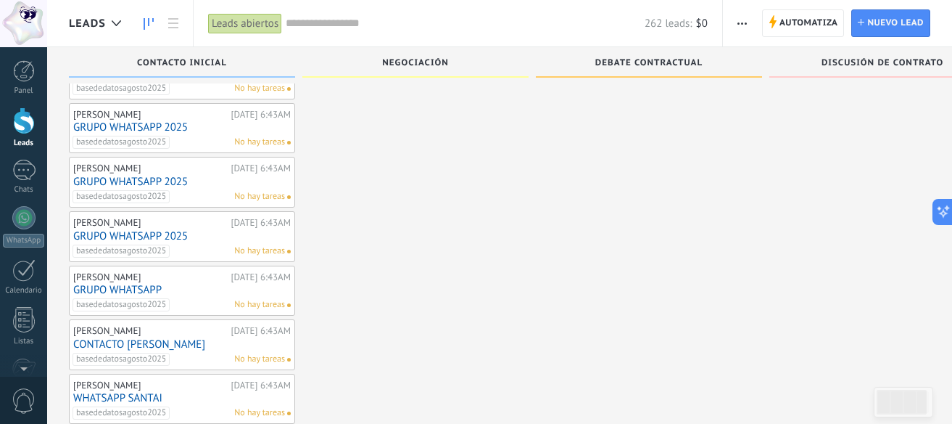
scroll to position [827, 0]
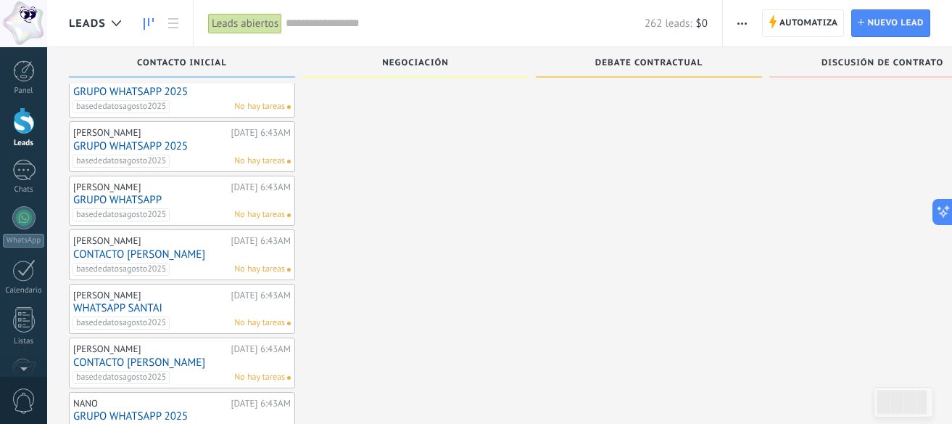
click at [147, 293] on div "[PERSON_NAME]" at bounding box center [150, 295] width 154 height 12
click at [146, 302] on link "WHATSAPP SANTAI" at bounding box center [182, 308] width 218 height 12
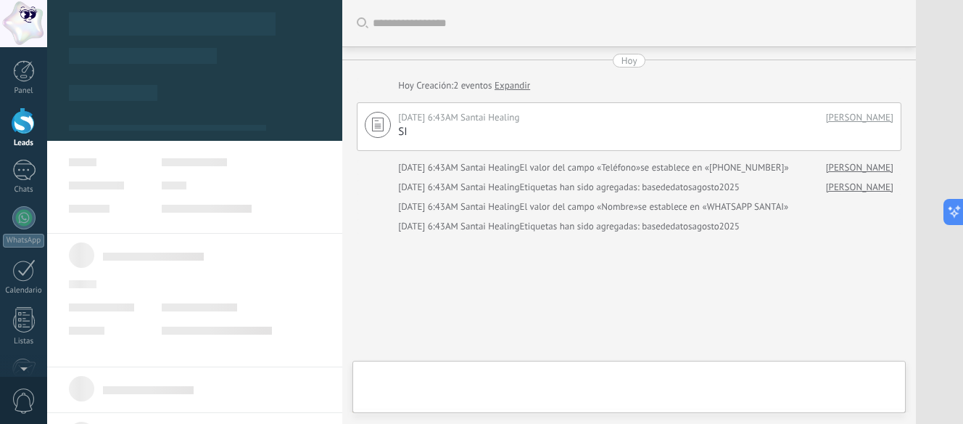
type textarea "**********"
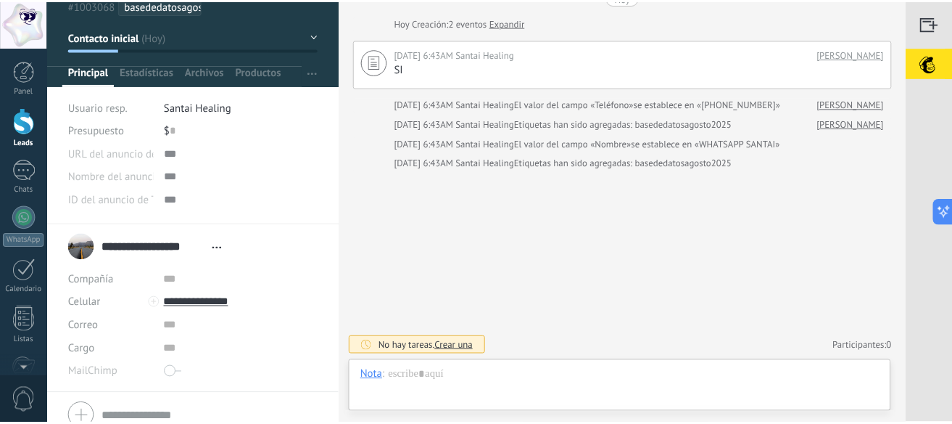
scroll to position [110, 0]
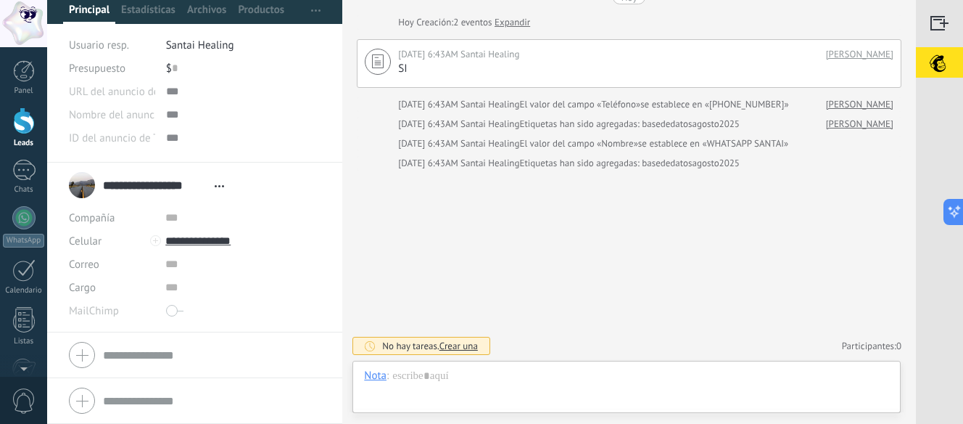
click at [22, 25] on div at bounding box center [23, 23] width 47 height 47
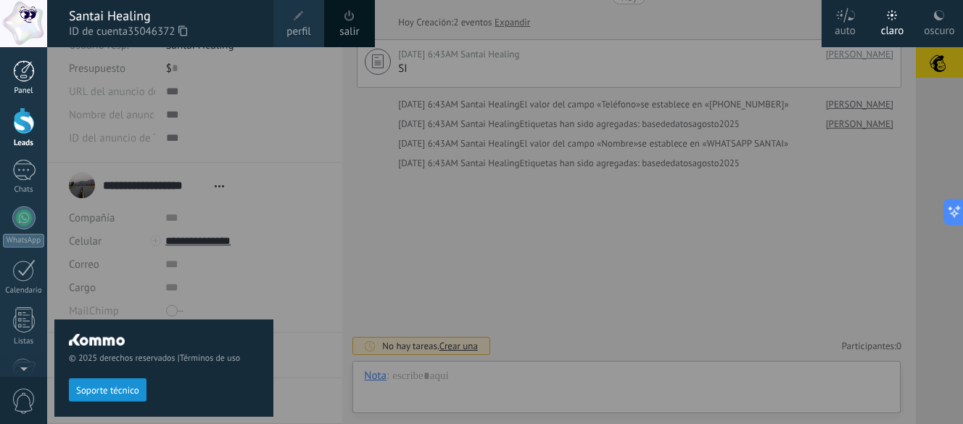
click at [30, 62] on div at bounding box center [24, 71] width 22 height 22
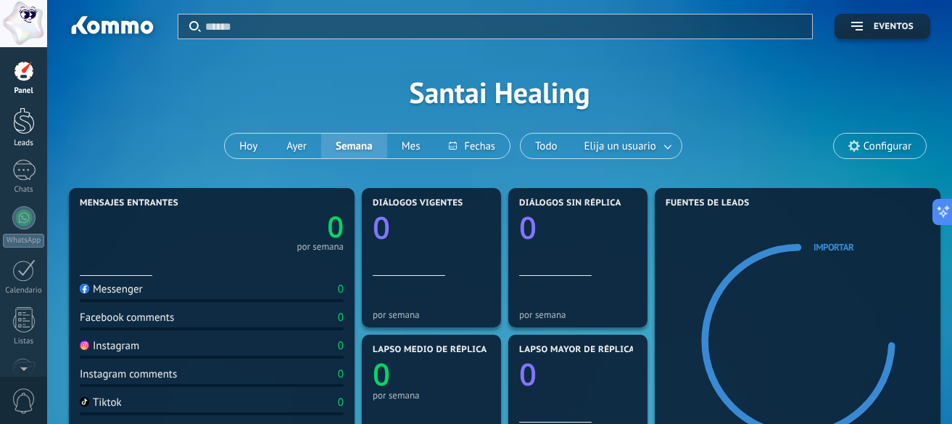
click at [34, 123] on div at bounding box center [24, 120] width 22 height 27
